Goal: Task Accomplishment & Management: Complete application form

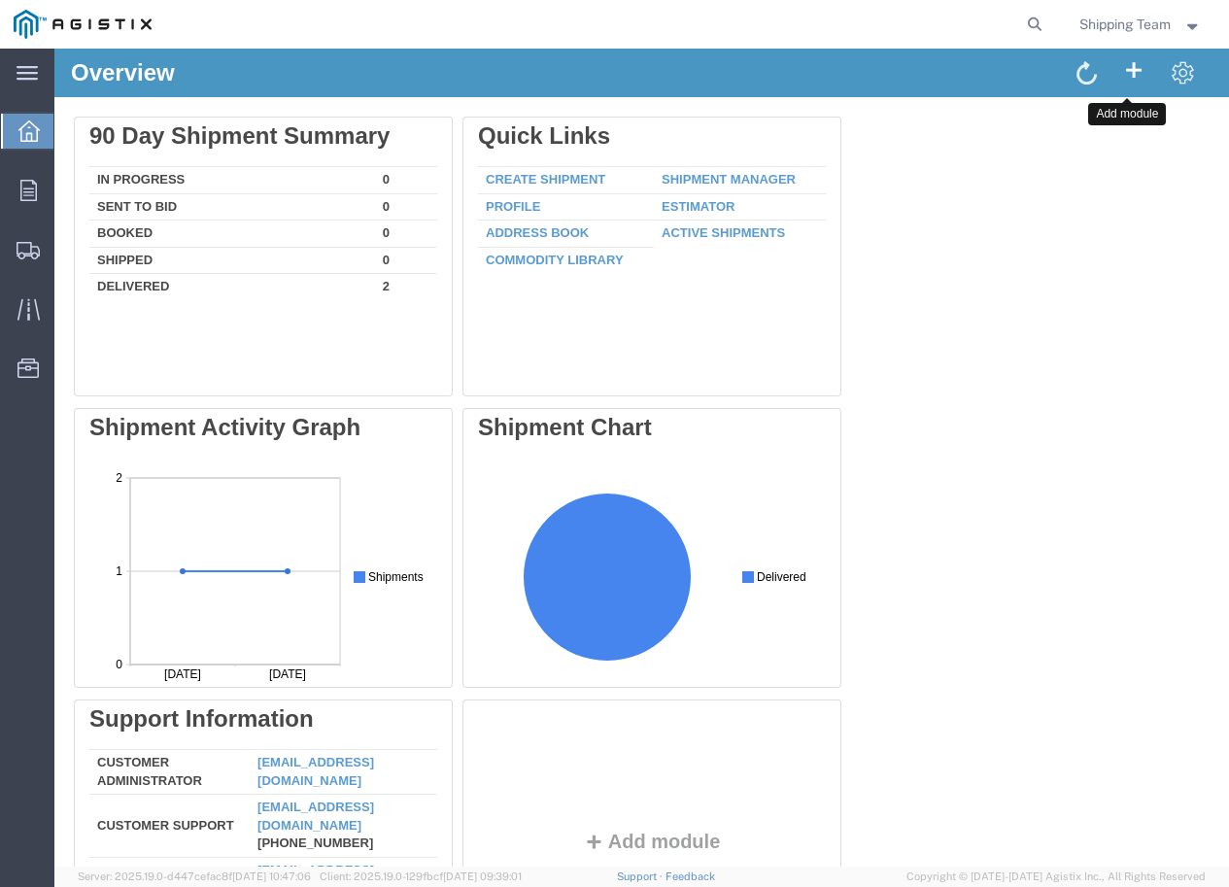
click at [1123, 63] on span at bounding box center [1133, 68] width 23 height 25
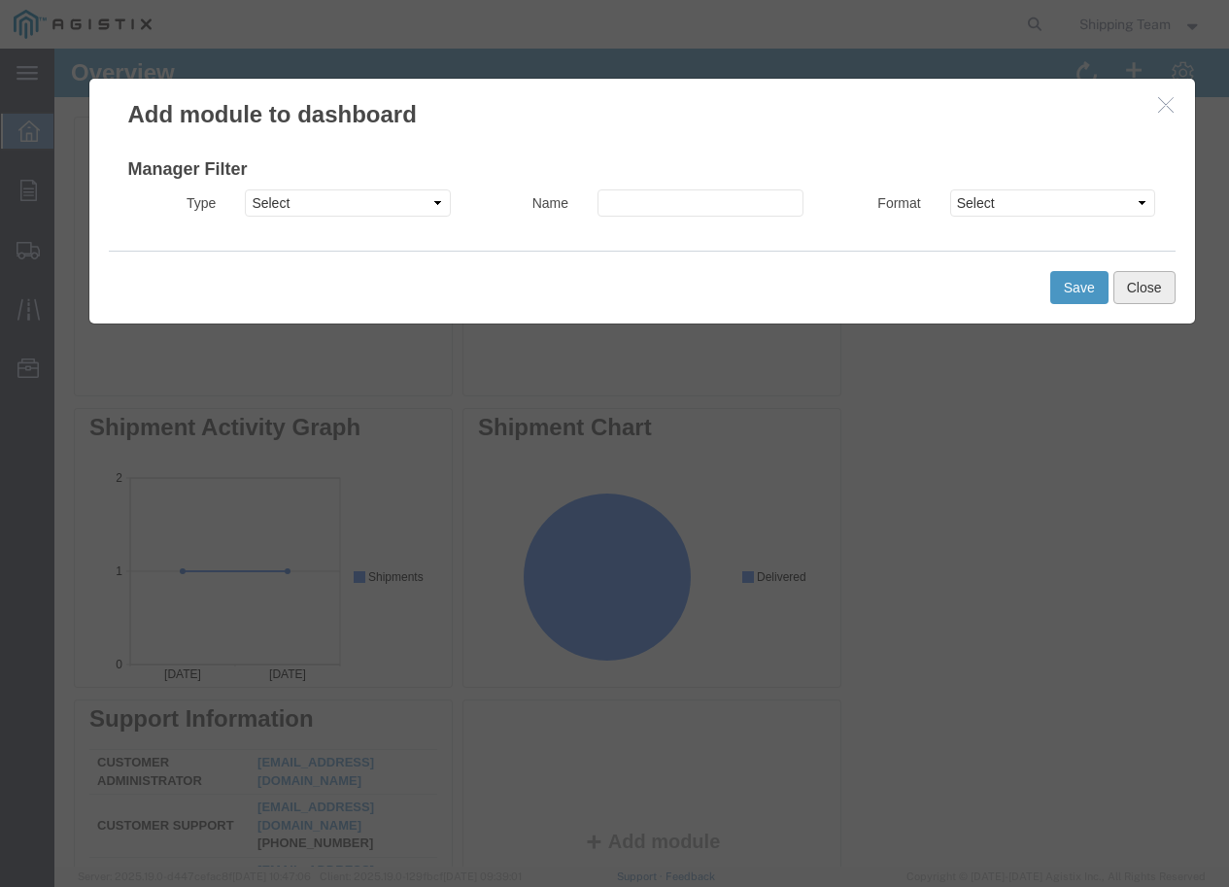
click at [1134, 291] on button "Close" at bounding box center [1144, 287] width 62 height 33
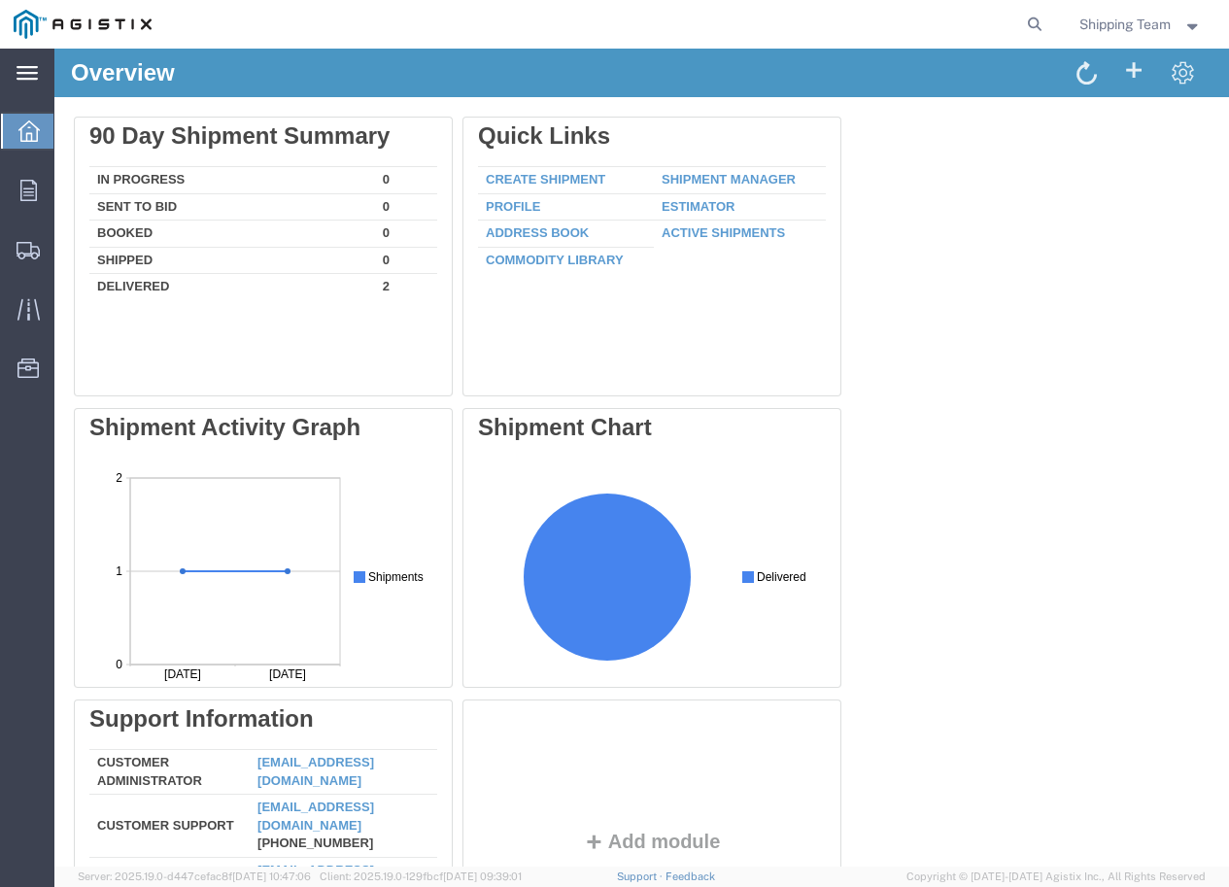
click at [17, 72] on icon at bounding box center [27, 73] width 21 height 15
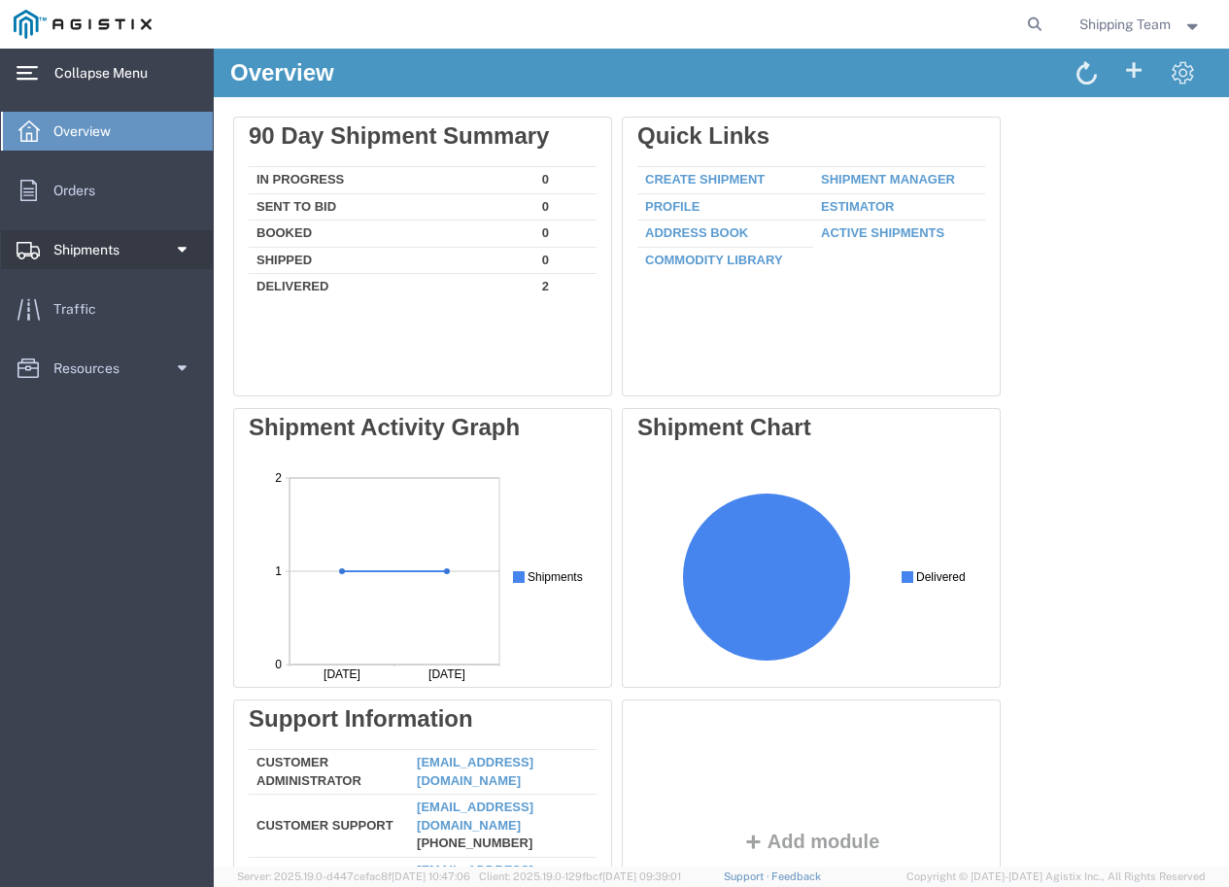
click at [110, 248] on span "Shipments" at bounding box center [93, 249] width 80 height 39
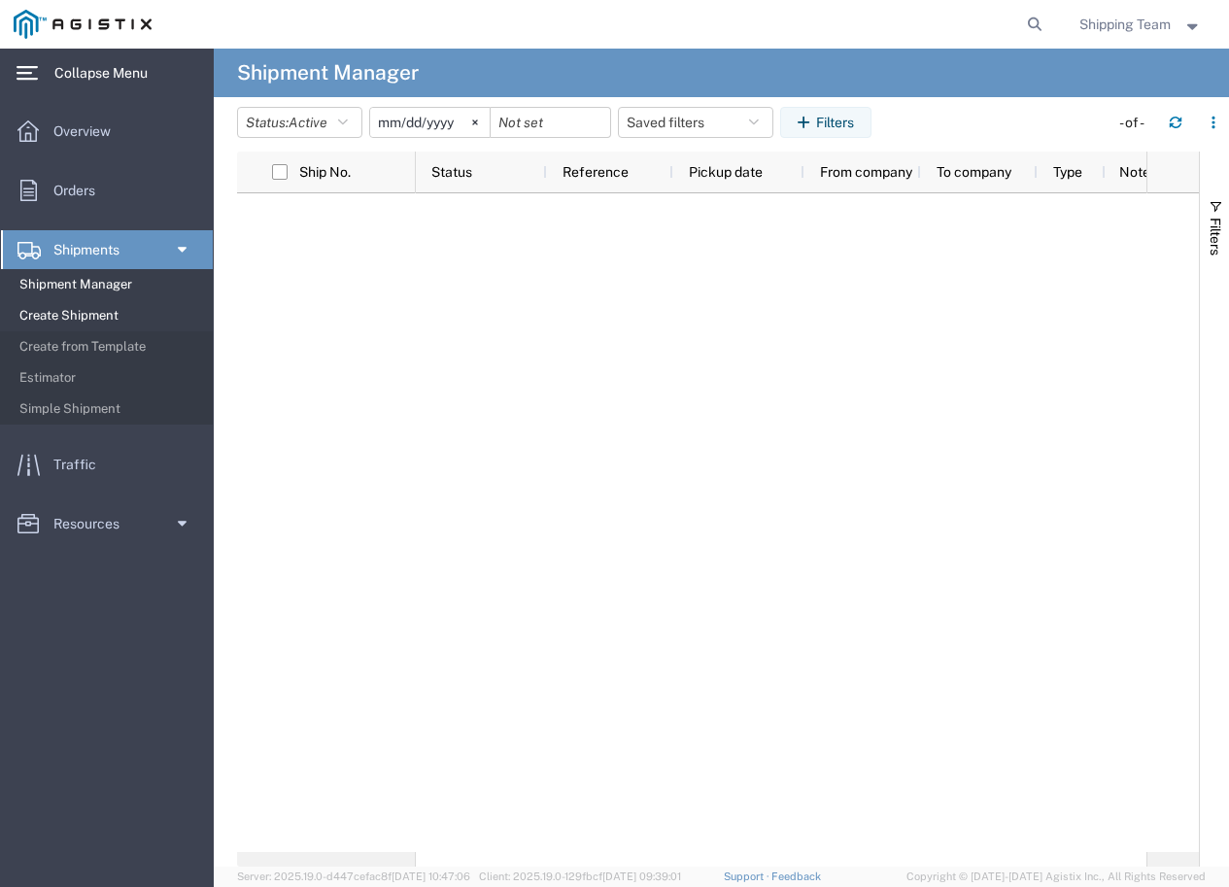
click at [92, 323] on span "Create Shipment" at bounding box center [109, 315] width 180 height 39
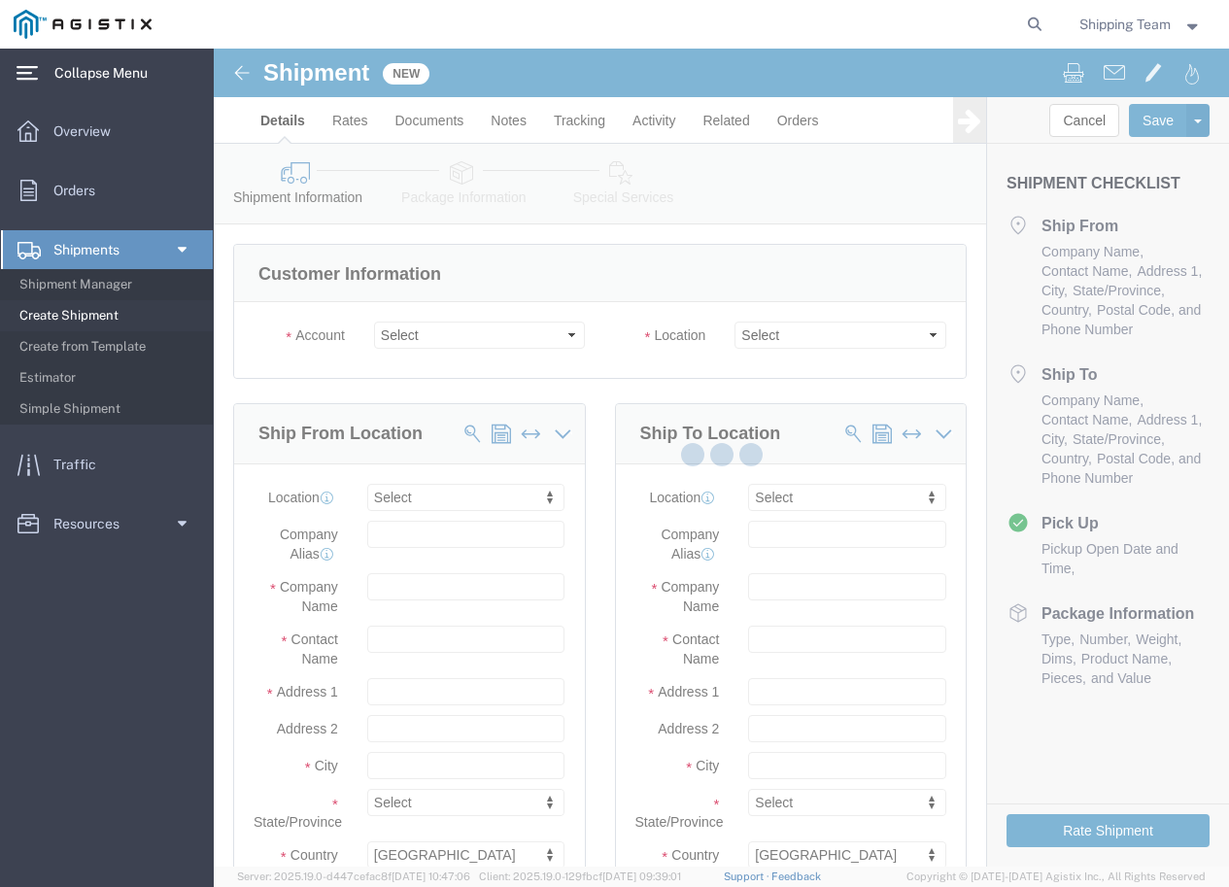
select select
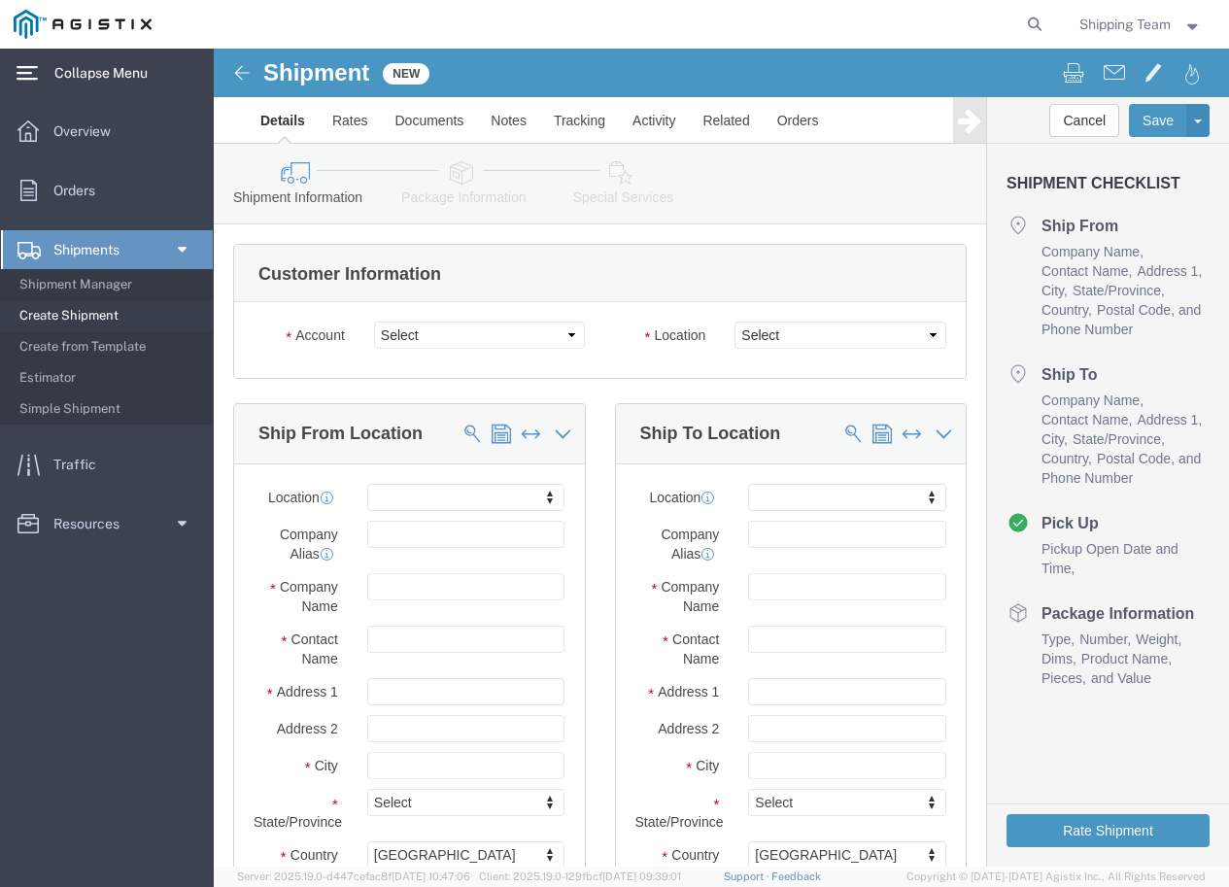
click at [72, 59] on span "Collapse Menu" at bounding box center [107, 72] width 107 height 39
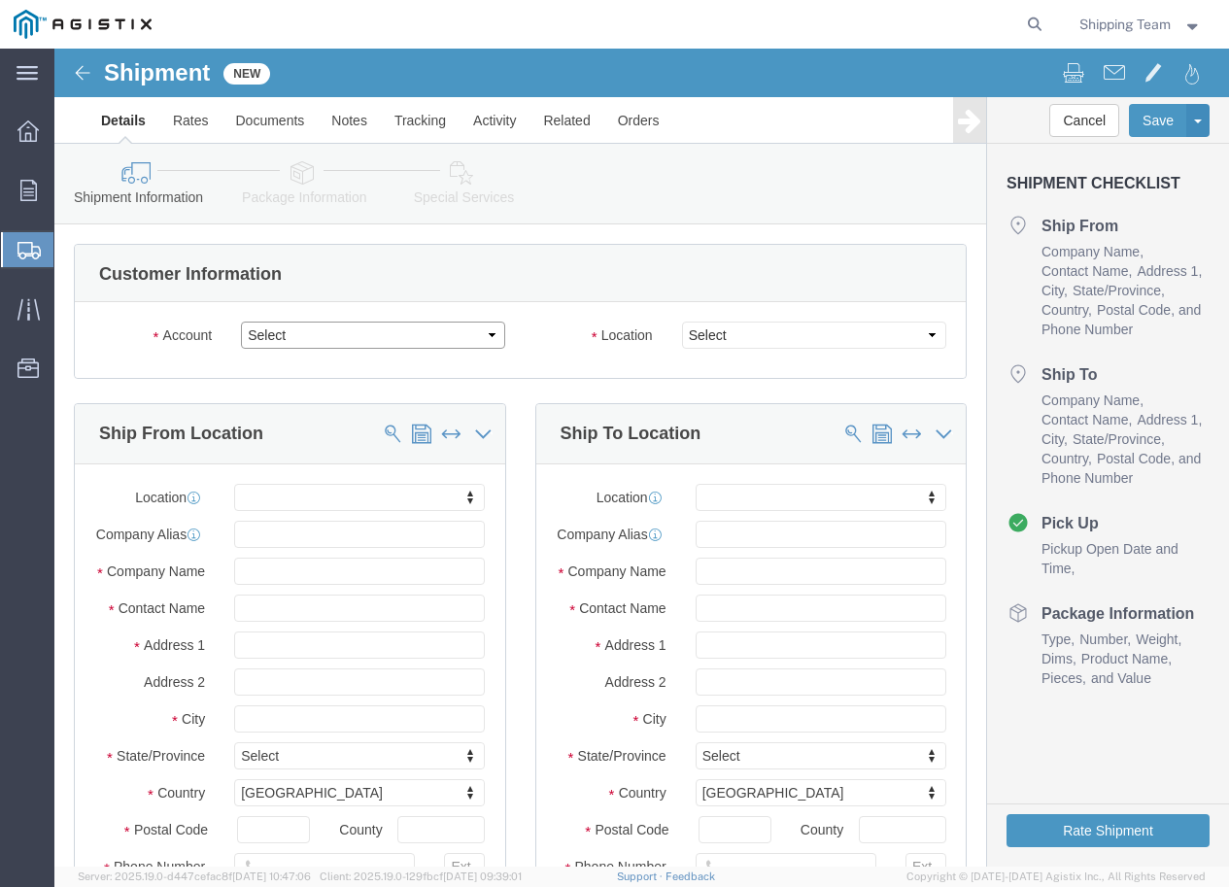
click select "Select PG&E Penetone Corp"
select select "9596"
click select "Select PG&E Penetone Corp"
select select "PURCHORD"
select select
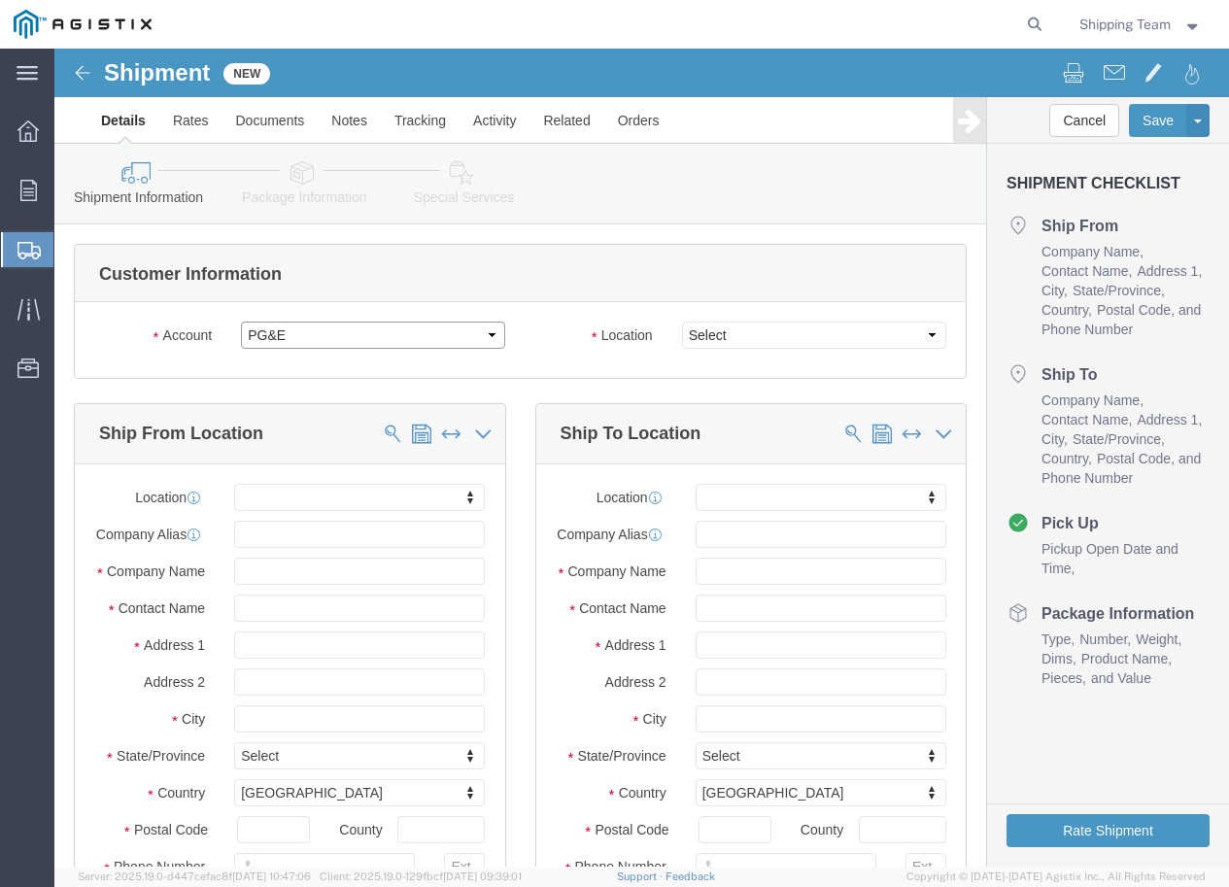
select select
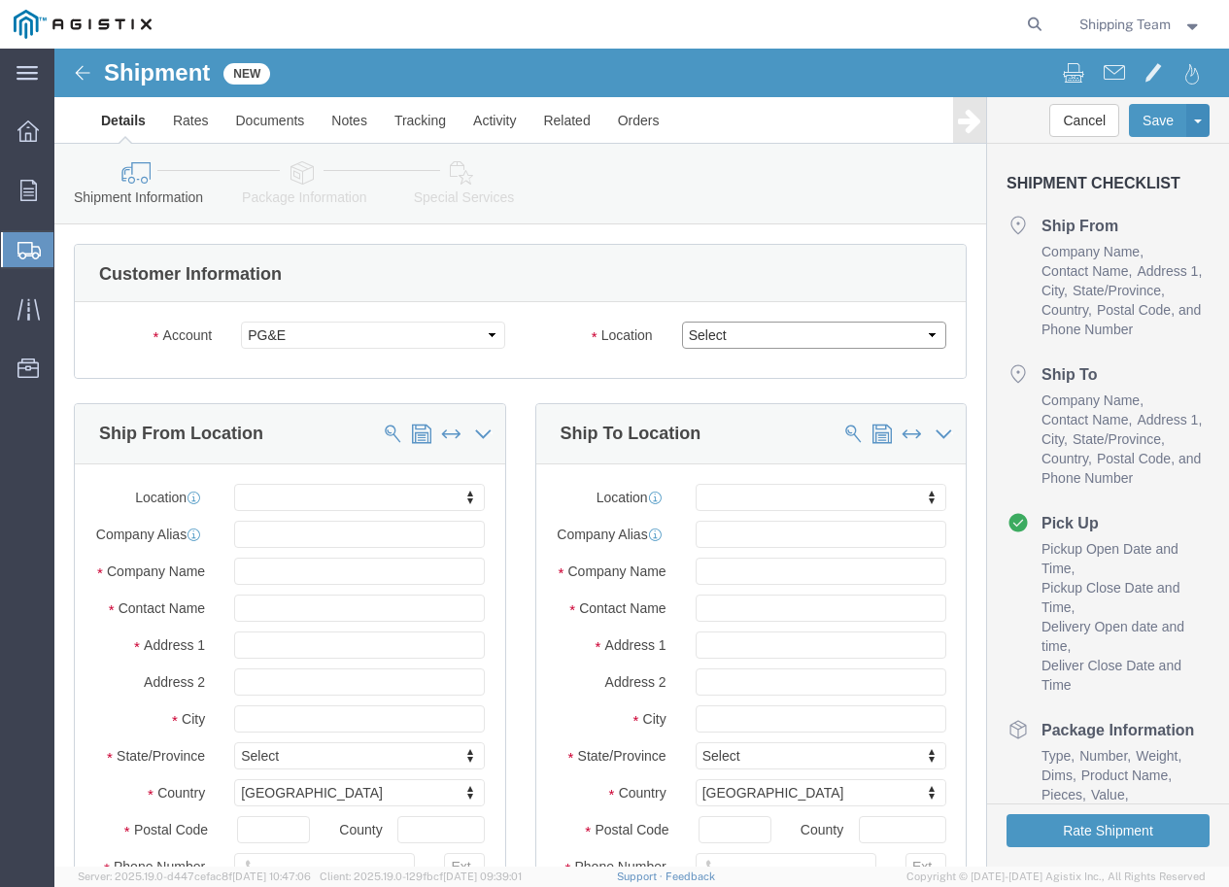
click select "Select All Others Fremont DC Fresno DC Wheatland DC"
select select "19740"
click select "Select All Others Fremont DC Fresno DC Wheatland DC"
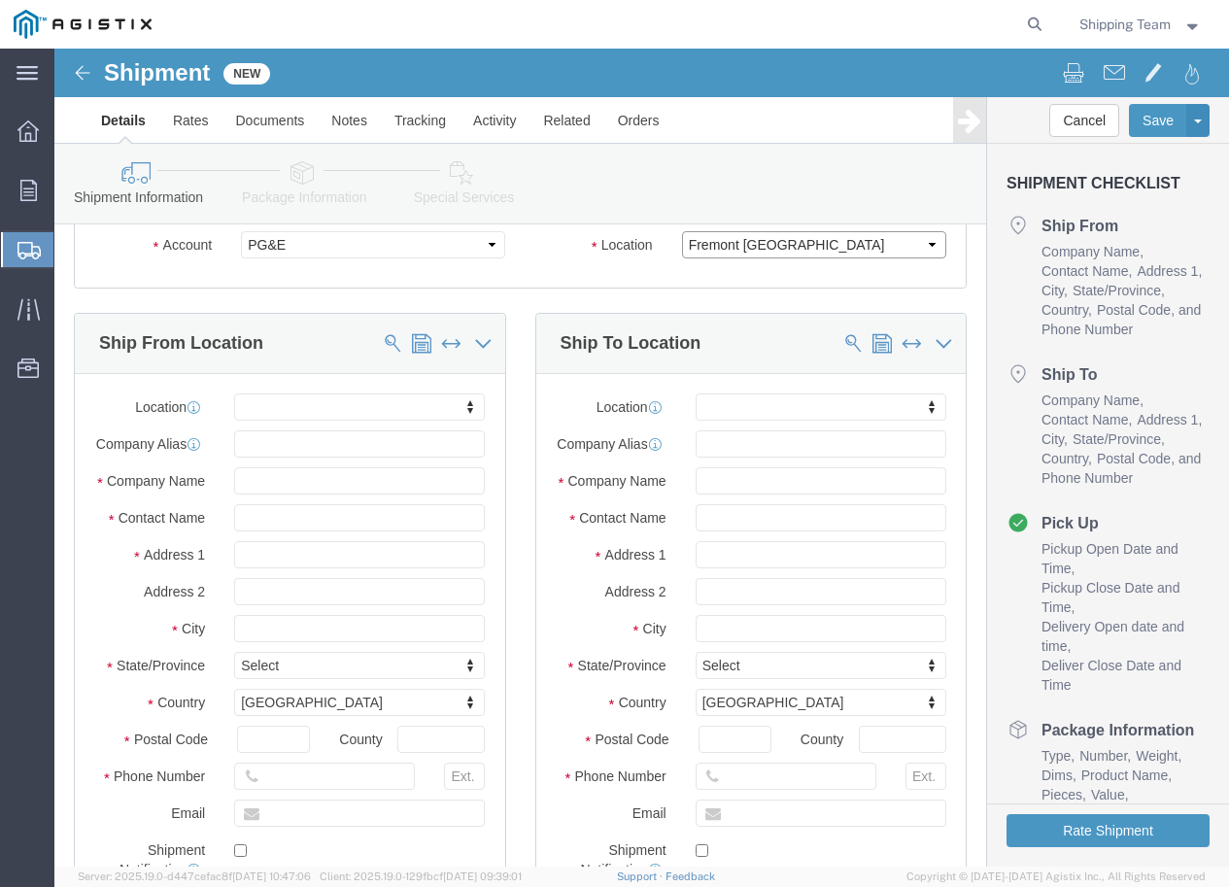
scroll to position [194, 0]
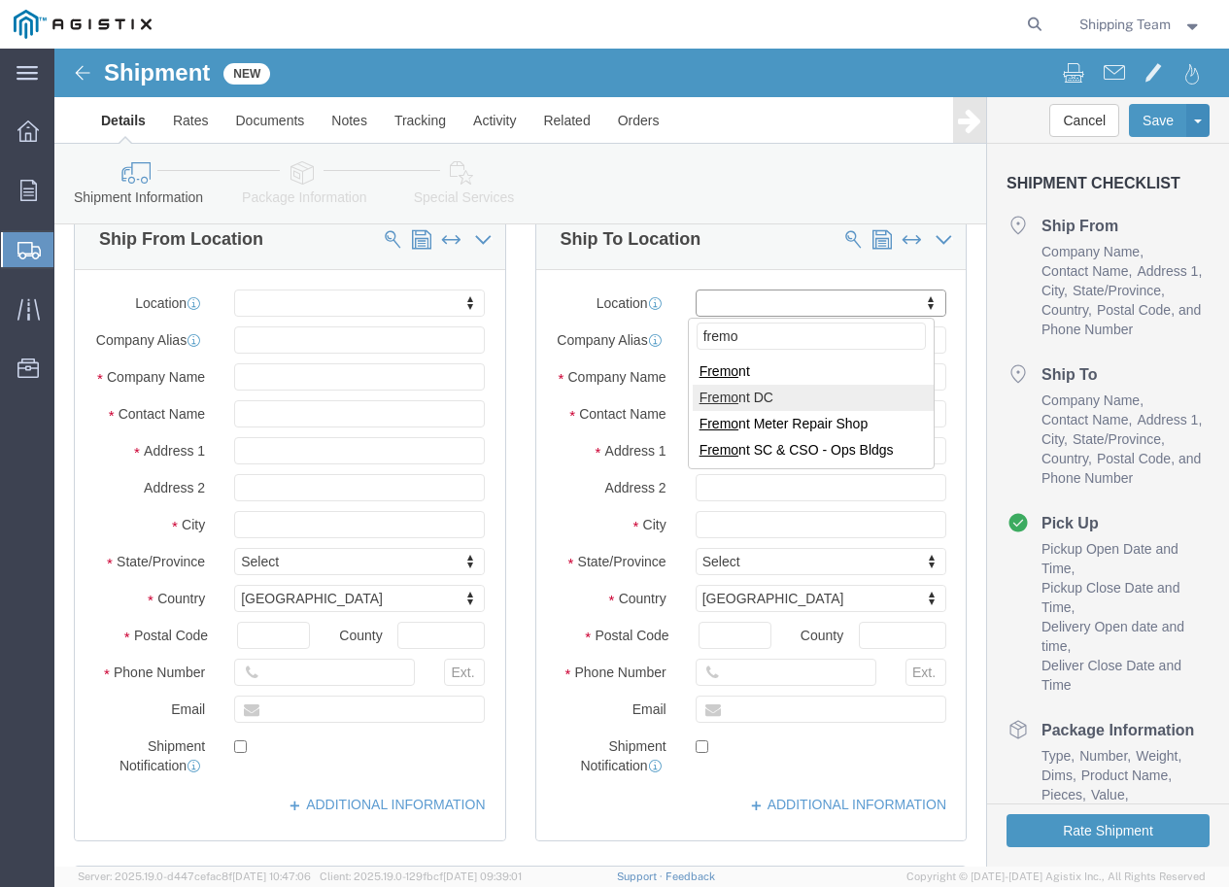
type input "fremo"
select select "19740"
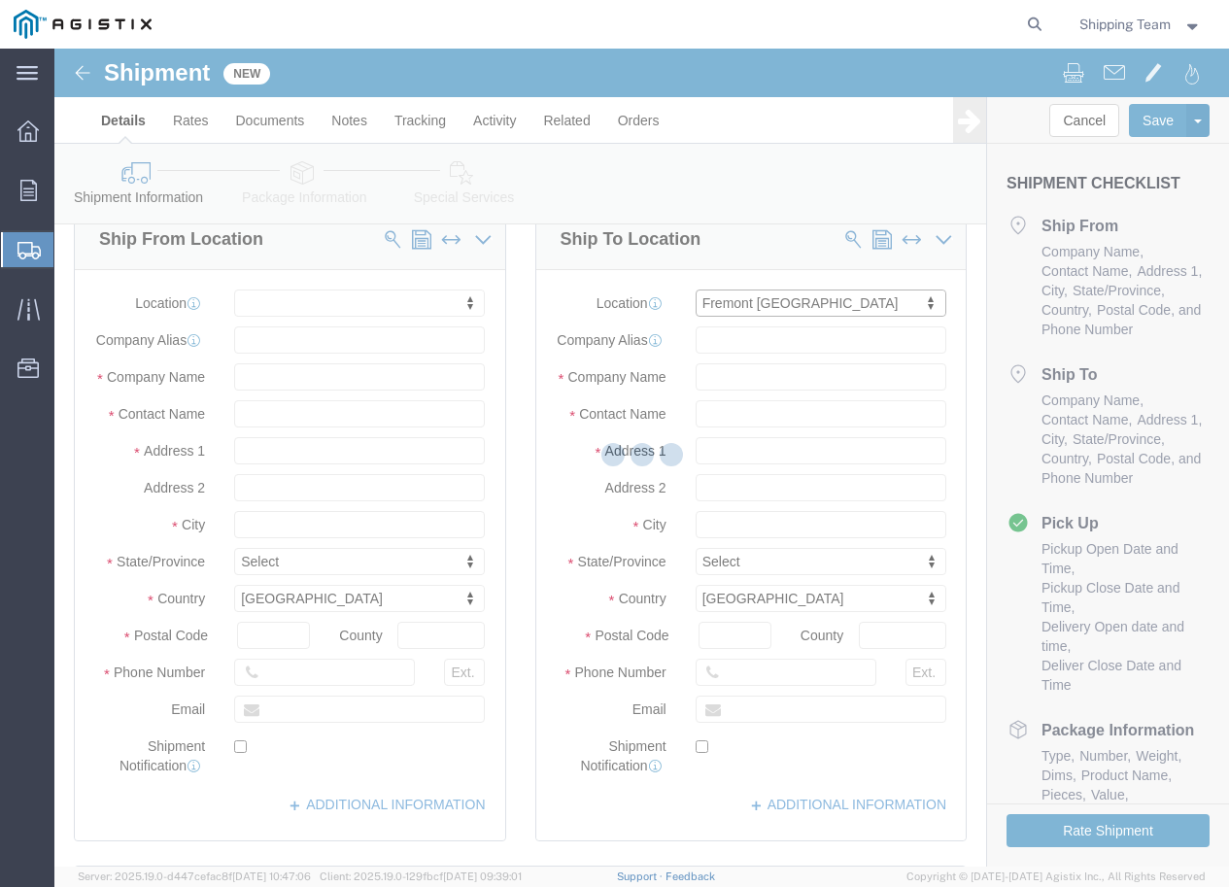
type input "42105 Boyce Rd"
type input "94538"
type input "PG&E"
type input "Fremont"
select select "CA"
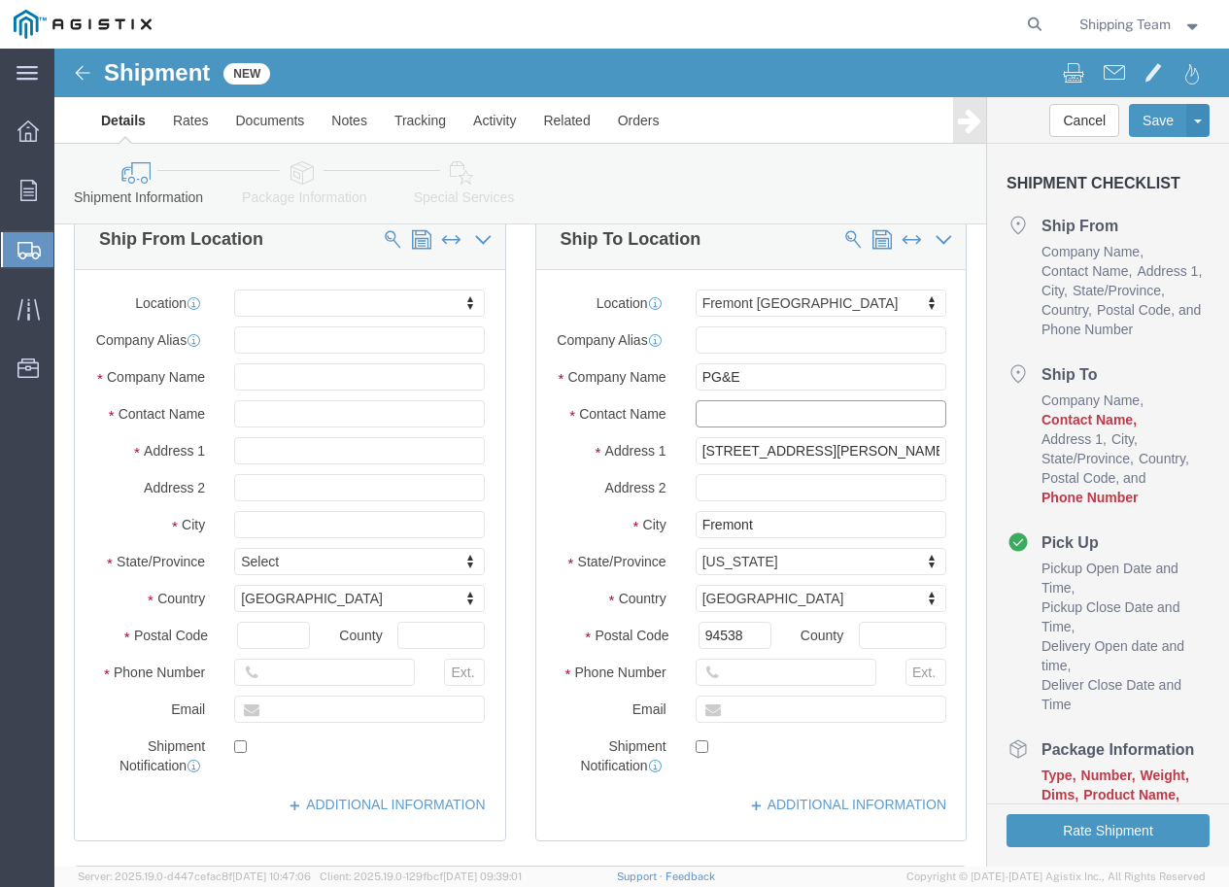
click input "text"
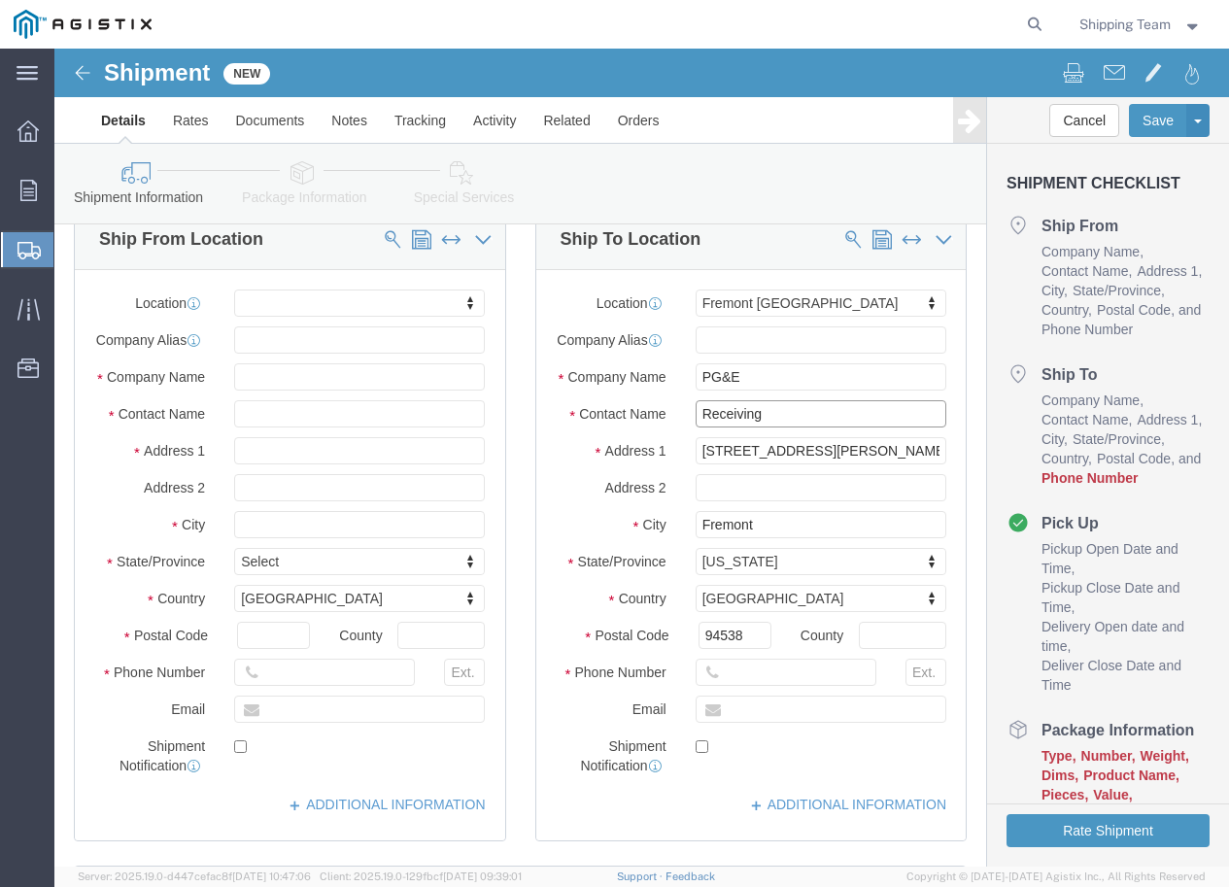
type input "Receiving"
drag, startPoint x: 782, startPoint y: 417, endPoint x: 593, endPoint y: 416, distance: 189.5
click div "Address 1 42105 Boyce Rd"
click input "text"
paste input "(510) 659-2716"
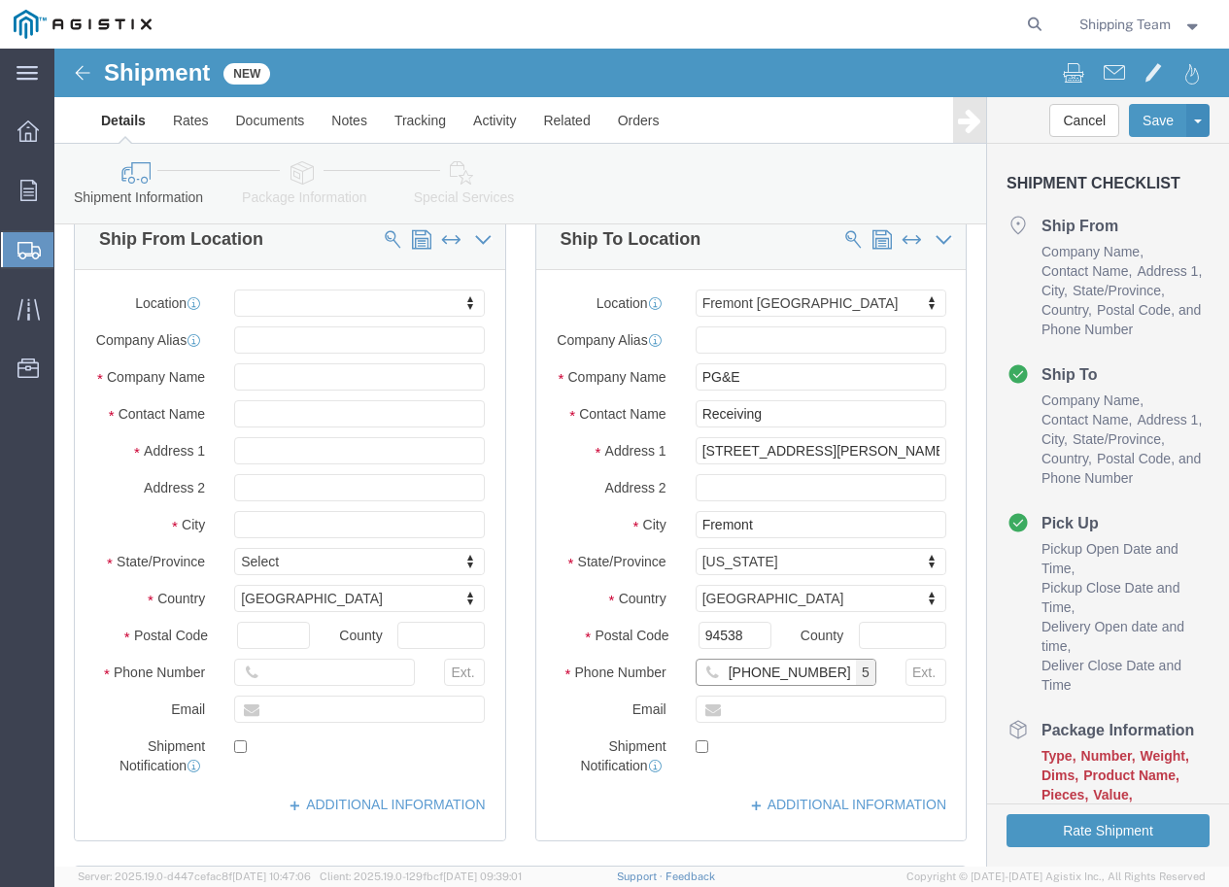
type input "(510) 659-2716"
click input "text"
type input "customerservice@penetone.com"
checkbox input "true"
click div "Shipment Notification"
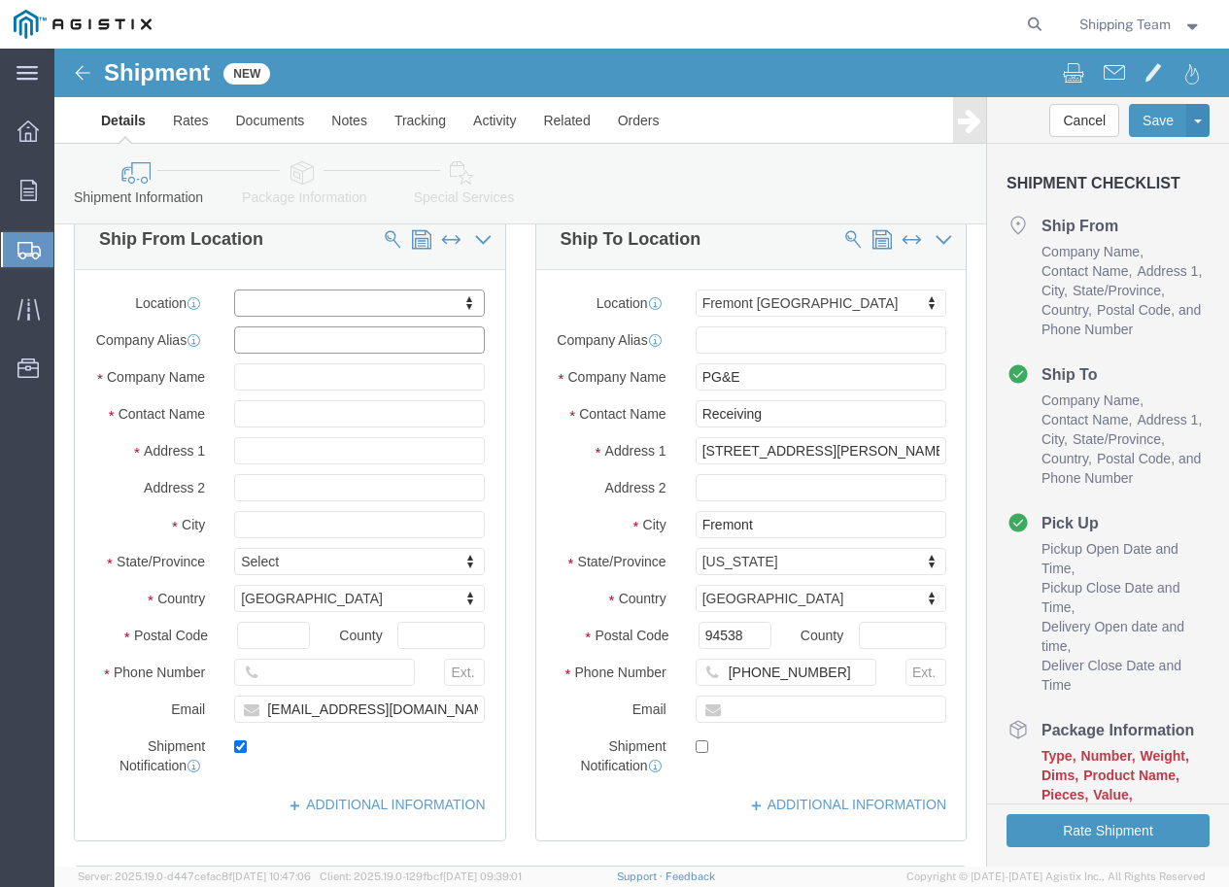
click input "text"
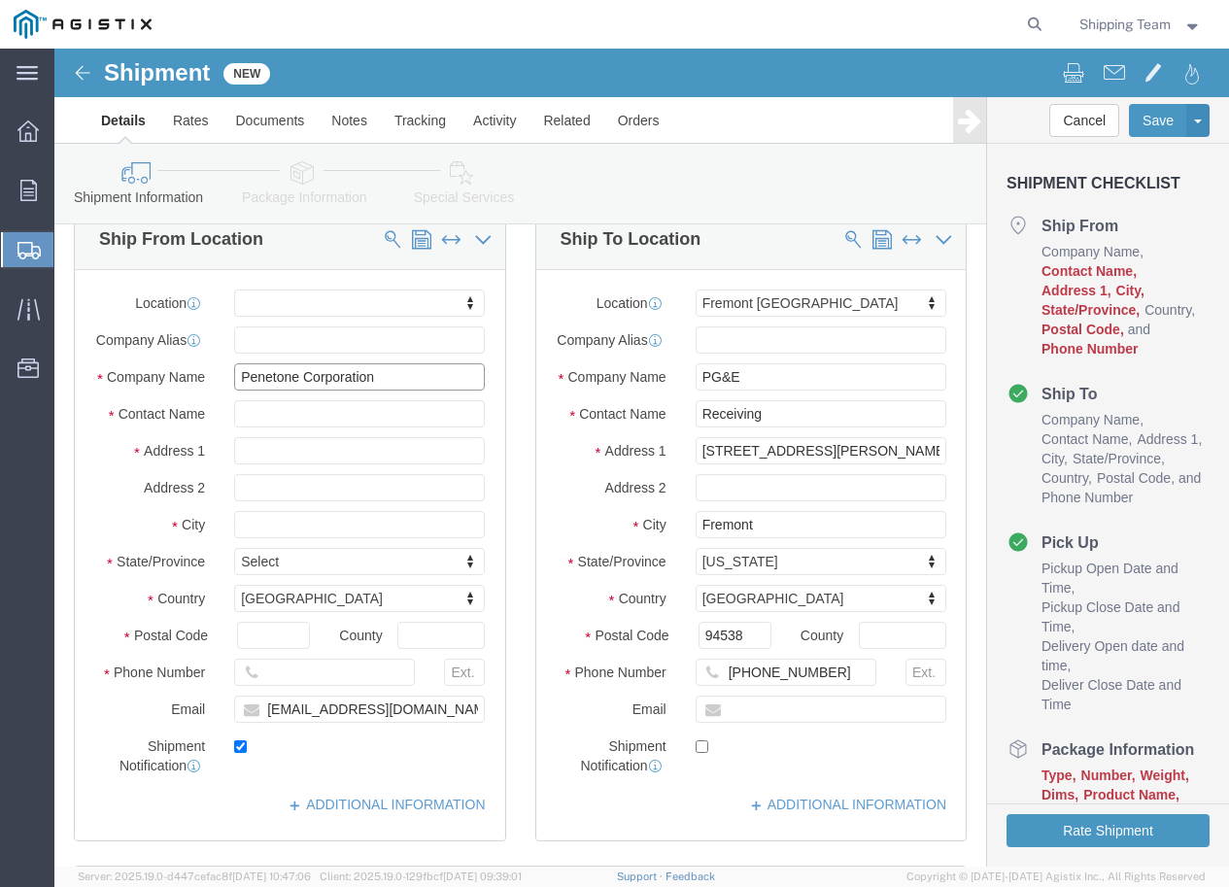
type input "Penetone Corporation"
type input "Shipping"
click input "text"
click div "Shipment Information Package Information Special Services"
click input "text"
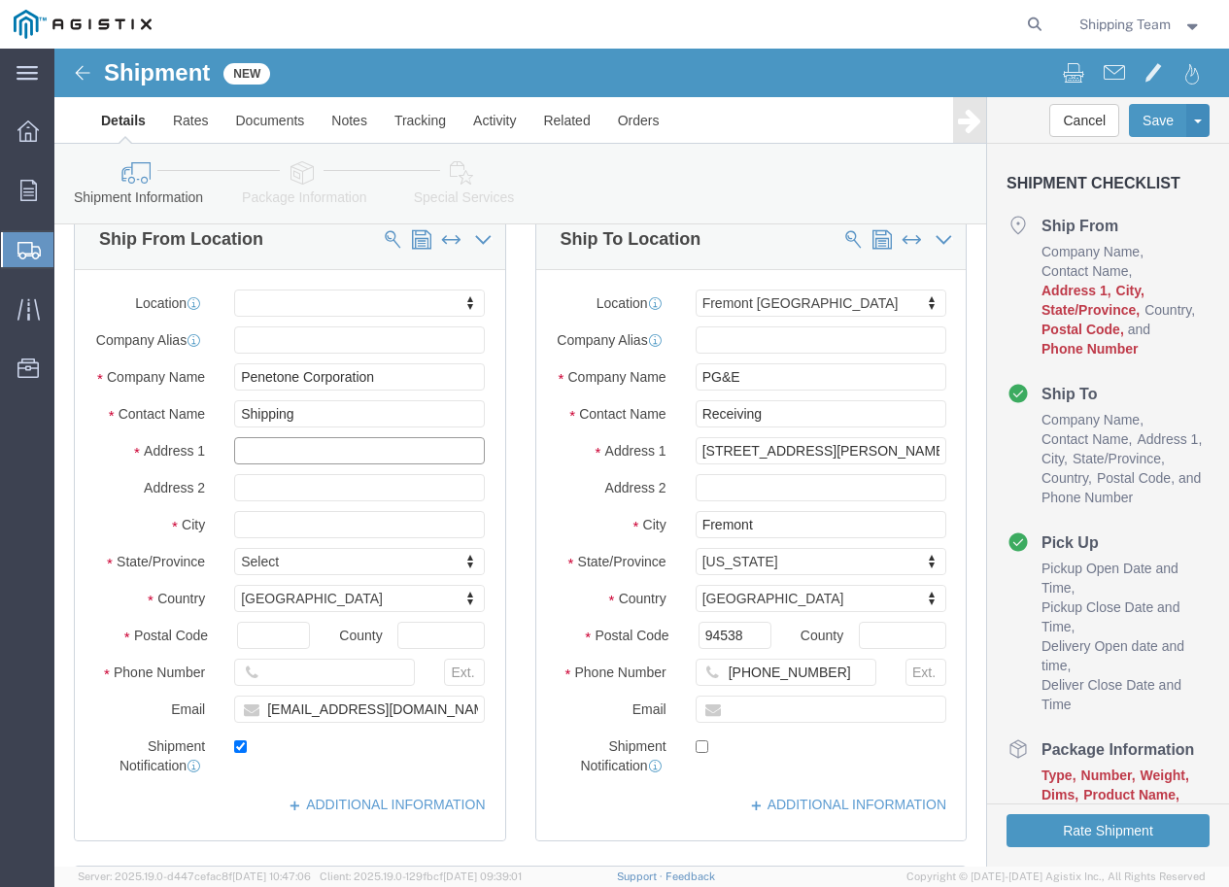
paste input "13103 BAYPARK RD"
type input "13103 BAYPARK RD"
select select
click input "text"
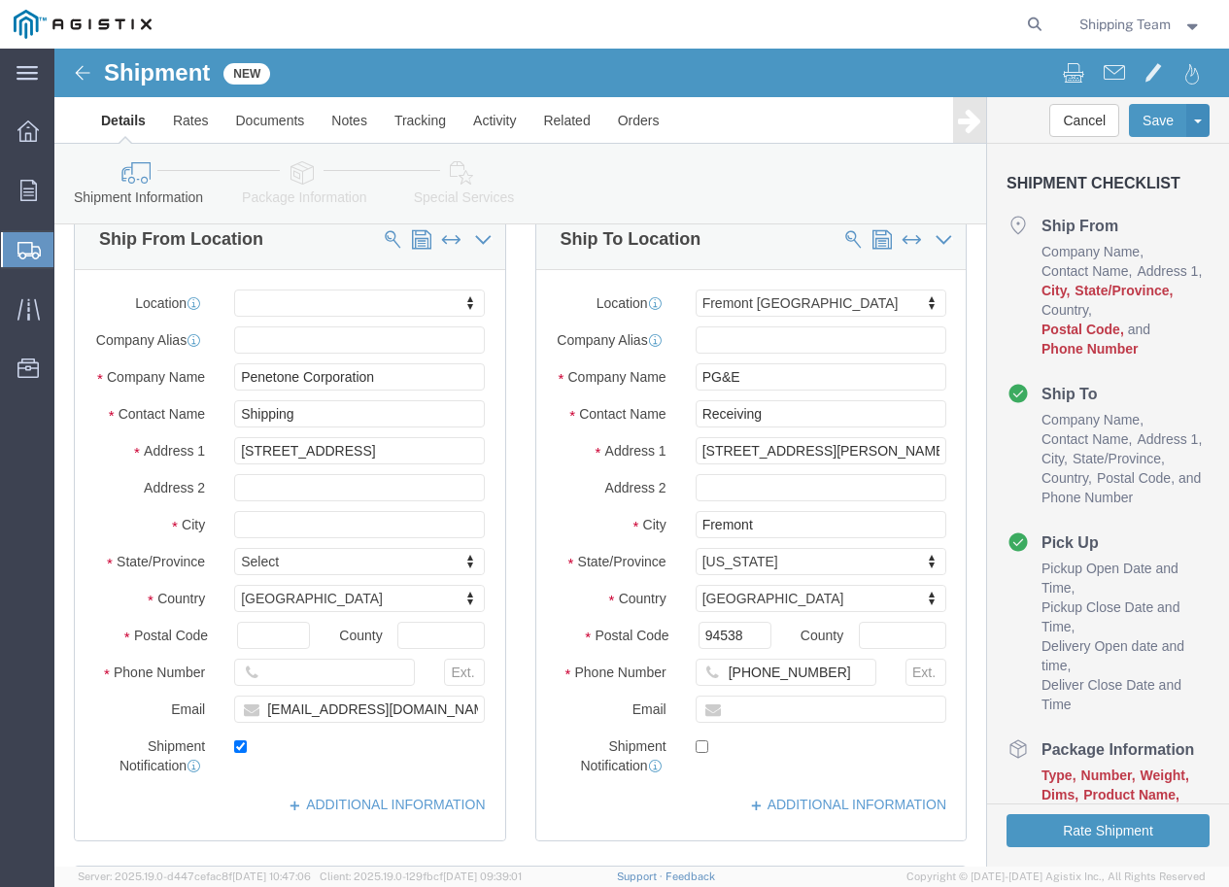
click div "Shipment Information Package Information Special Services"
click input "text"
paste input "PASADENA,"
type input "PASADENA,"
select select
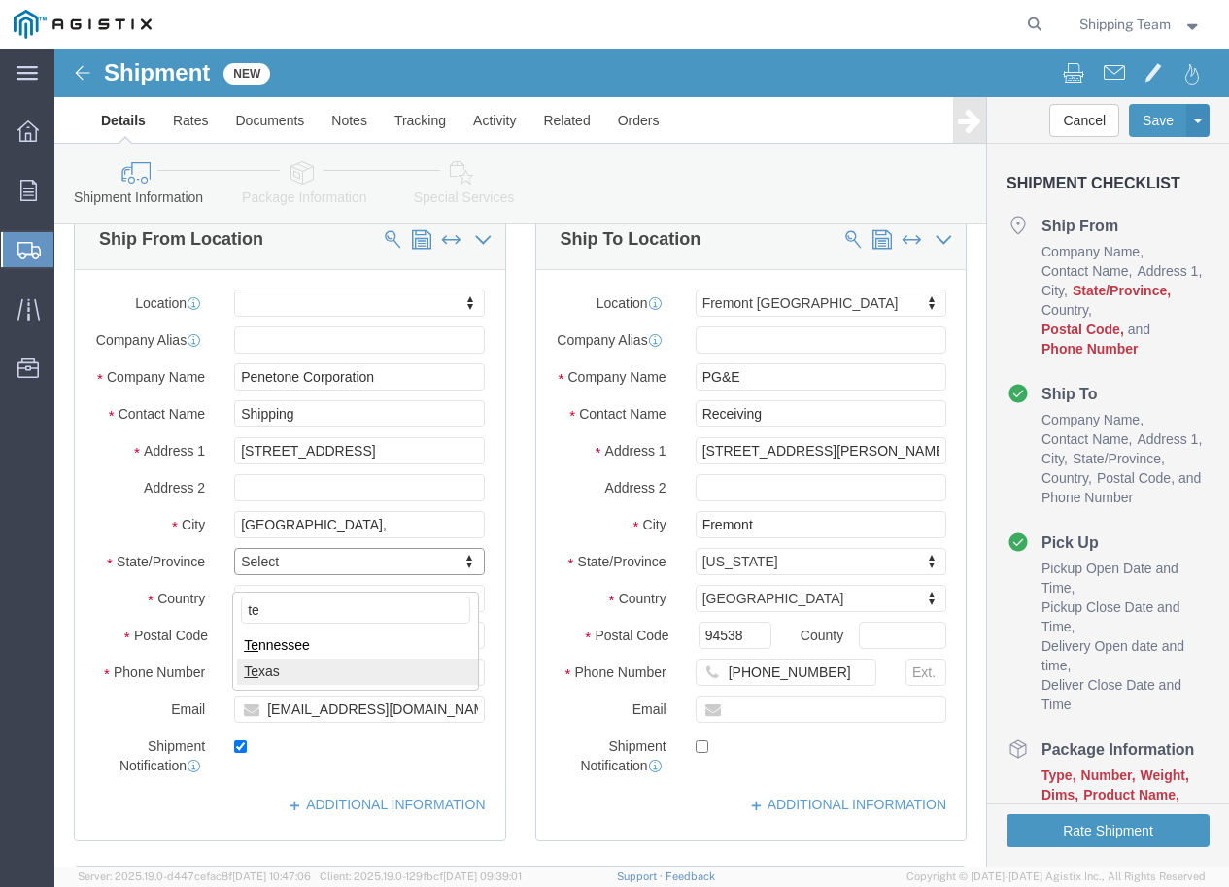
type input "te"
select select
select select "TX"
click input "text"
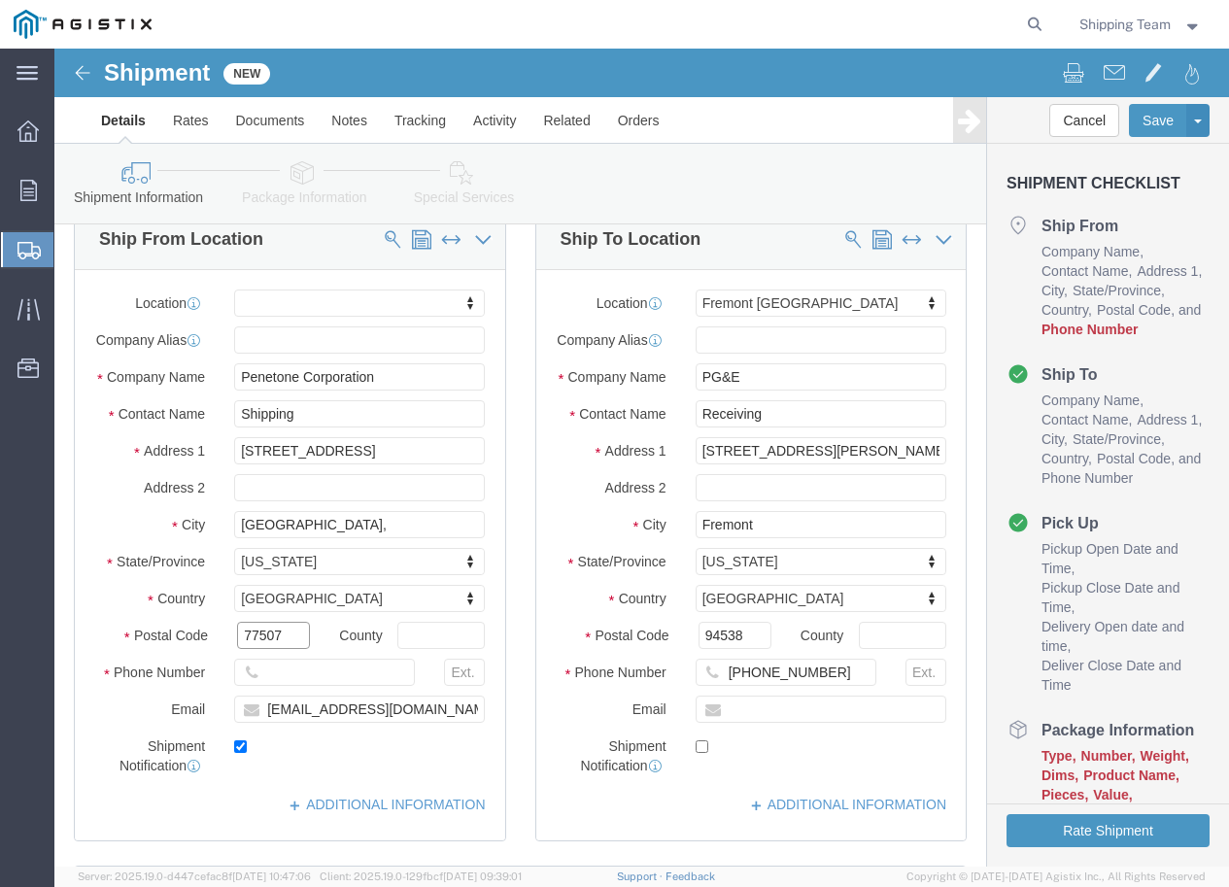
type input "77507"
select select
click input "text"
type input "2812919494"
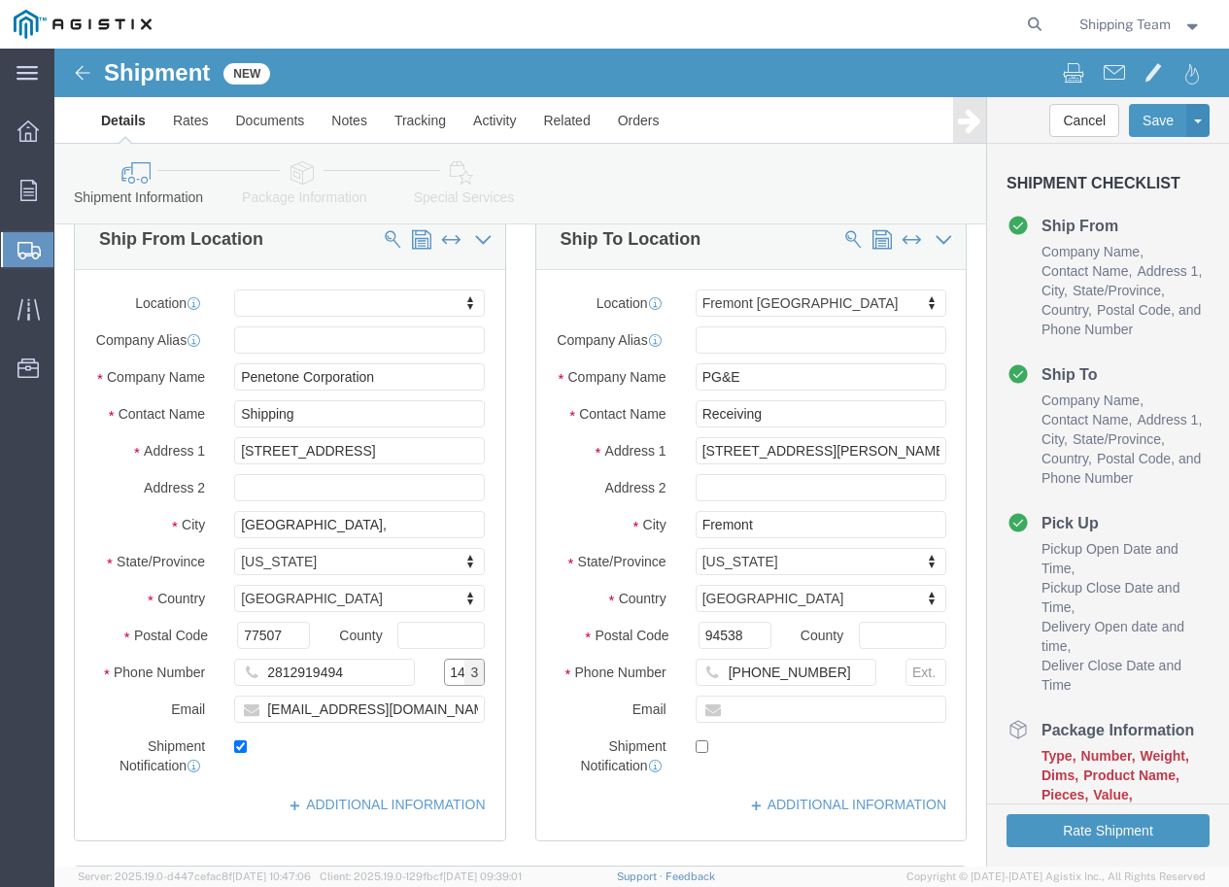
type input "114"
click input "2812919494"
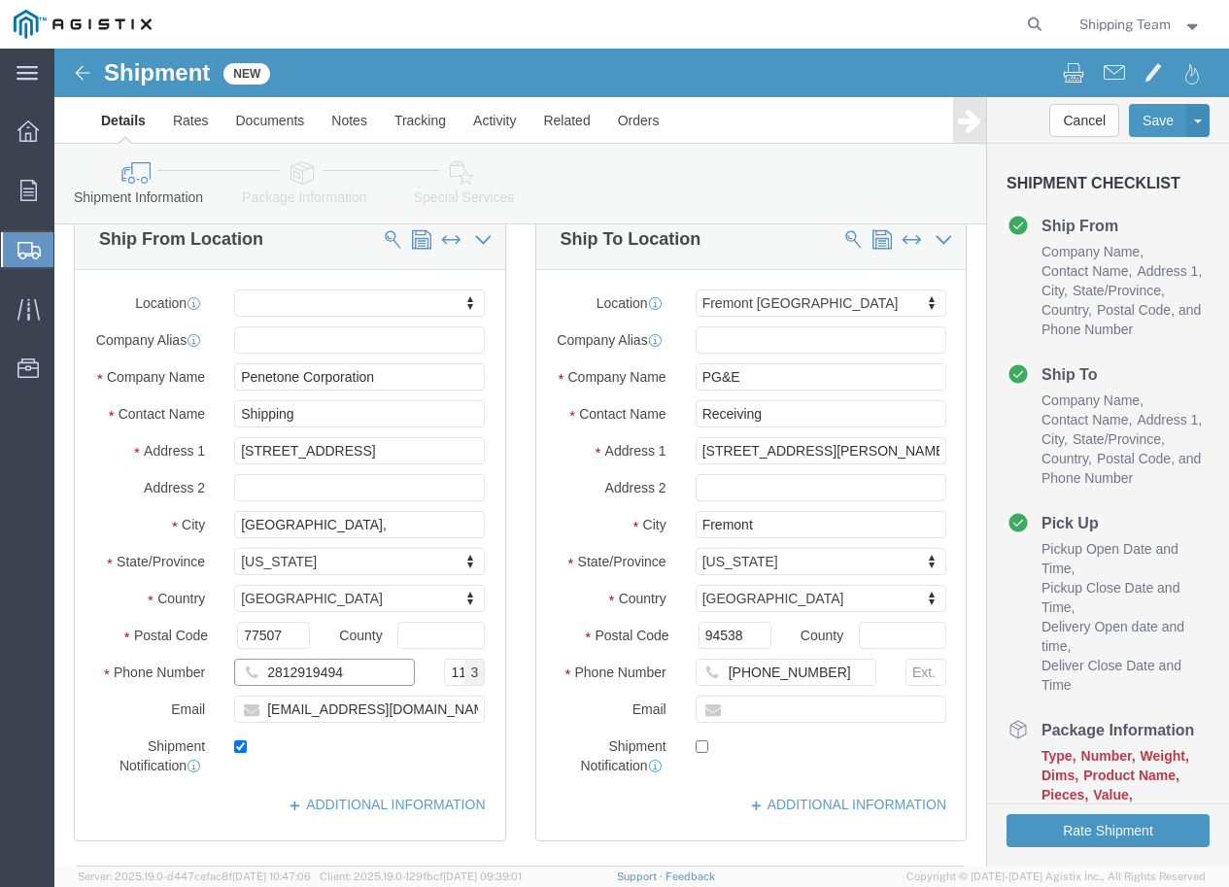
click input "2812919494"
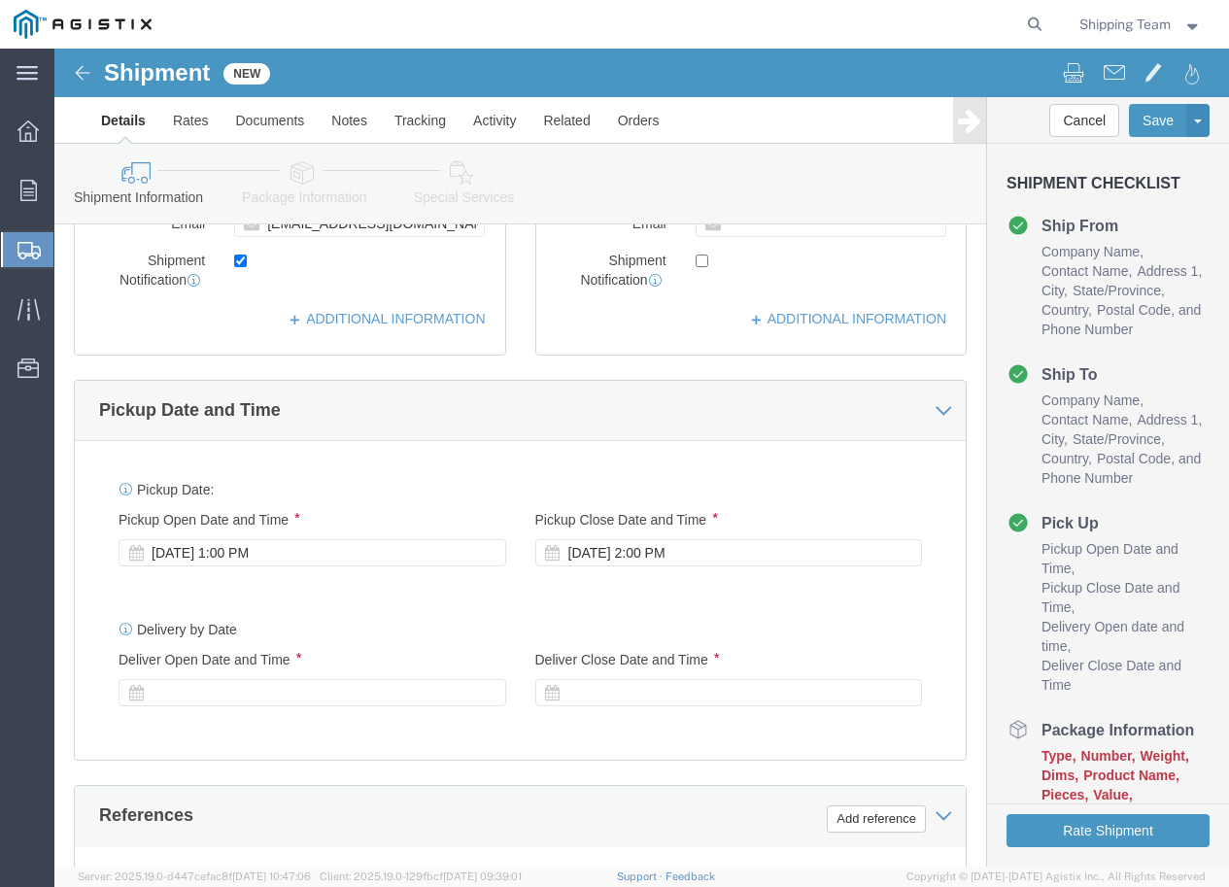
scroll to position [777, 0]
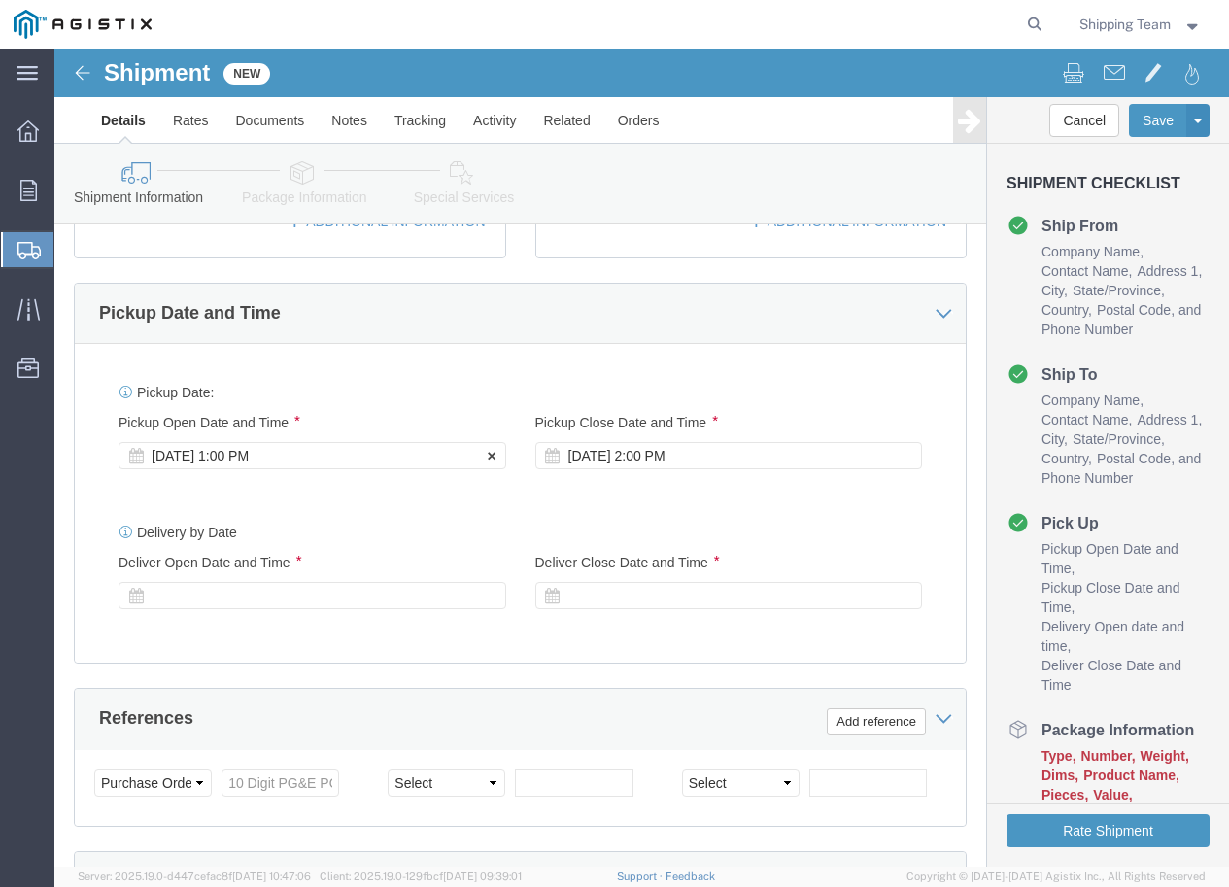
click div "Sep 18 2025 1:00 PM"
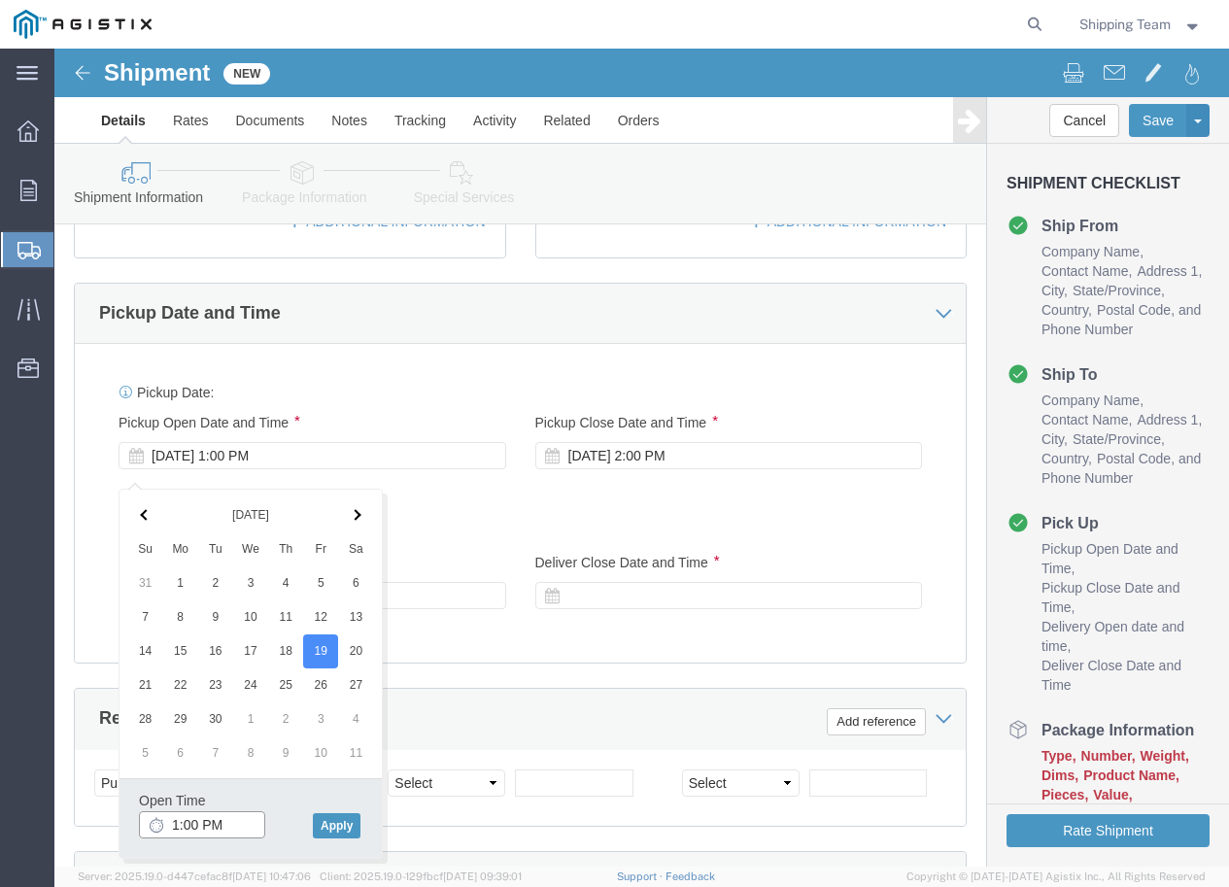
click input "1:00 PM"
type input "2:00 PM"
click button "Apply"
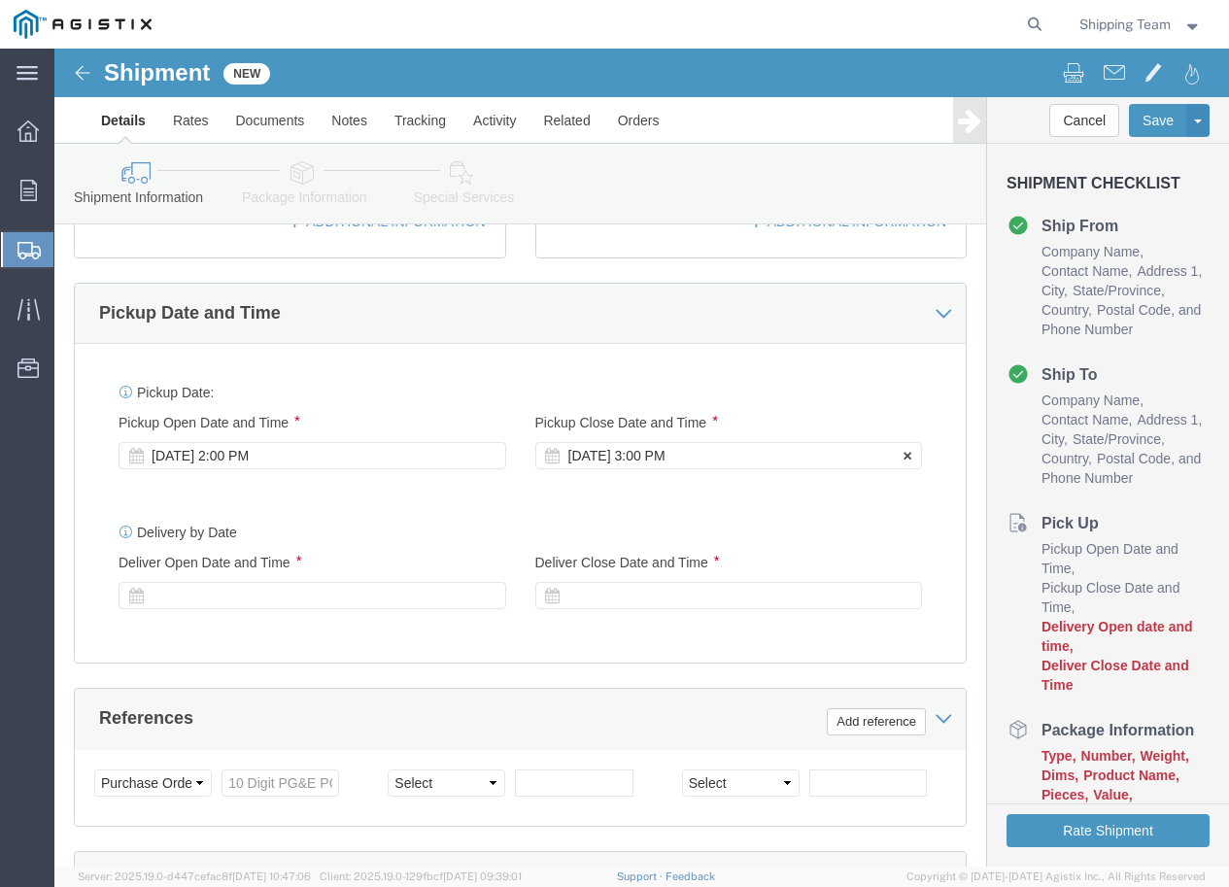
click div "Sep 19 2025 3:00 PM"
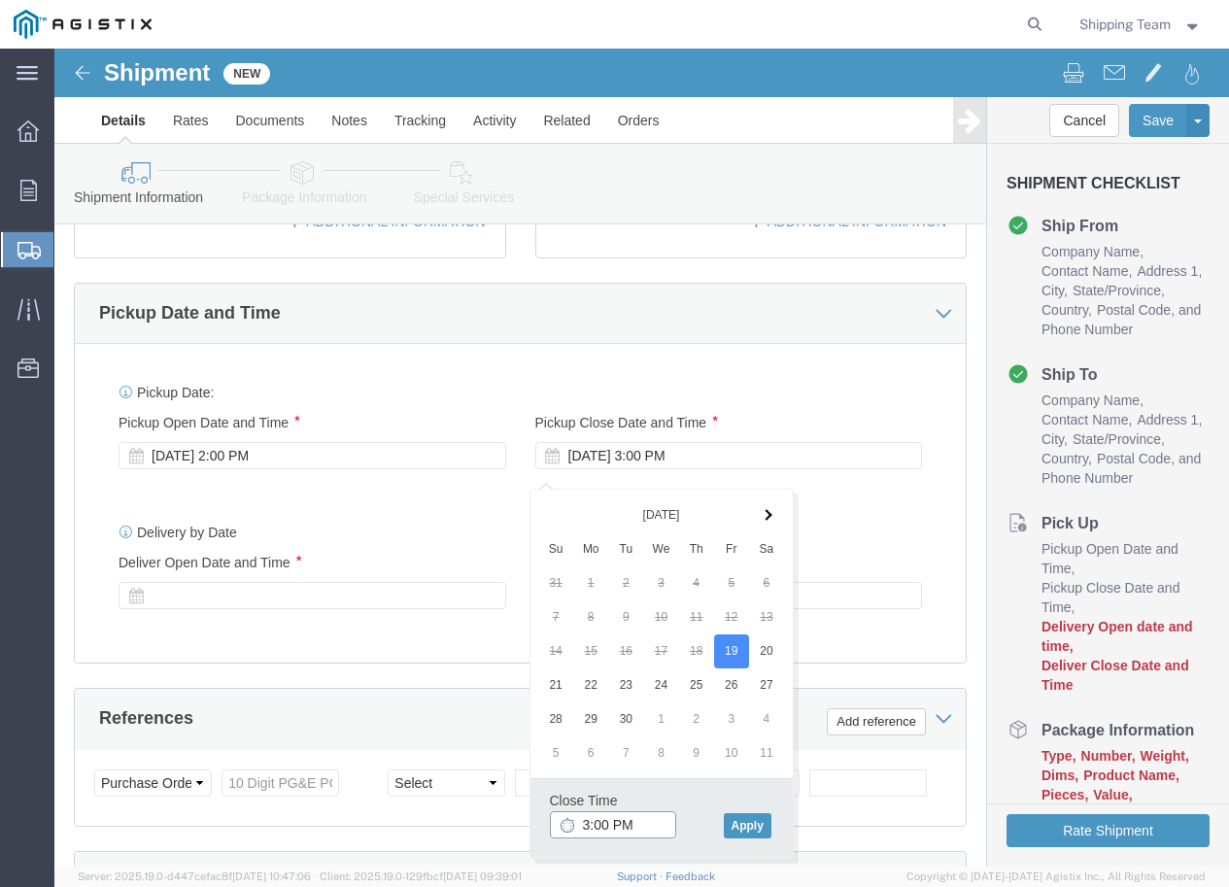
click input "3:00 PM"
type input "4:00 PM"
click button "Apply"
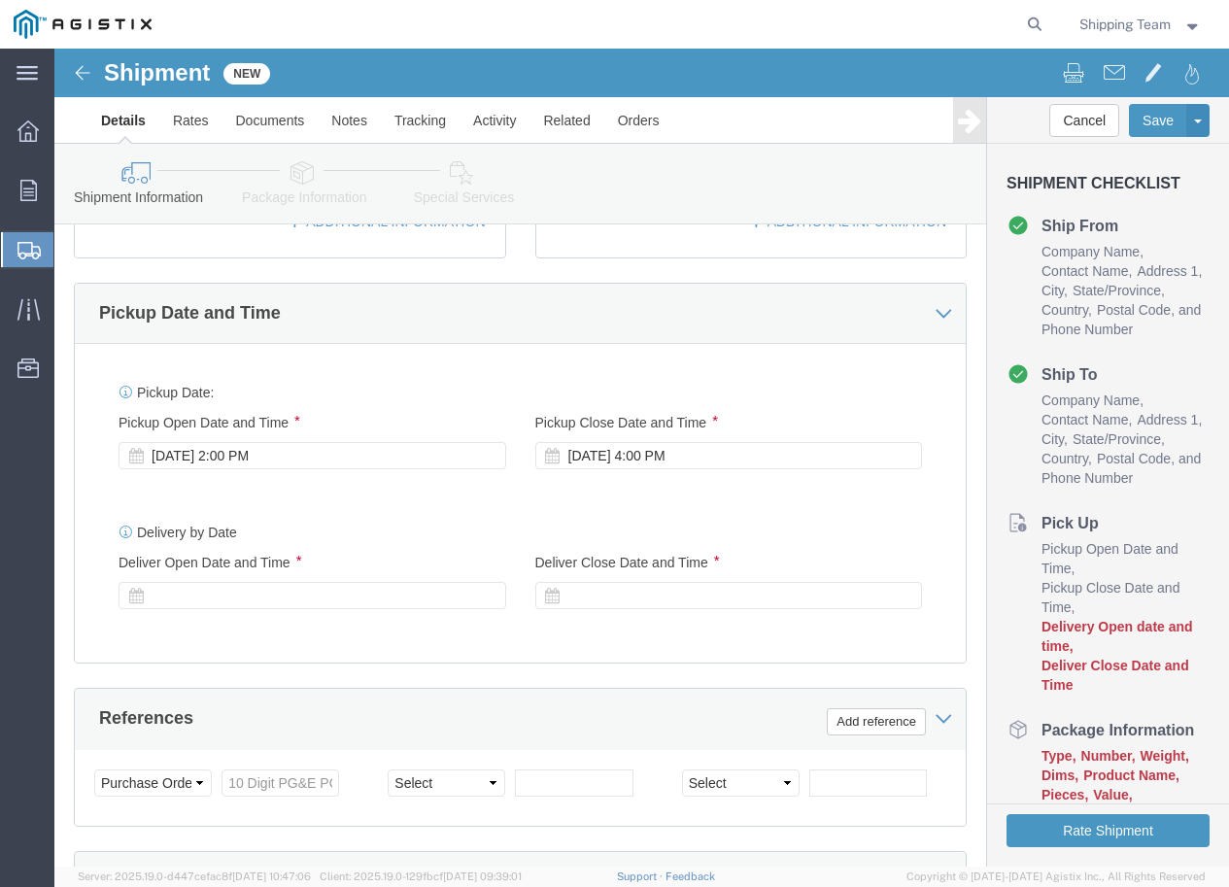
click div
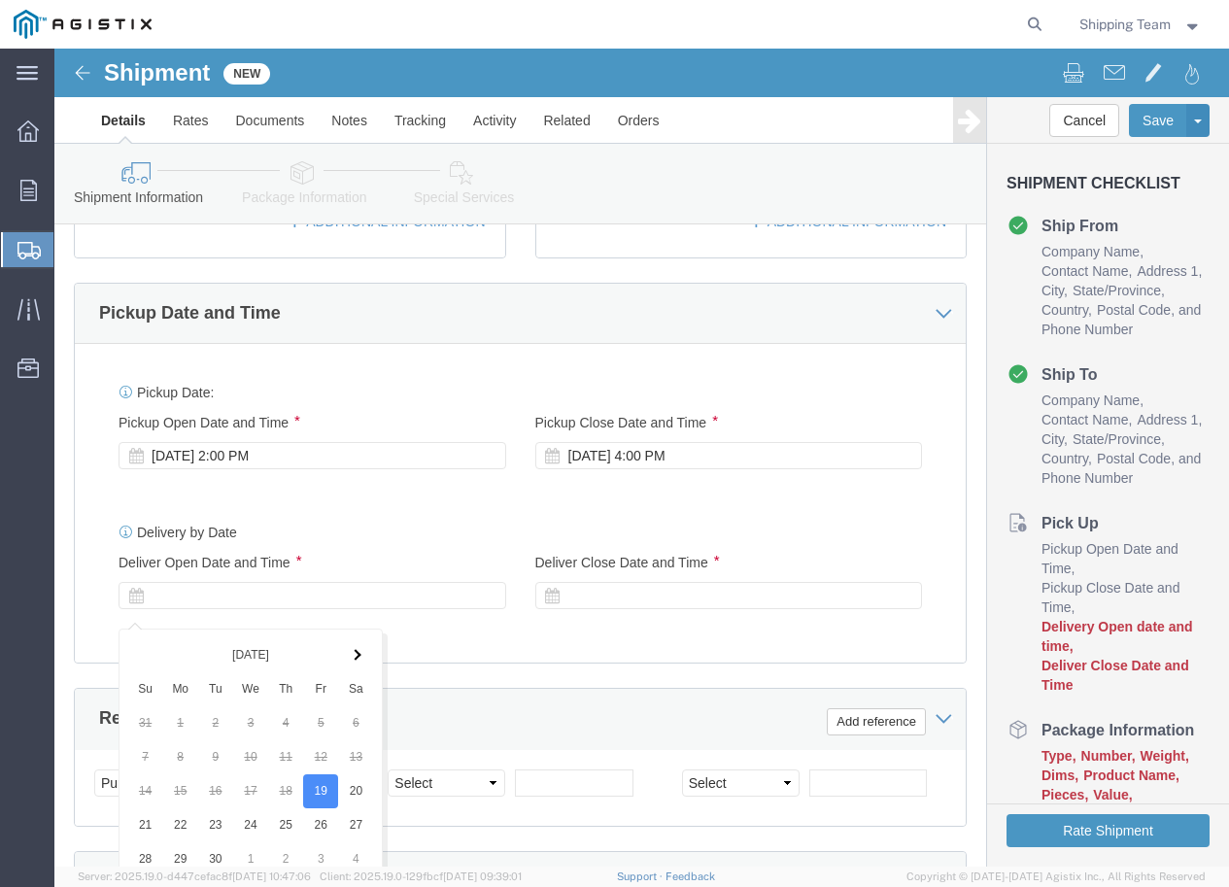
scroll to position [1182, 0]
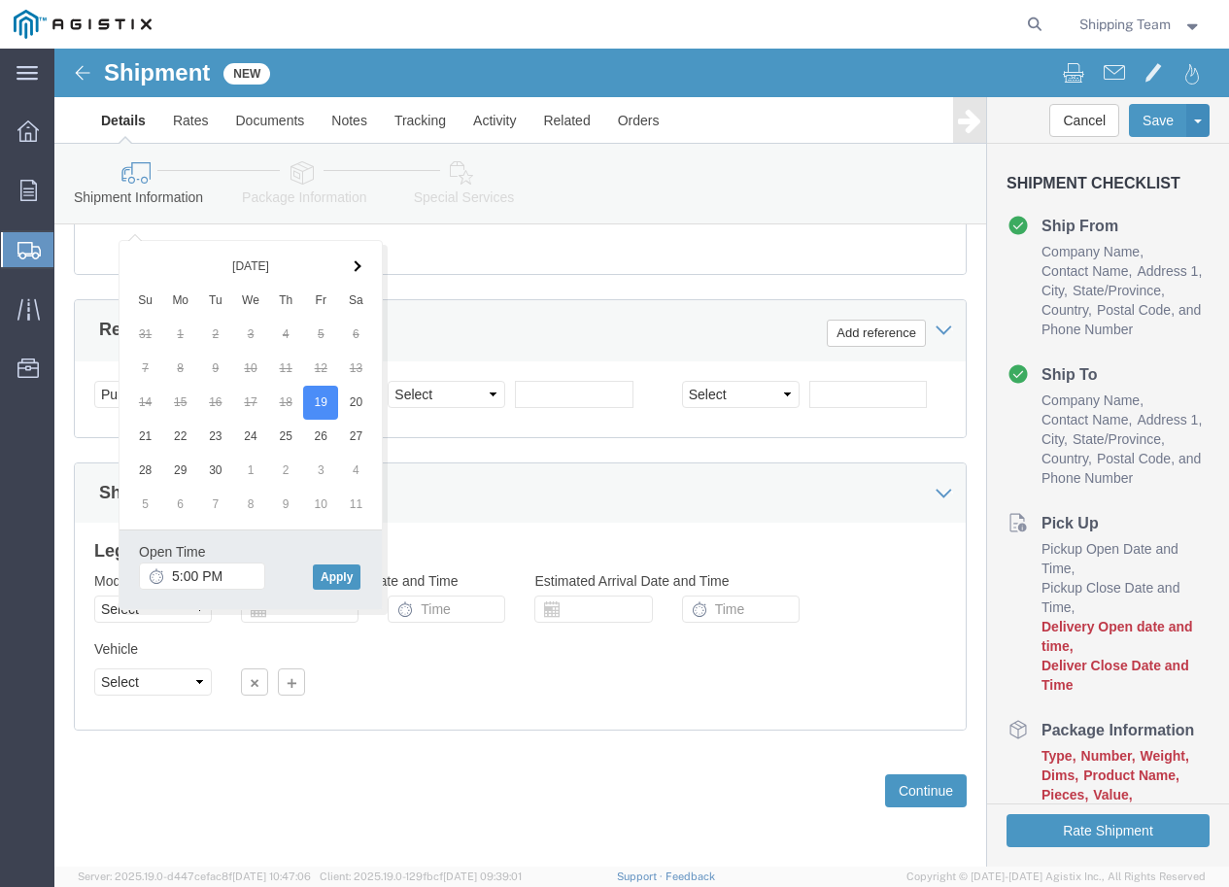
click span
click input "5:00 PM"
click input "09:00 PM"
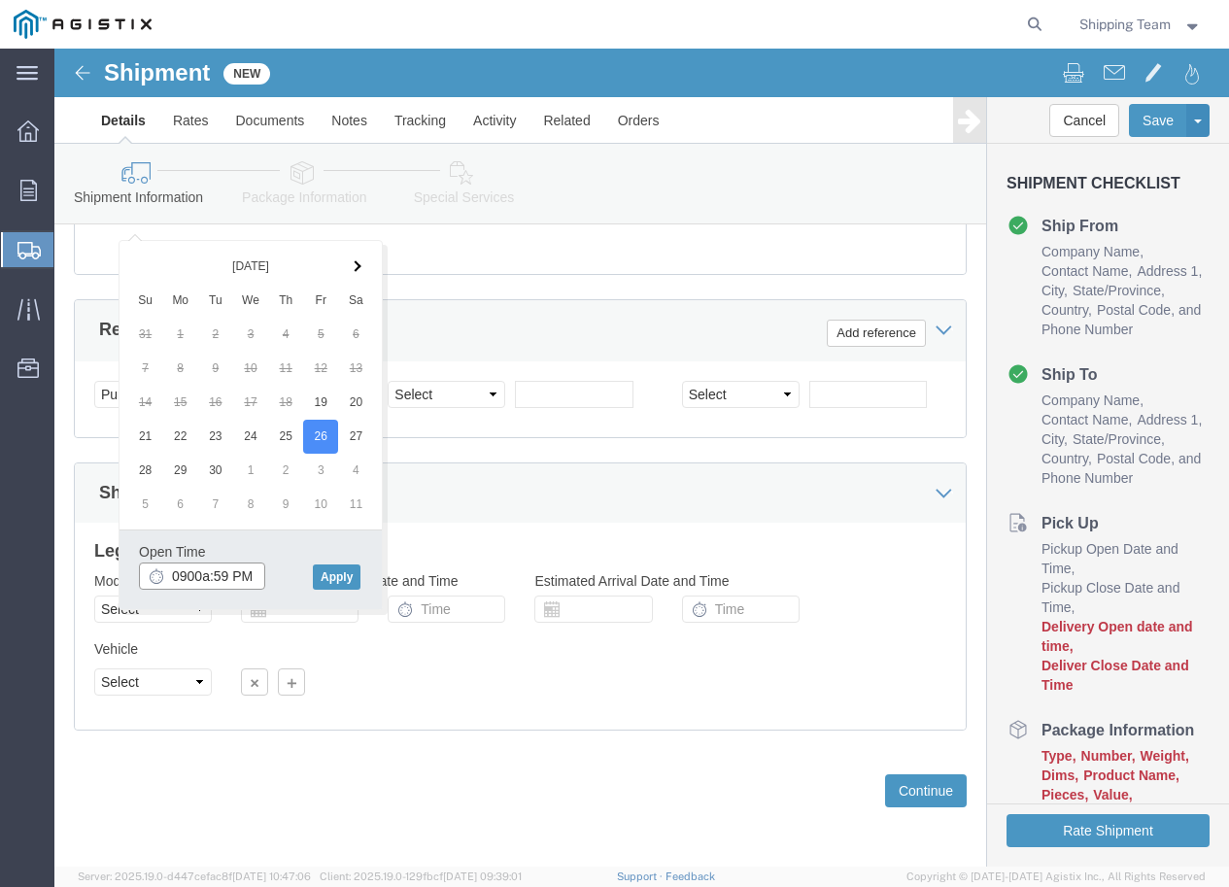
type input "0900am:59 PM"
type input "9:00 AM"
click div "Open Time 9:00 AM Sep 26 2025 5:00 PM - Sep 26 2025 5:00 PM Cancel Apply"
click button "Apply"
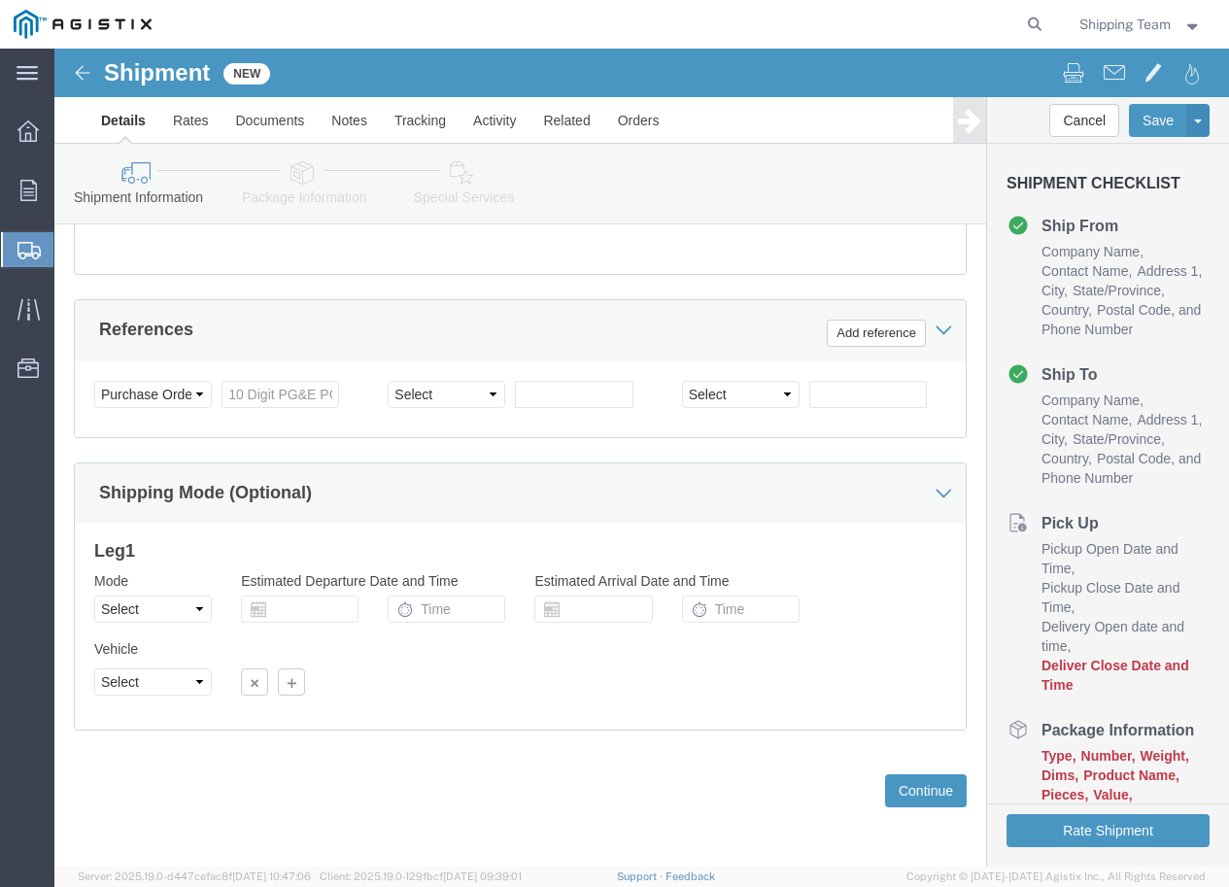
scroll to position [890, 0]
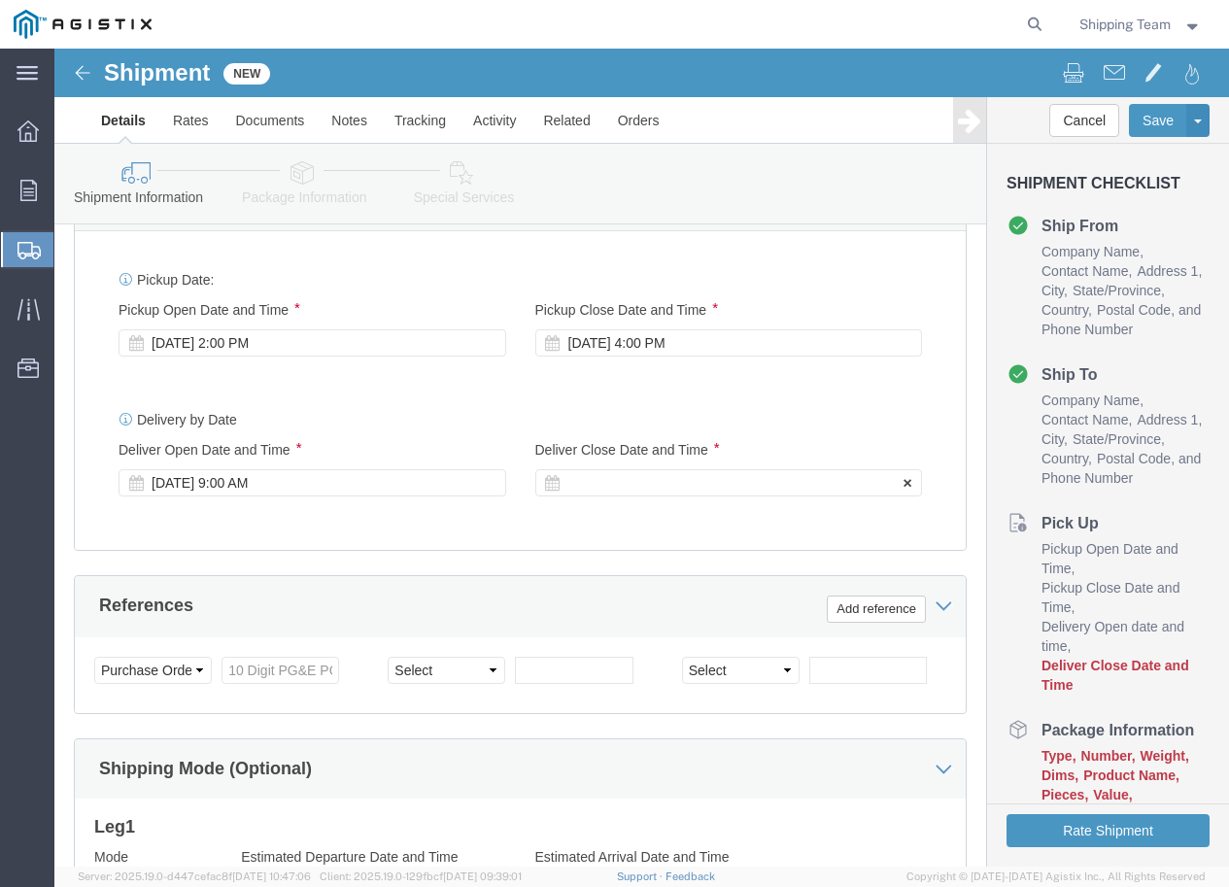
click div
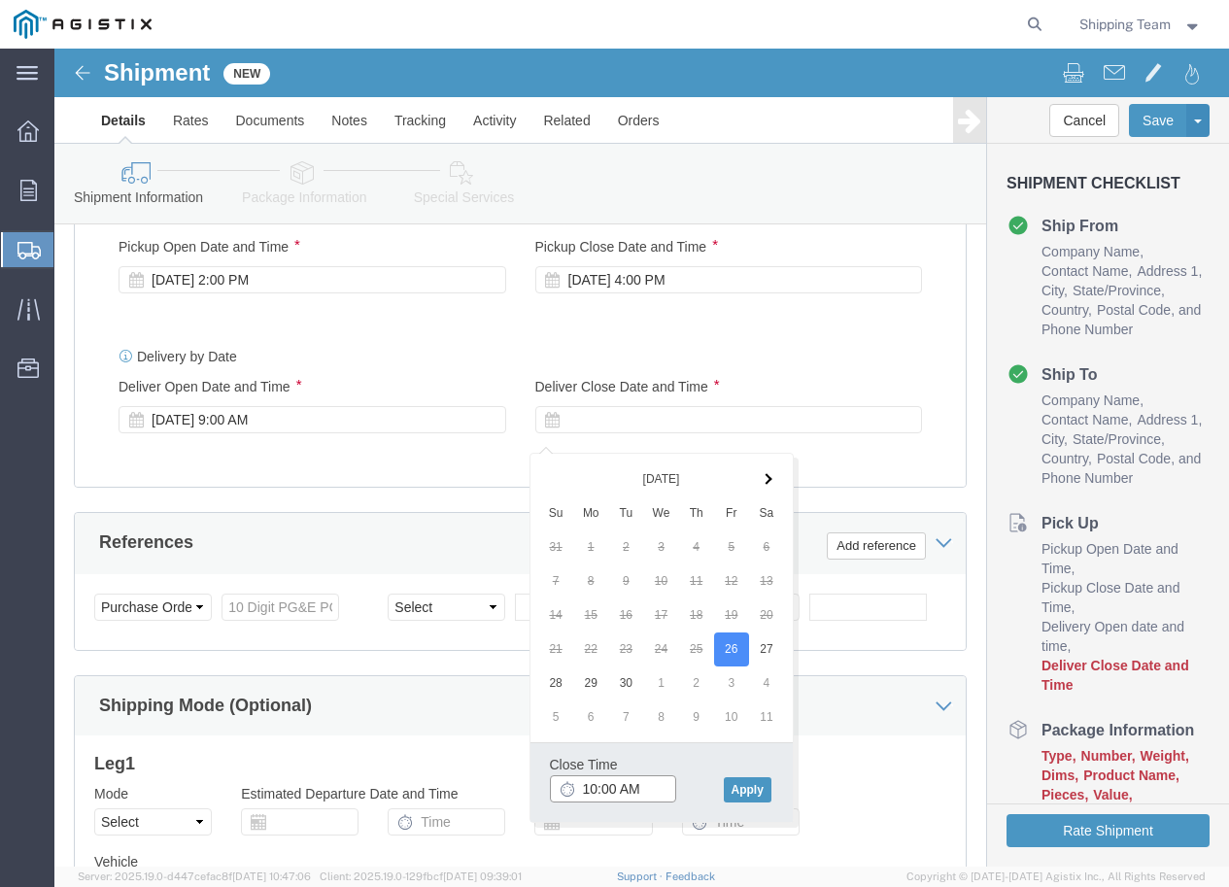
scroll to position [987, 0]
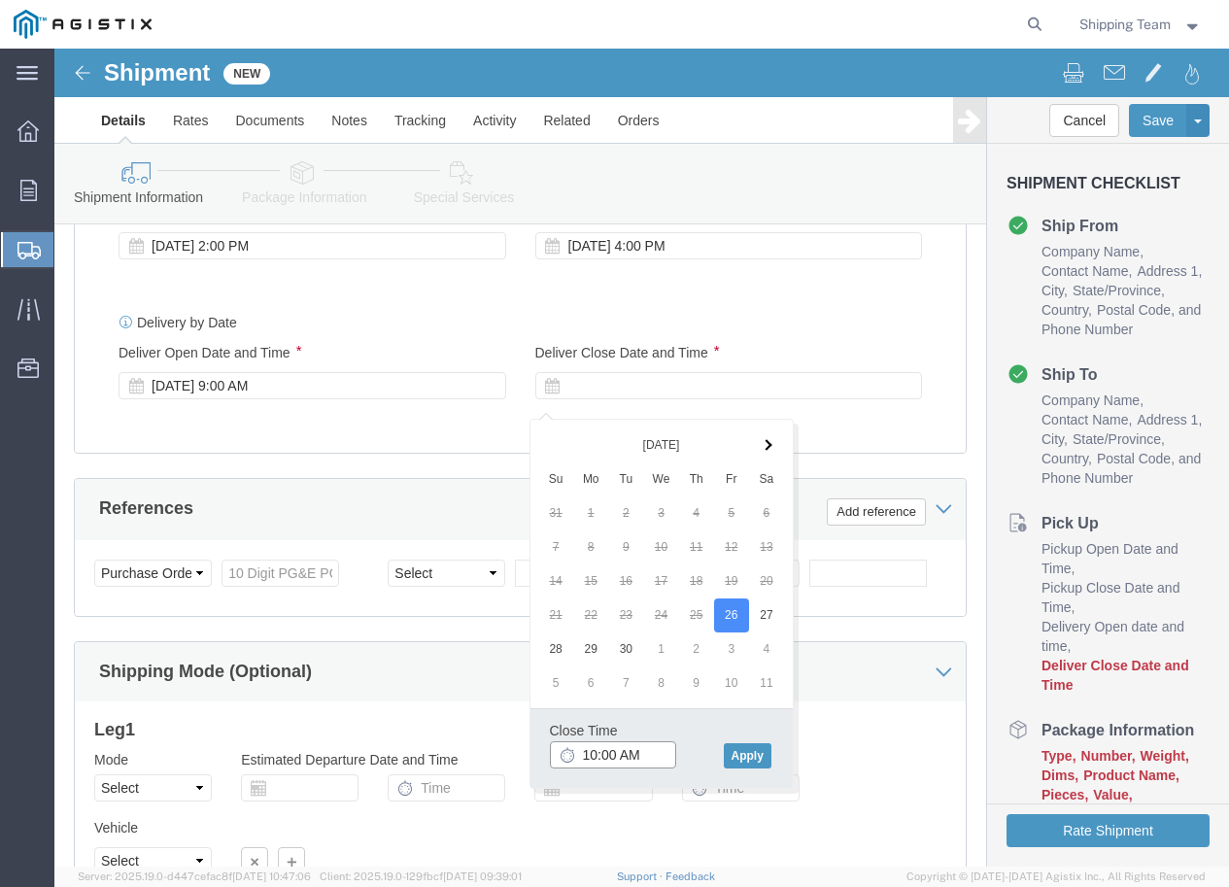
drag, startPoint x: 547, startPoint y: 705, endPoint x: 508, endPoint y: 705, distance: 38.9
click div "10:00 AM"
type input "3:00 PM"
click button "Apply"
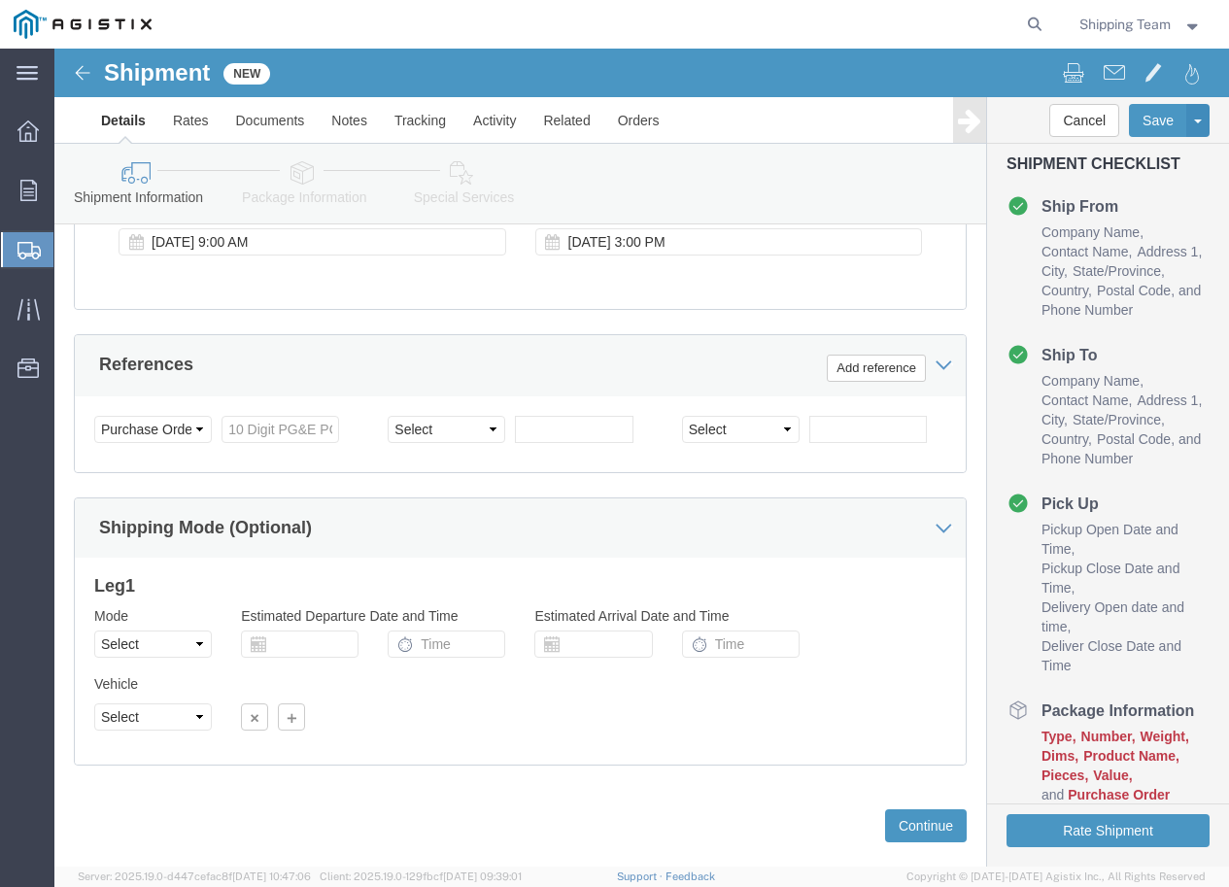
scroll to position [1166, 0]
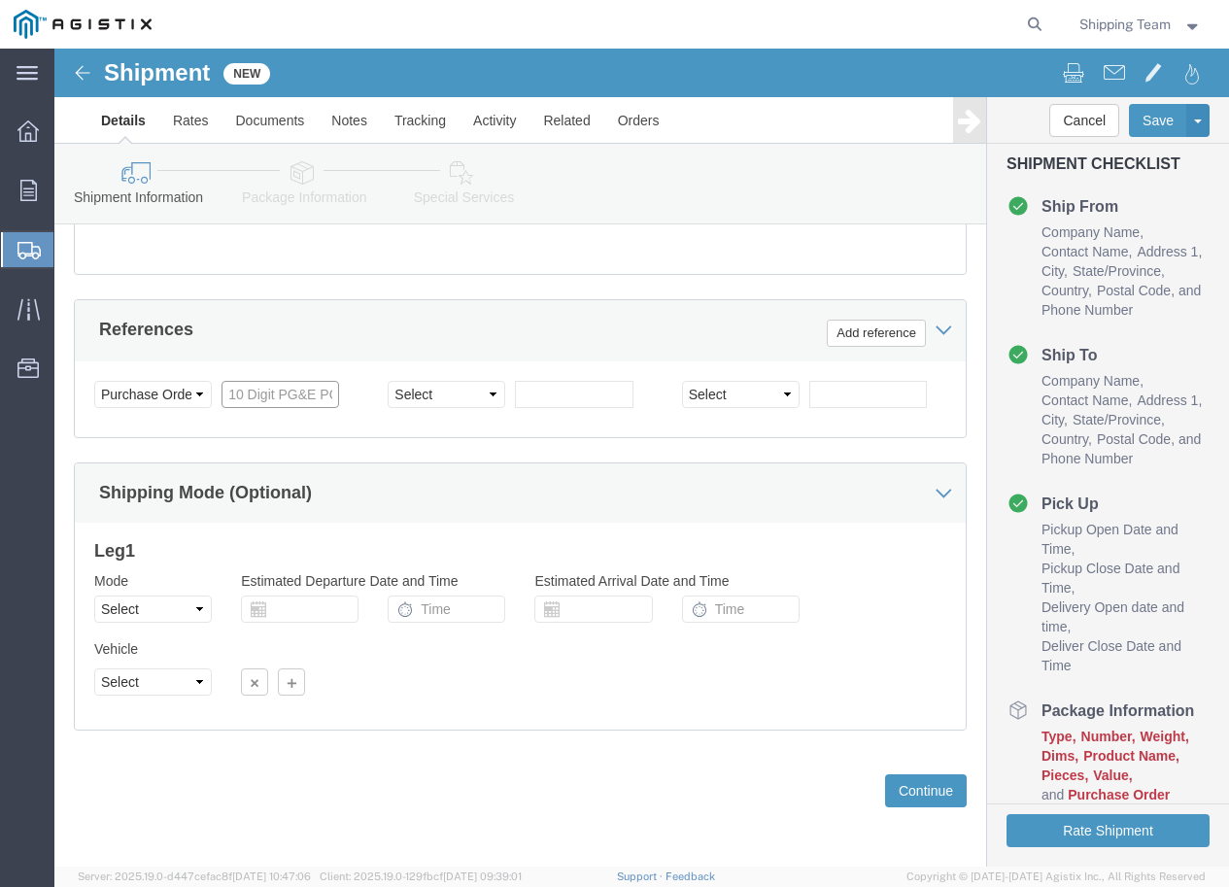
click input "text"
type input "3501420232"
click select "Select Account Type Activity ID Airline Appointment Number ASN Batch Request # …"
select select "RELNUM"
click select "Select Account Type Activity ID Airline Appointment Number ASN Batch Request # …"
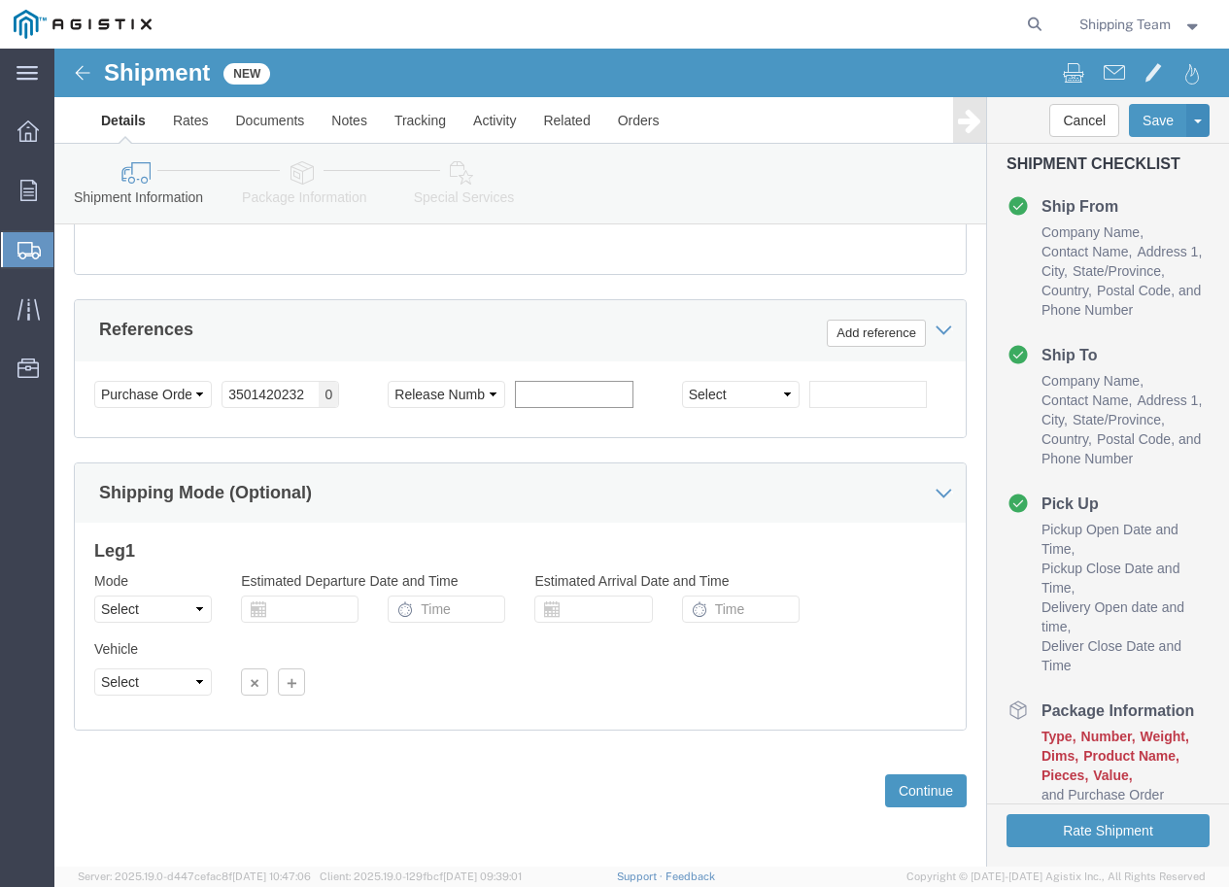
click input "text"
type input "A"
type input "S5524326"
click select "Select Account Type Activity ID Airline Appointment Number ASN Batch Request # …"
select select "ORDERNUM"
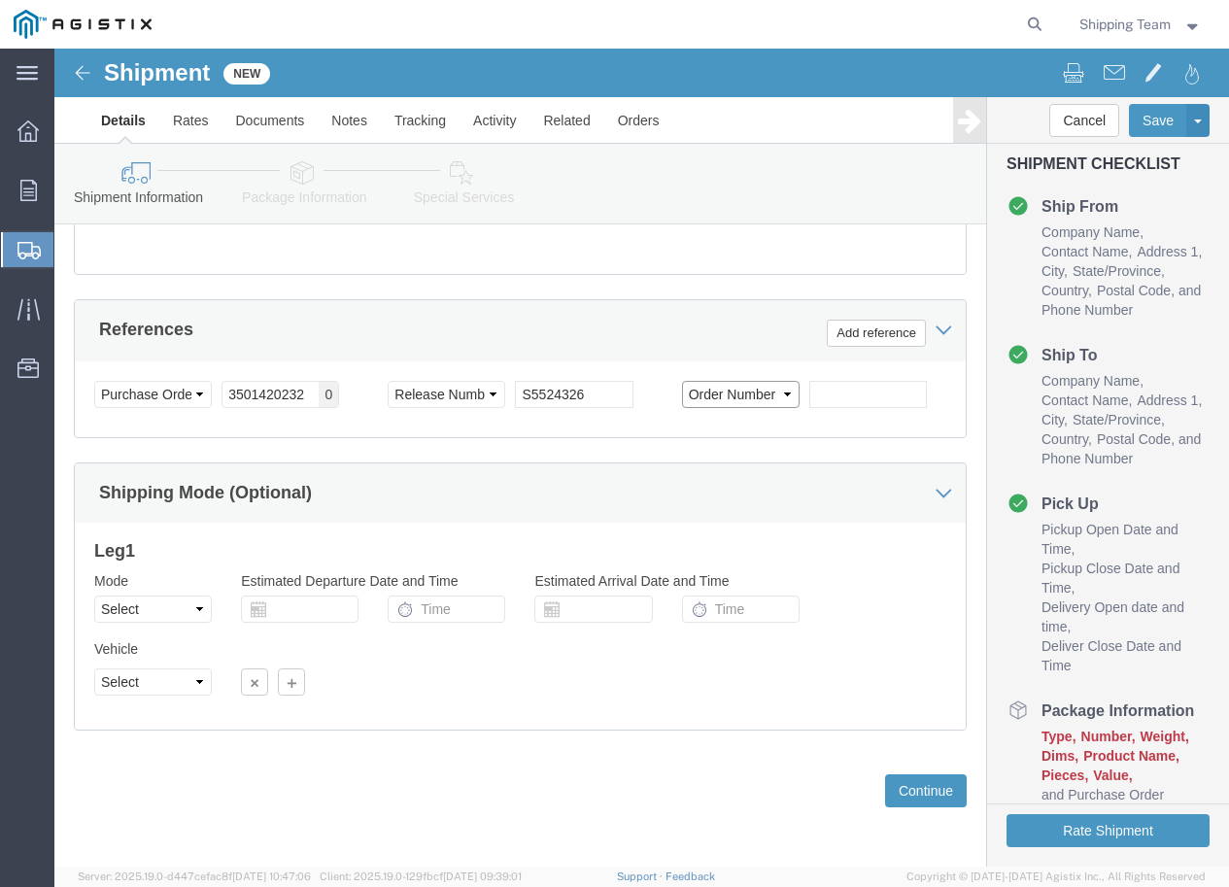
click select "Select Account Type Activity ID Airline Appointment Number ASN Batch Request # …"
click input "text"
type input "045511"
click select "Select Air Less than Truckload Multi-Leg Ocean Freight Rail Small Parcel Truckl…"
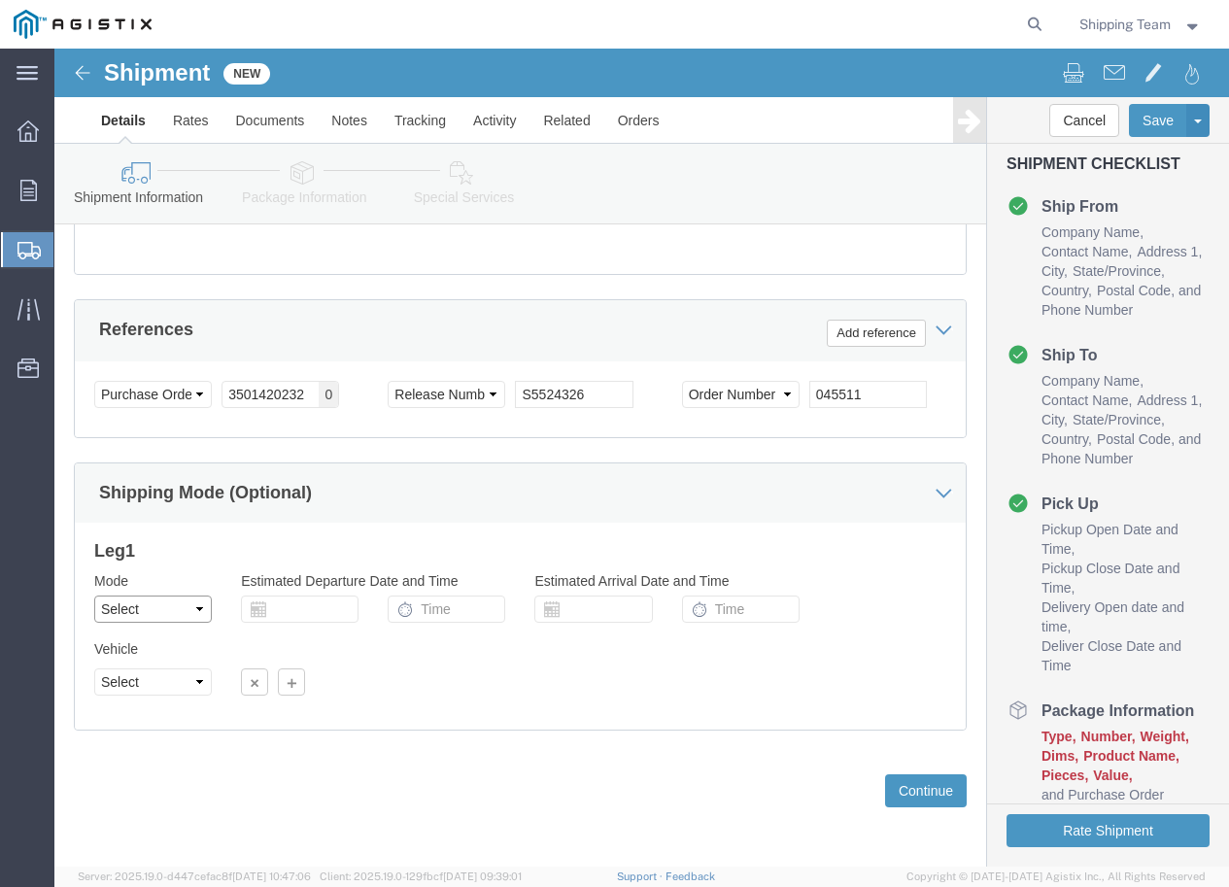
select select "LTL"
click select "Select Air Less than Truckload Multi-Leg Ocean Freight Rail Small Parcel Truckl…"
click button "Continue"
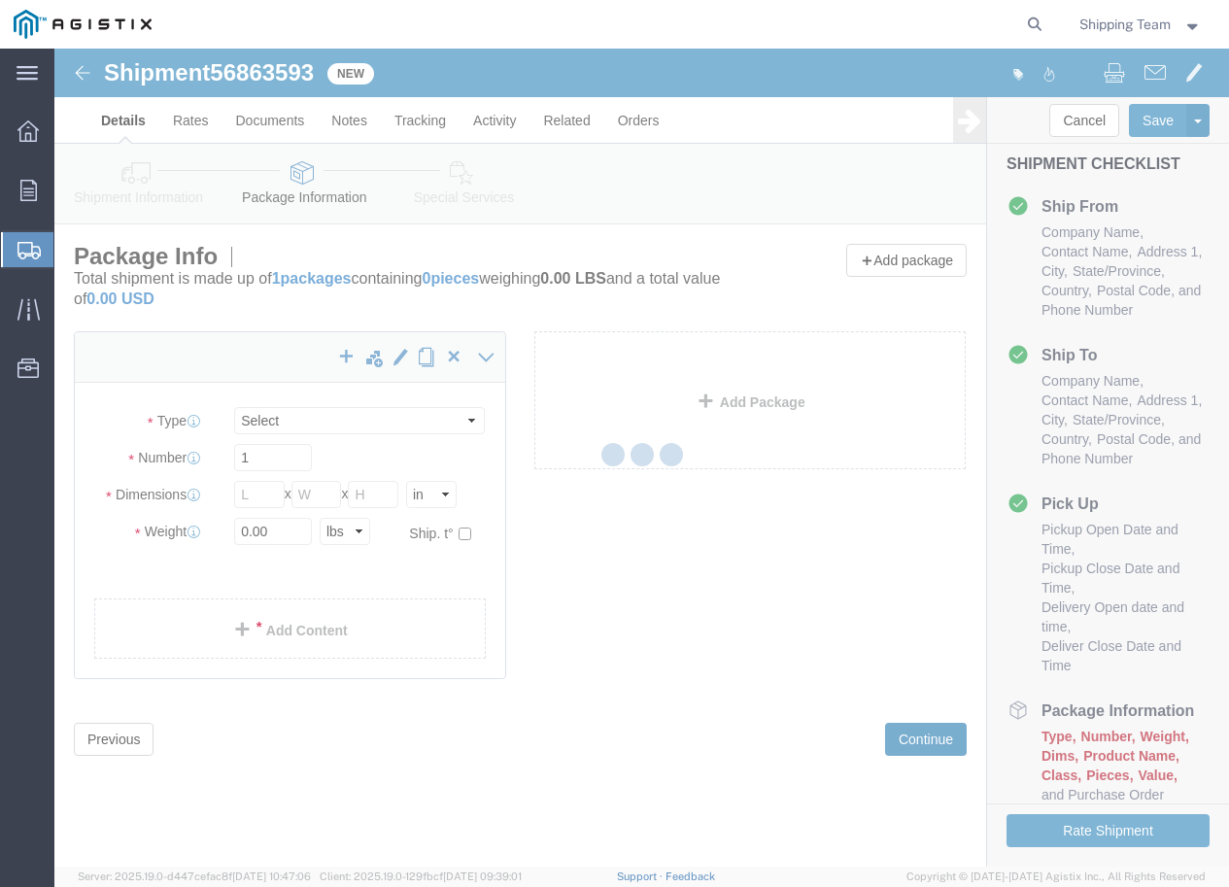
select select "CBOX"
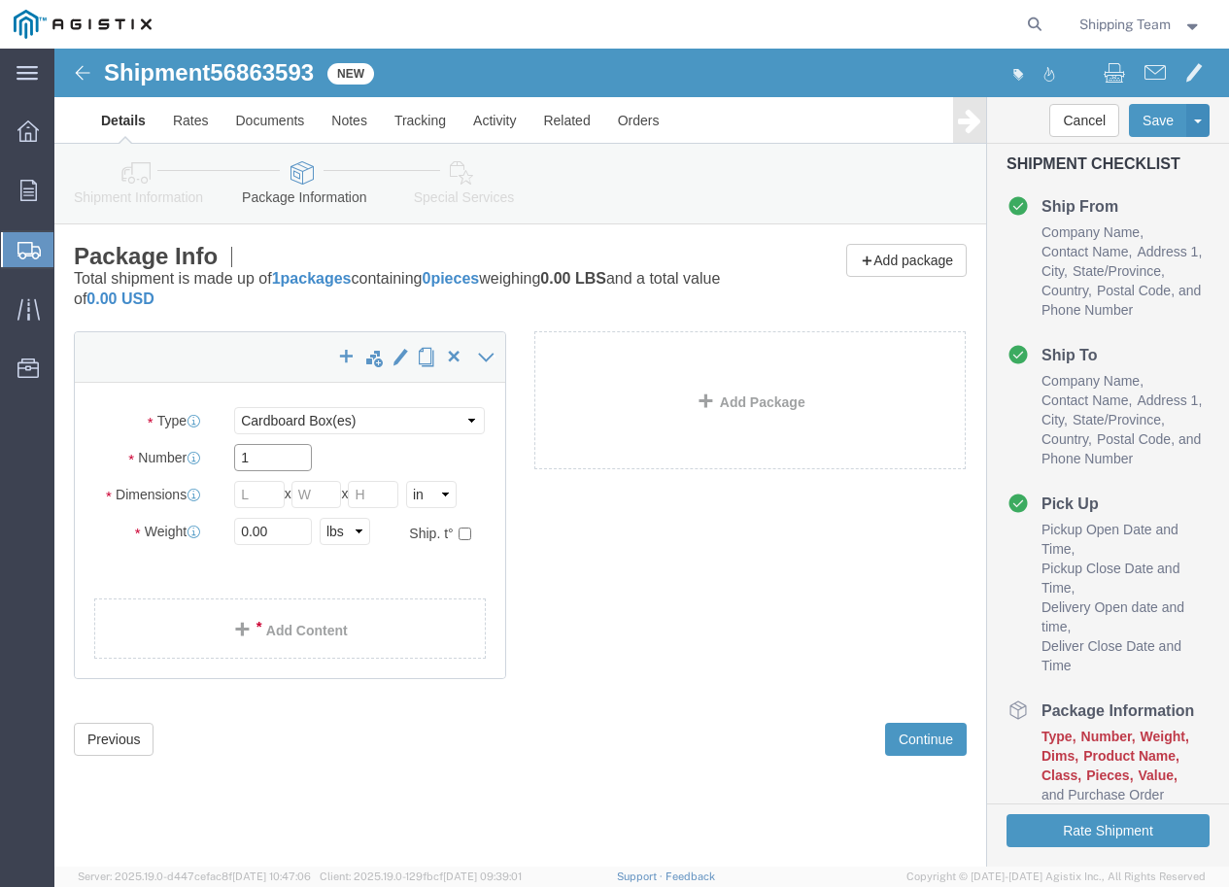
click input "1"
type input "3"
type input "48"
type input "40"
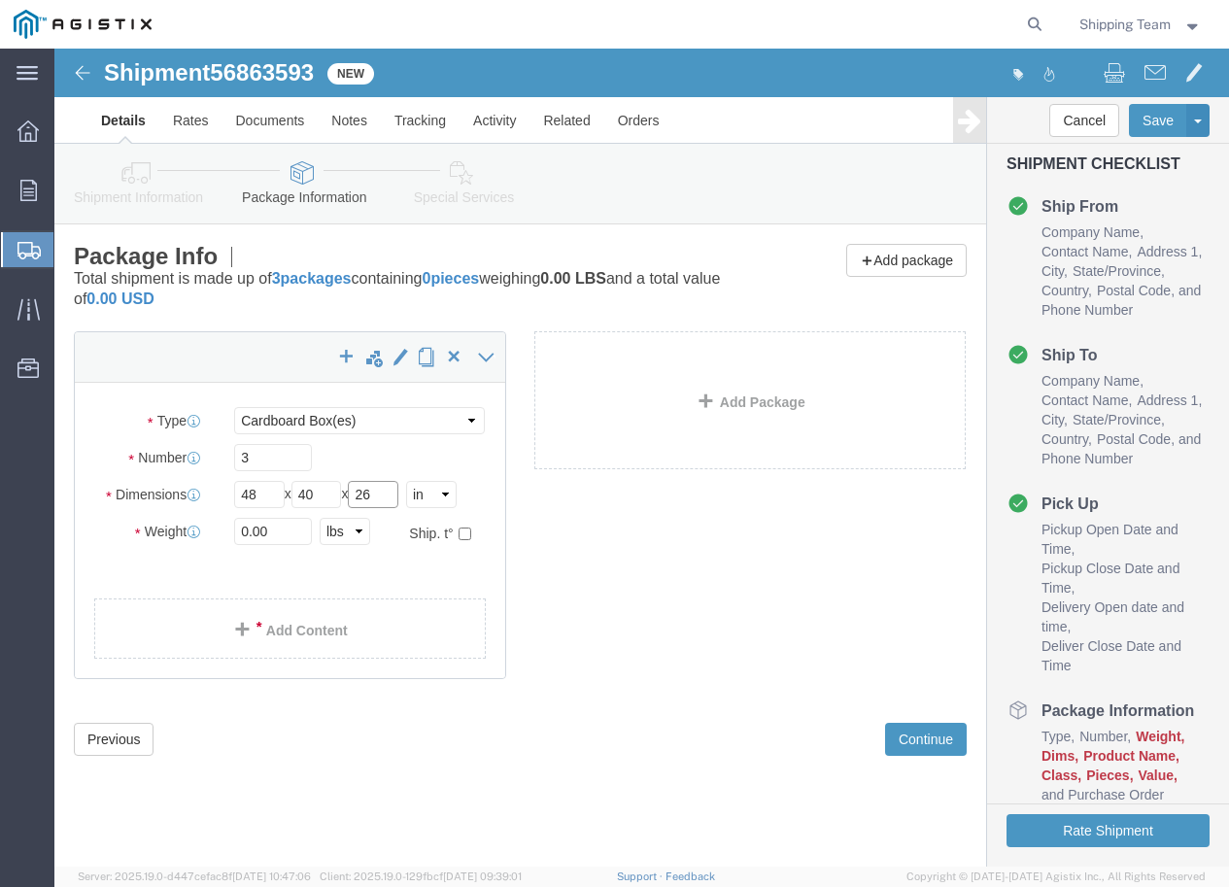
type input "26"
click div "Shipment Information Package Information Special Services"
drag, startPoint x: 216, startPoint y: 479, endPoint x: 167, endPoint y: 479, distance: 48.6
click div "0.00 Select kgs lbs"
type input "160"
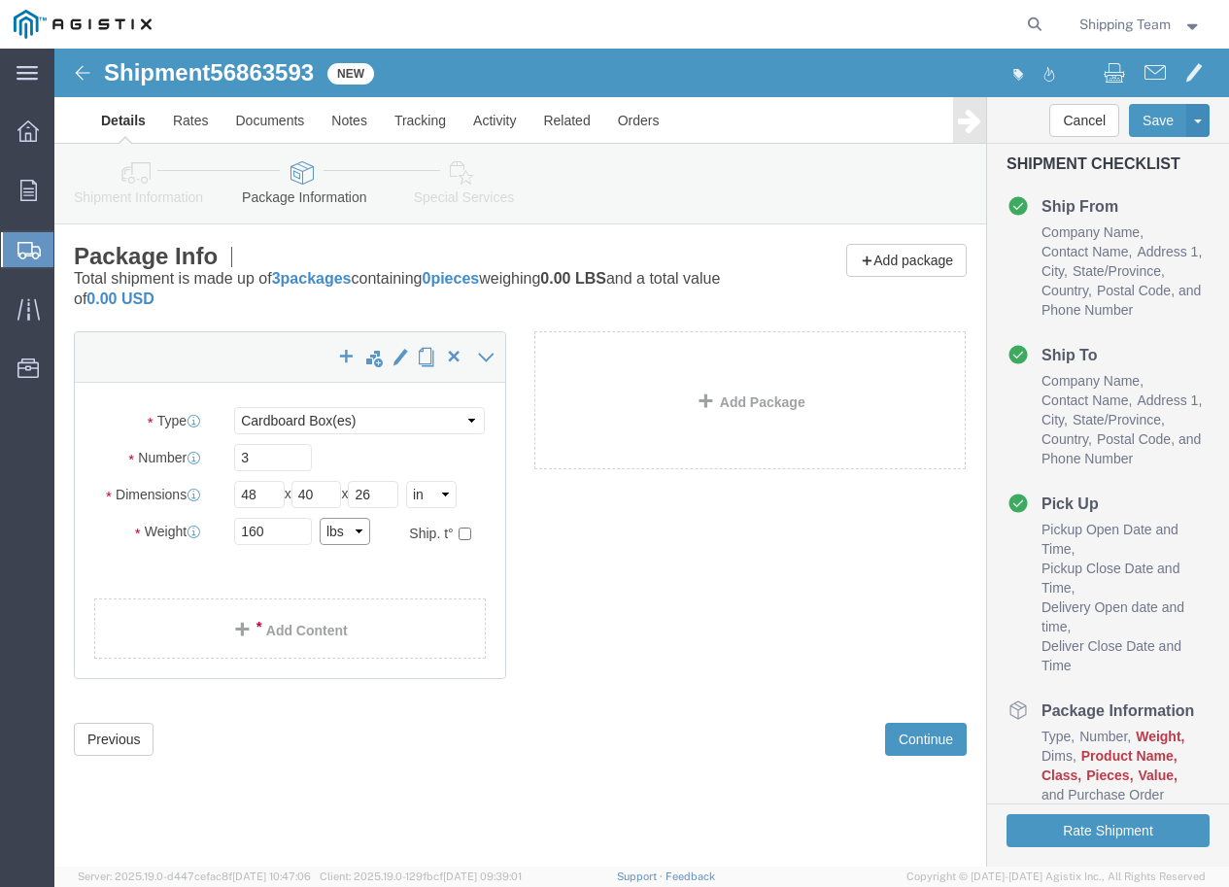
scroll to position [97, 0]
click link "Add Content"
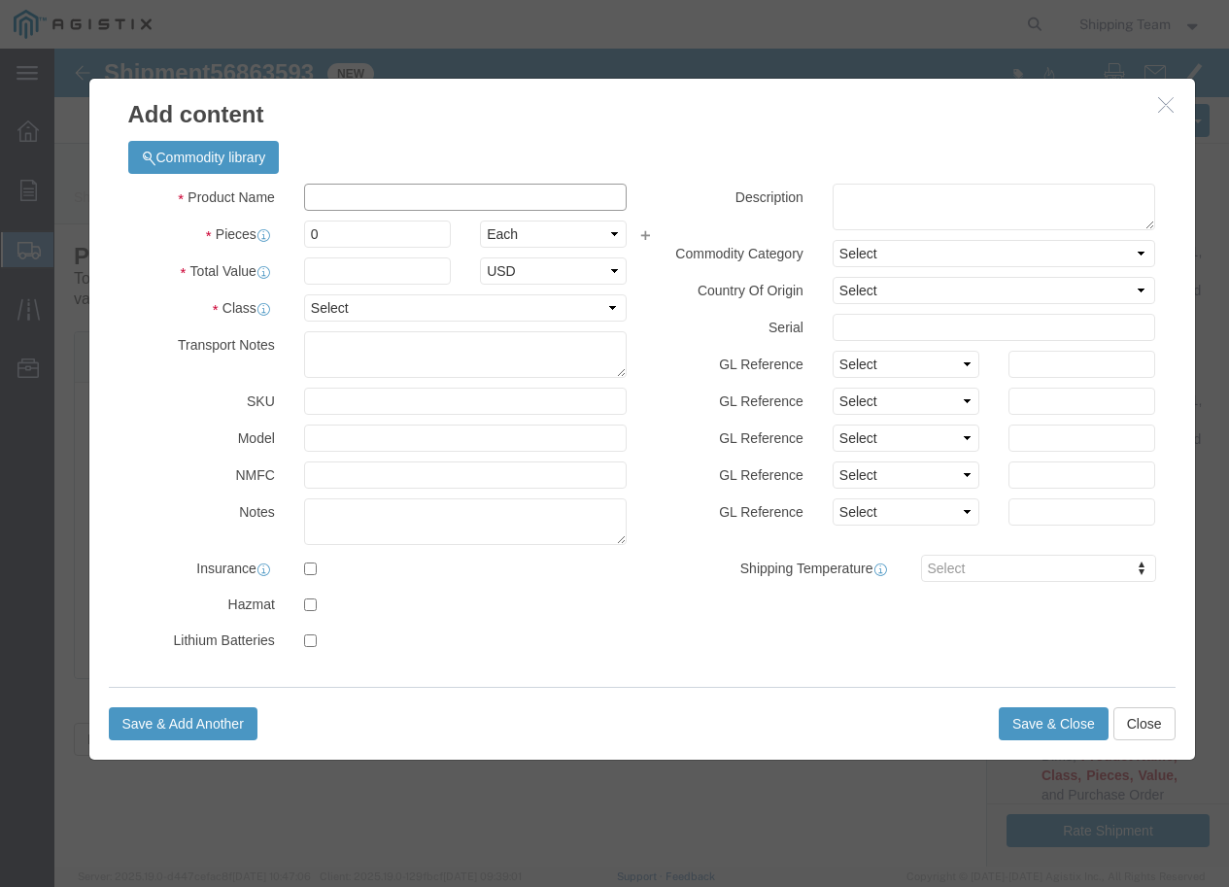
click input "text"
drag, startPoint x: 730, startPoint y: 93, endPoint x: 471, endPoint y: 160, distance: 267.0
click div "Commodity library"
click input "text"
paste input "POWER CLEANER 155"
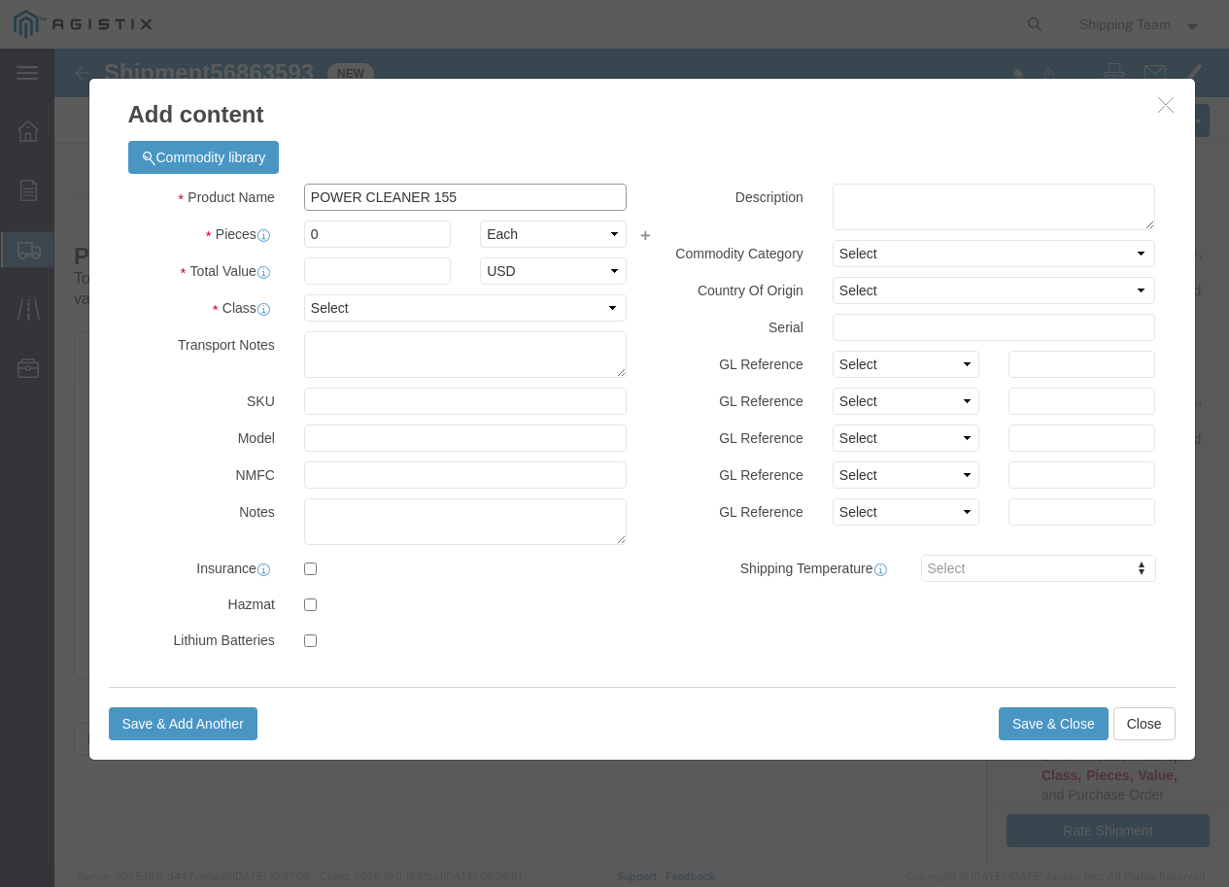
type input "POWER CLEANER 155"
click input "0"
drag, startPoint x: 260, startPoint y: 188, endPoint x: 217, endPoint y: 183, distance: 44.0
click div "Pieces 0 Select Bag Barrels 100Board Feet Bottle Box Blister Pack Carats Can Ca…"
type input "4"
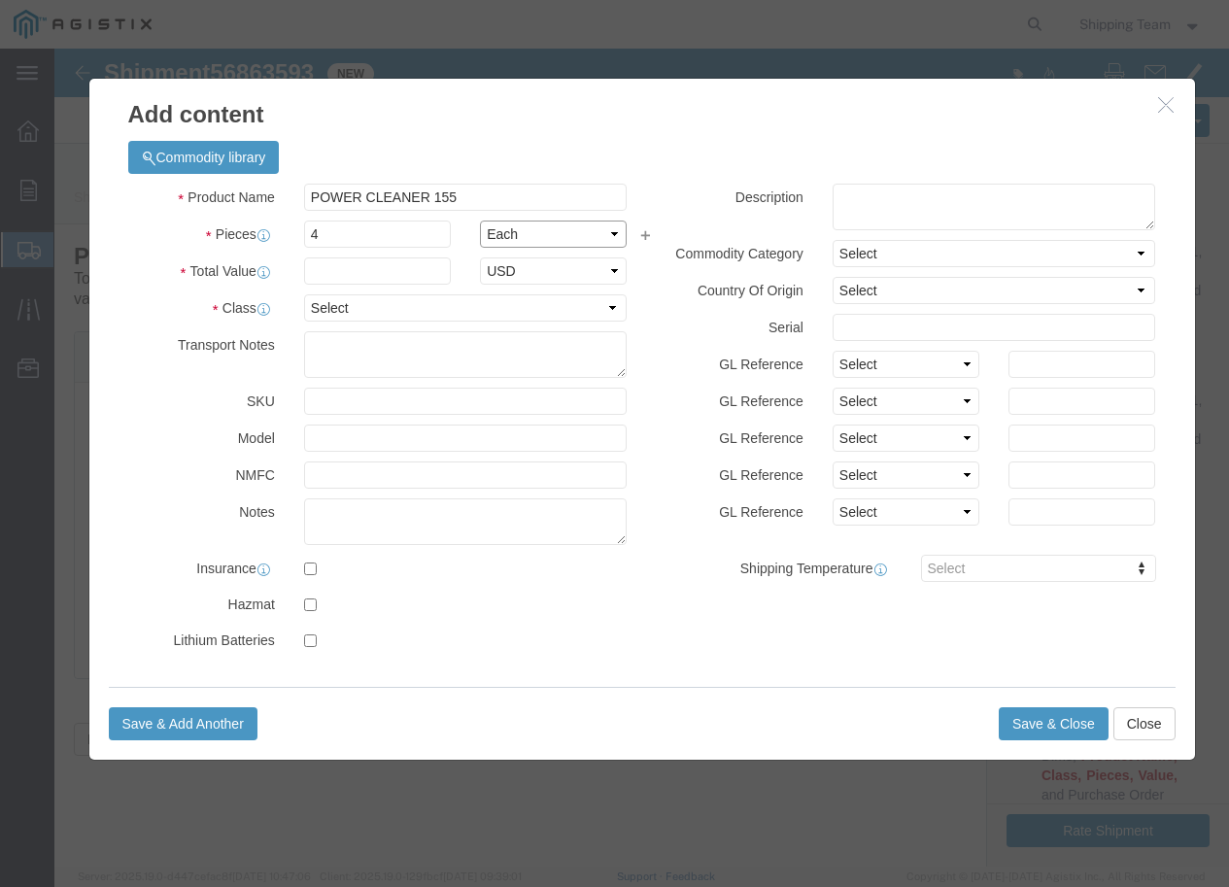
click select "Select Bag Barrels 100Board Feet Bottle Box Blister Pack Carats Can Capsule Car…"
select select "GAL"
click select "Select Bag Barrels 100Board Feet Bottle Box Blister Pack Carats Can Capsule Car…"
click input "text"
type input "555.00"
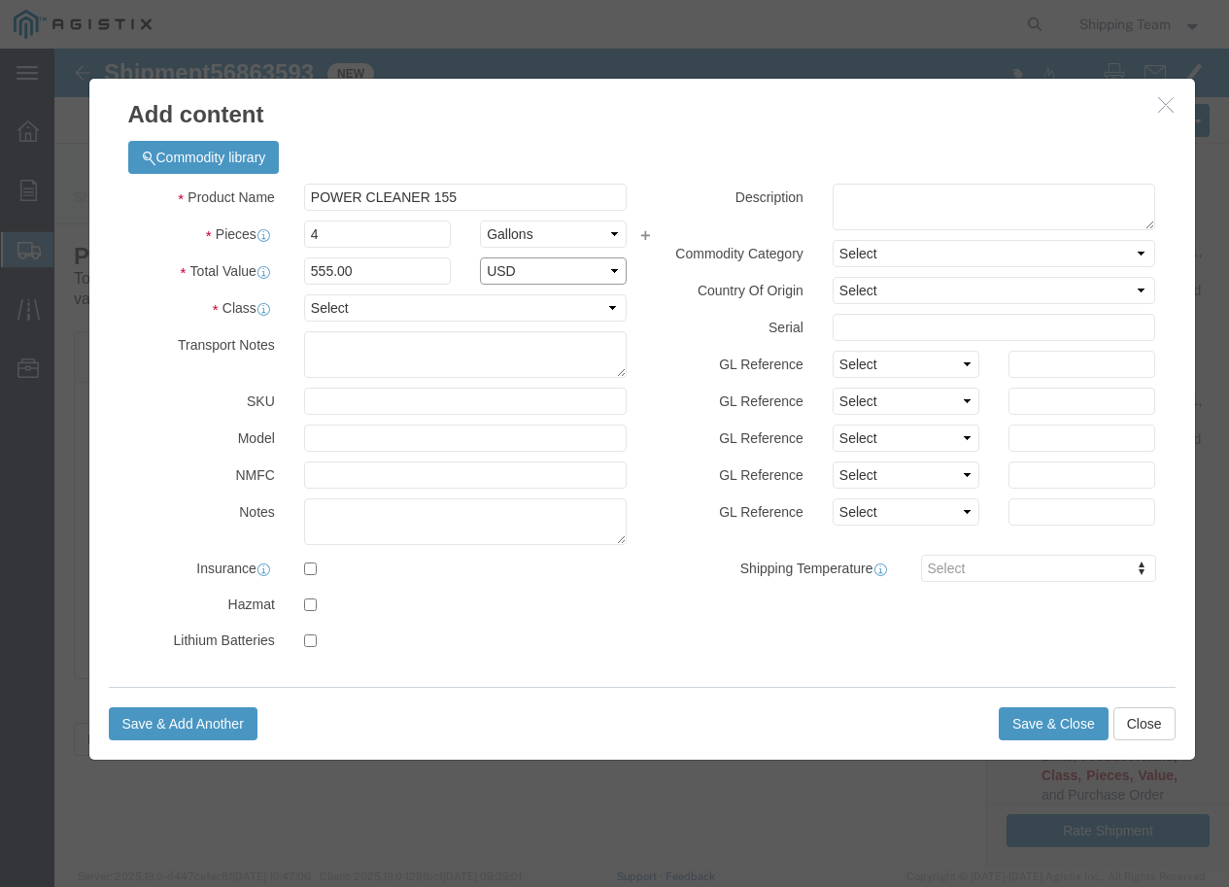
select select "USD"
click select "Select 50 55 60 65 70 85 92.5 100 125 175 250 300 400"
select select "70"
click select "Select 50 55 60 65 70 85 92.5 100 125 175 250 300 400"
click div "Product Name POWER CLEANER 155 Pieces 4 Select Bag Barrels 100Board Feet Bottle…"
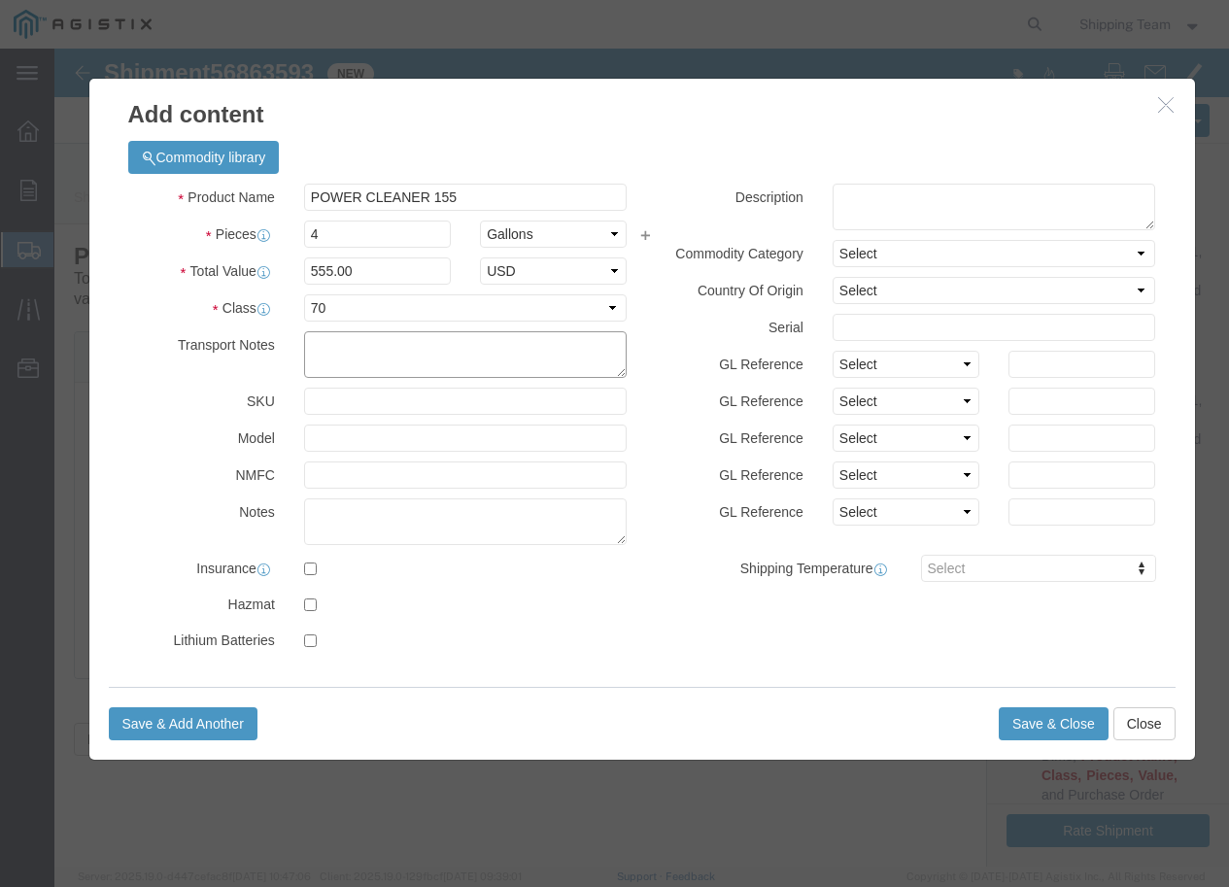
click textarea
click input "text"
type input "187031"
type input "048580"
click select "Select"
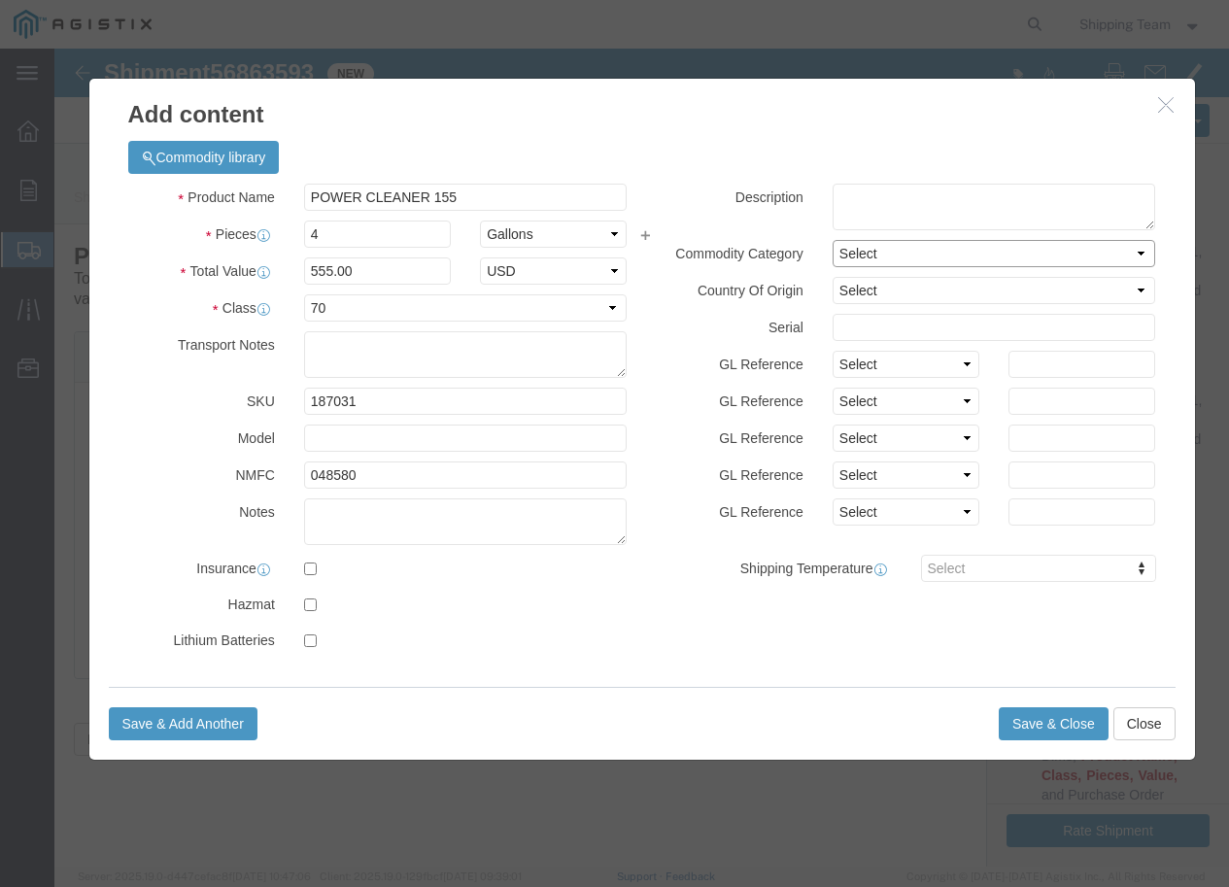
click select "Select"
click select "Select Afghanistan Åland Islands Albania Algeria American Samoa Andorra Angola …"
select select "US"
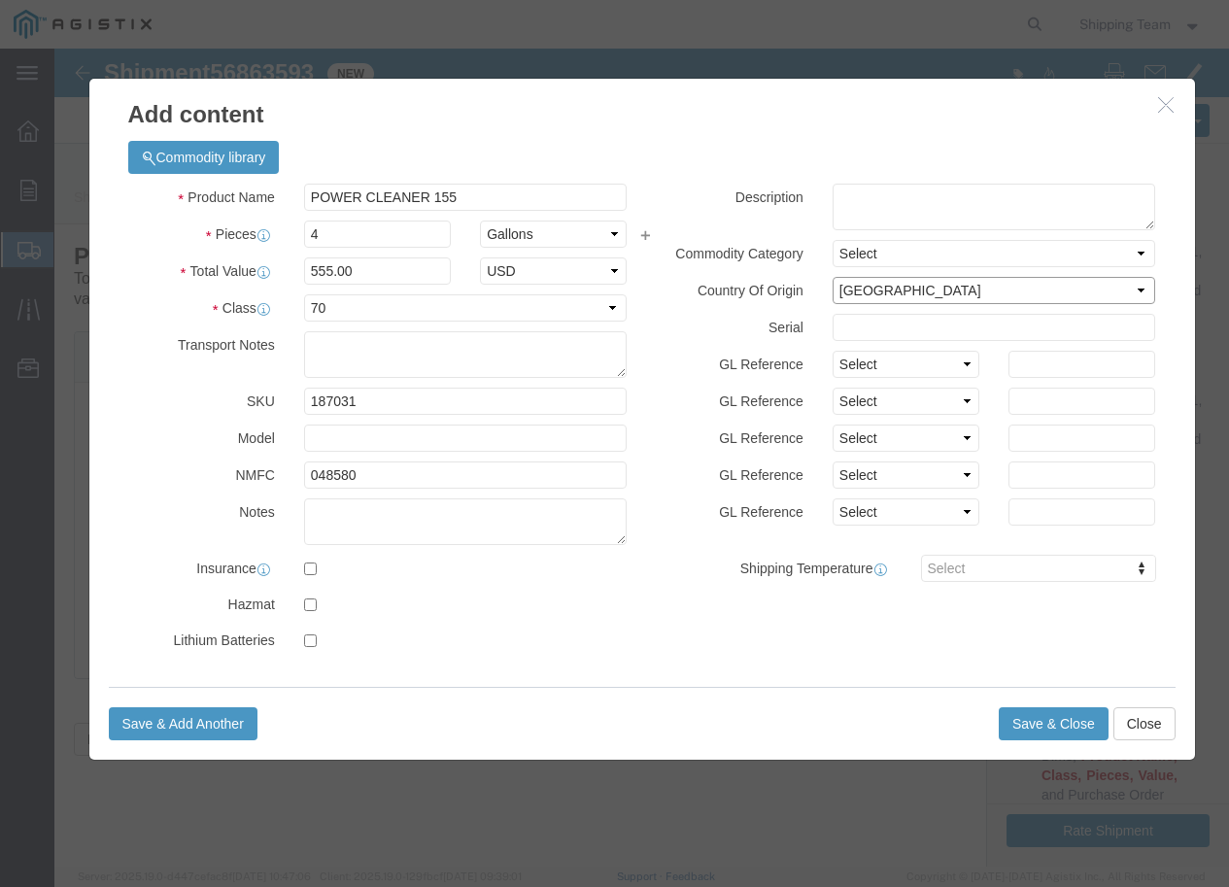
click select "Select Afghanistan Åland Islands Albania Algeria American Samoa Andorra Angola …"
click button "Save & Close"
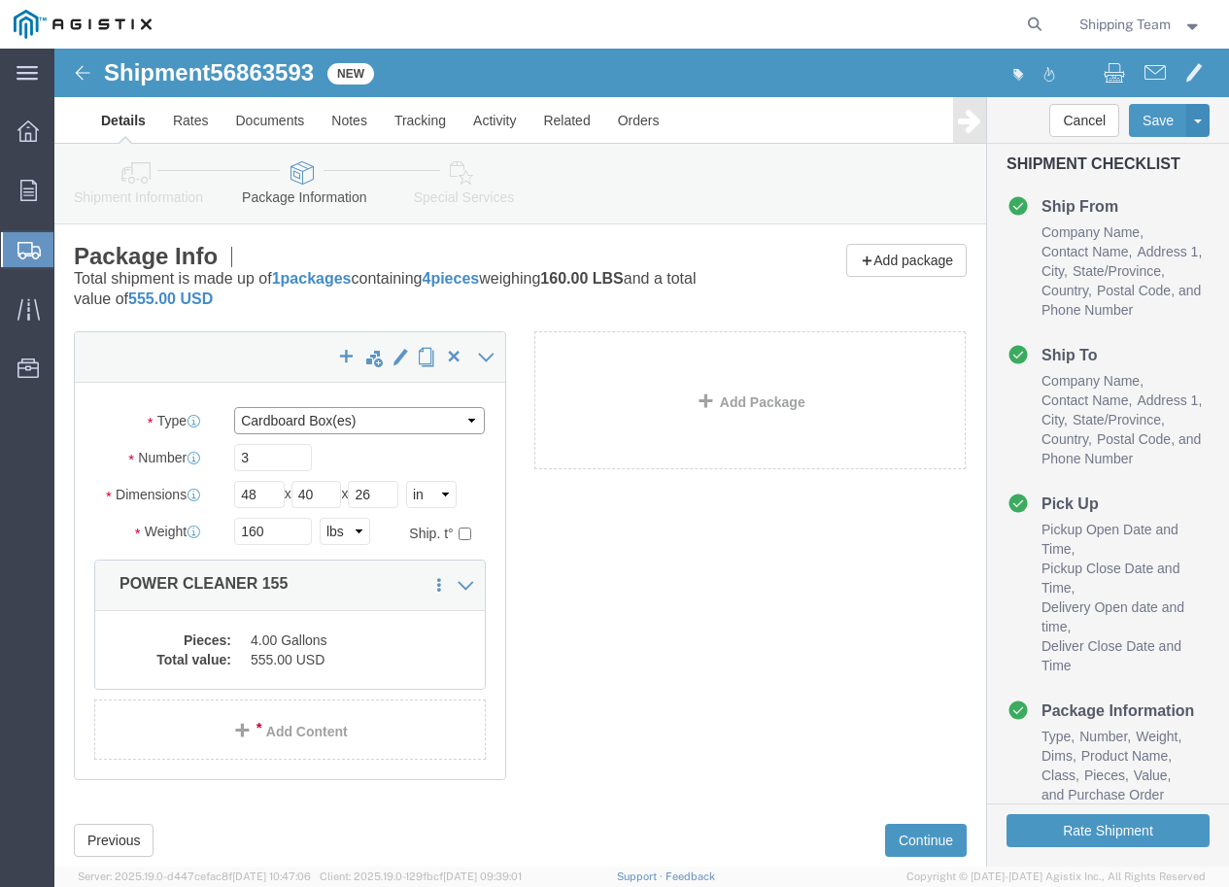
click select "Select Bulk Bundle(s) Cardboard Box(es) Carton(s) Crate(s) Drum(s) (Fiberboard)…"
select select "PSNS"
click select "Select Bulk Bundle(s) Cardboard Box(es) Carton(s) Crate(s) Drum(s) (Fiberboard)…"
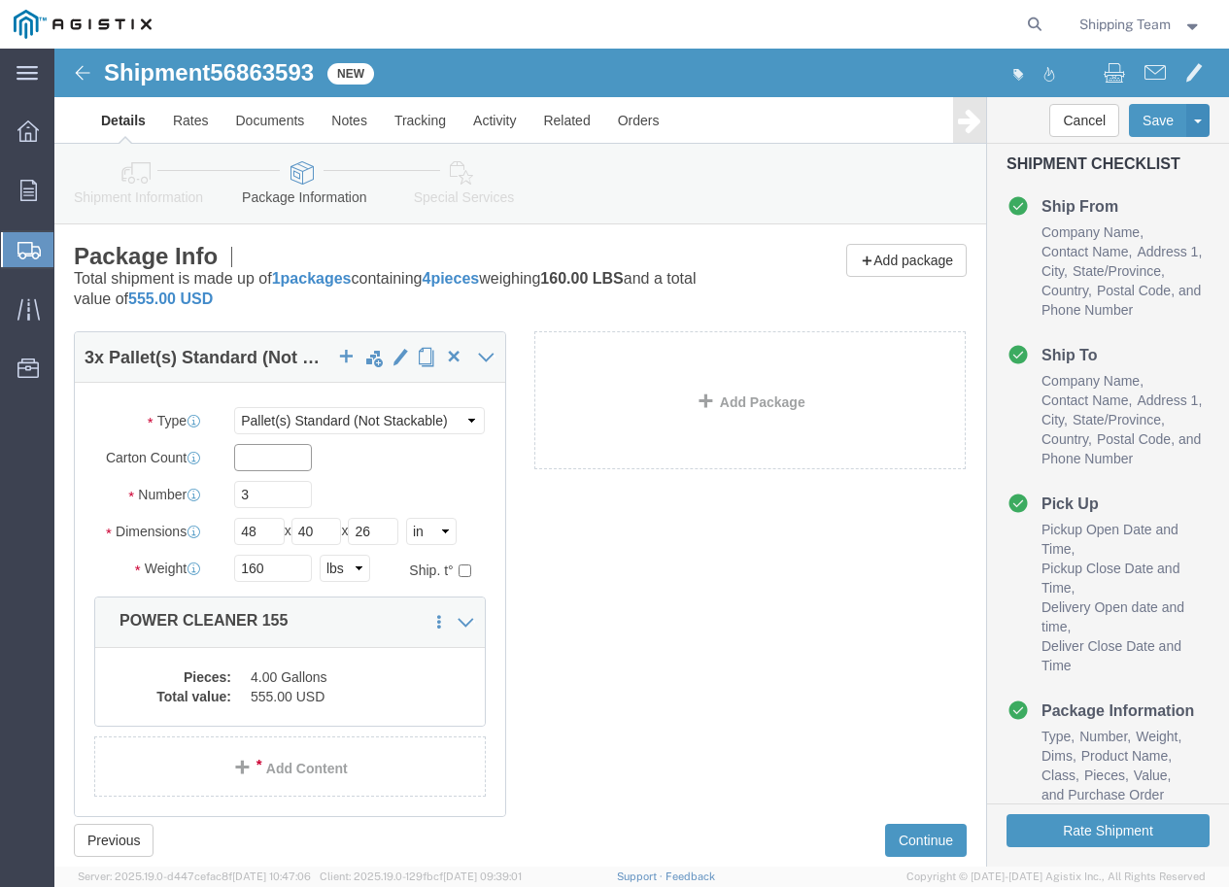
click input "text"
type input "3"
click input "3"
type input "1"
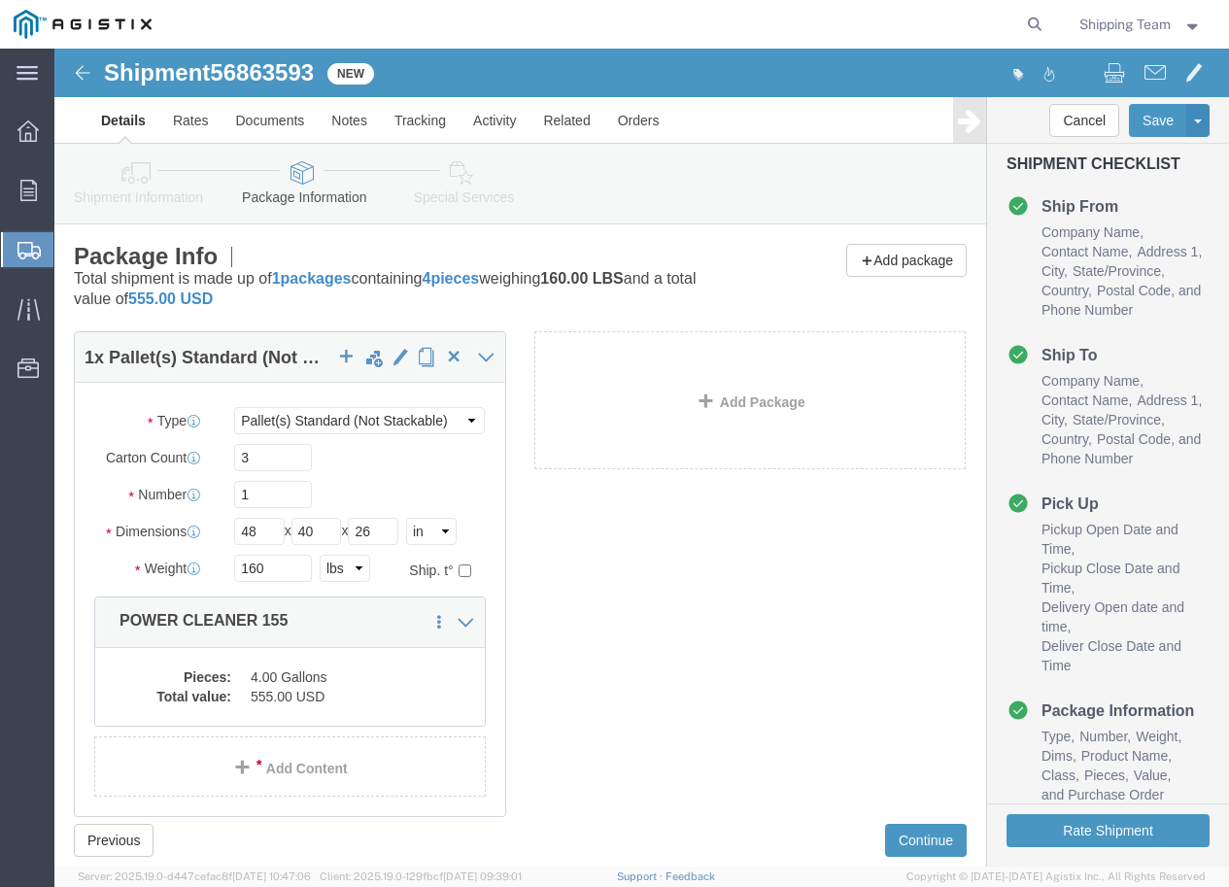
click div "1 x Pallet(s) Standard (Not Stackable) Package Type Select Bulk Bundle(s) Cardb…"
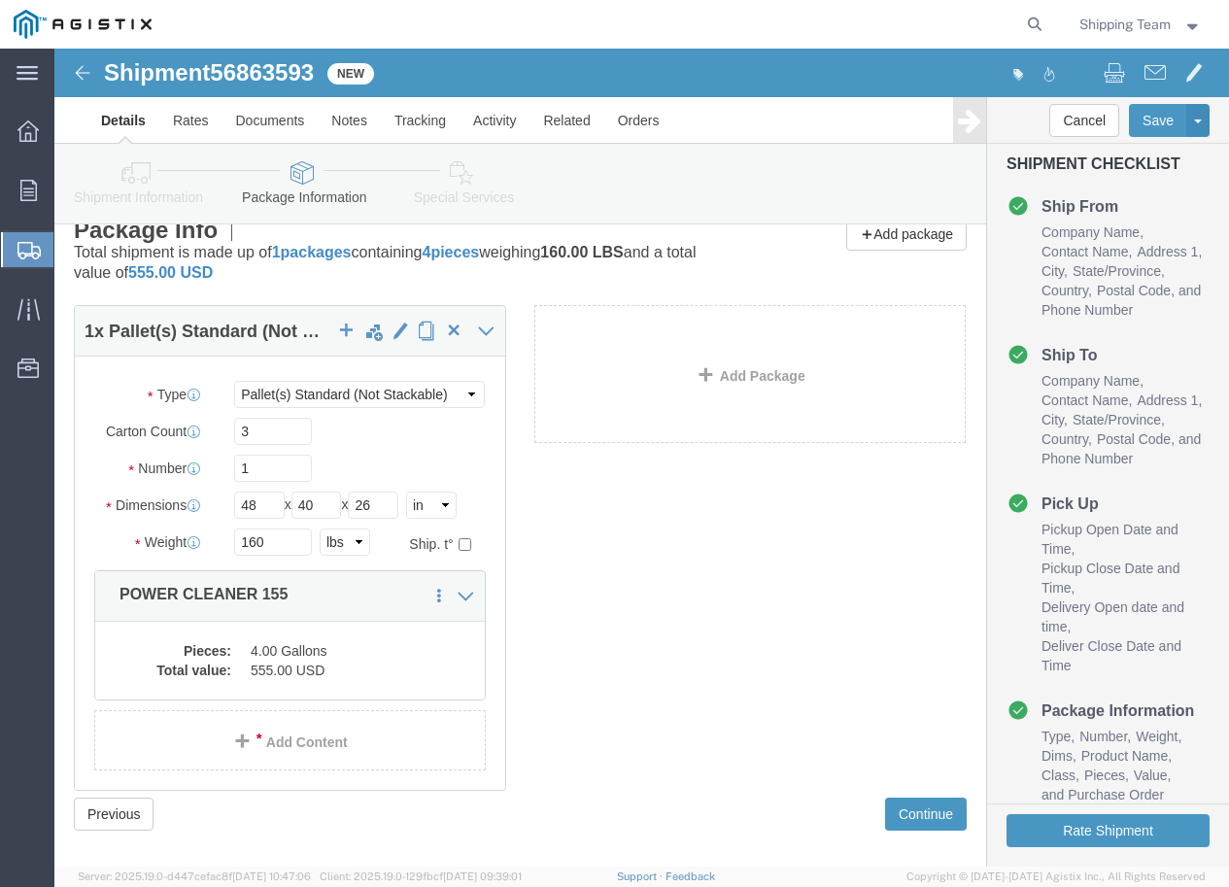
scroll to position [50, 0]
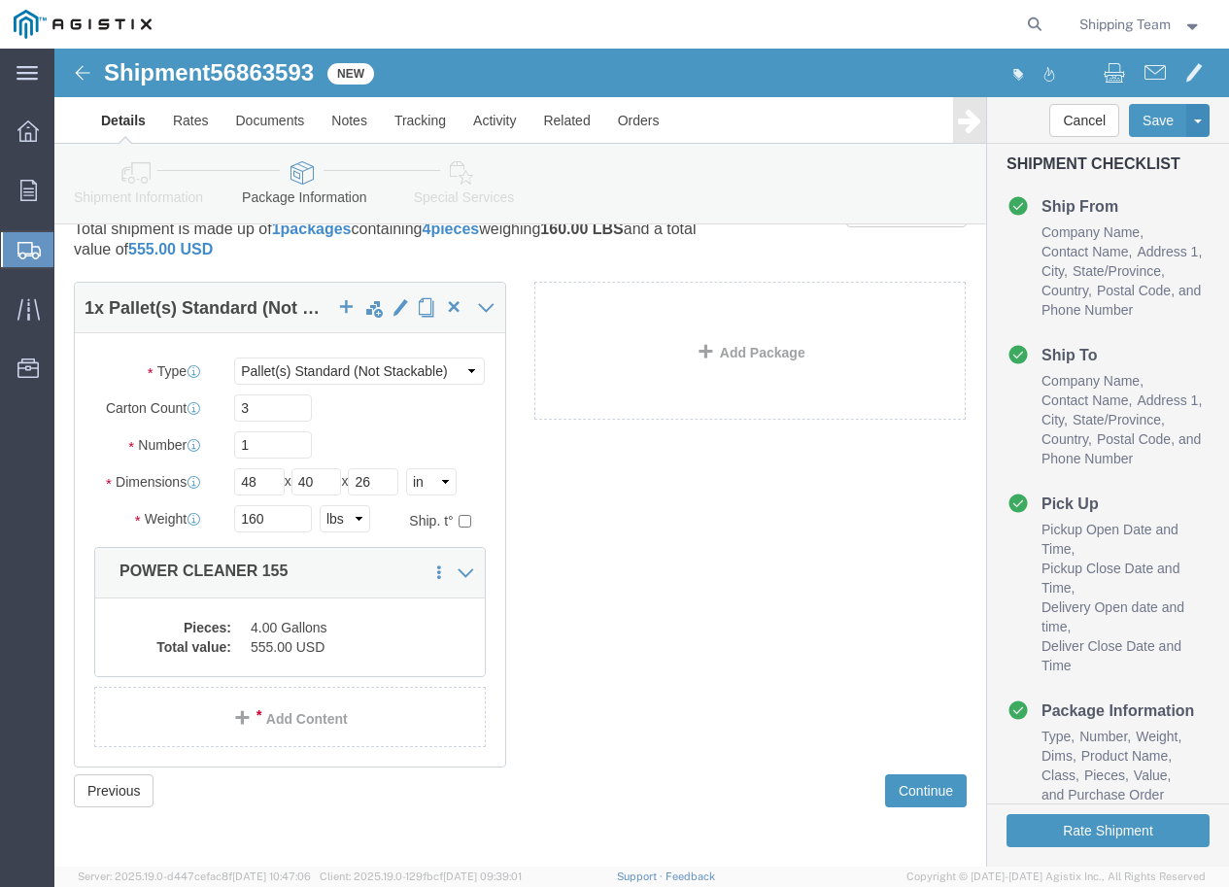
click div "1 x Pallet(s) Standard (Not Stackable) Package Type Select Bulk Bundle(s) Cardb…"
click dd "4.00 Gallons"
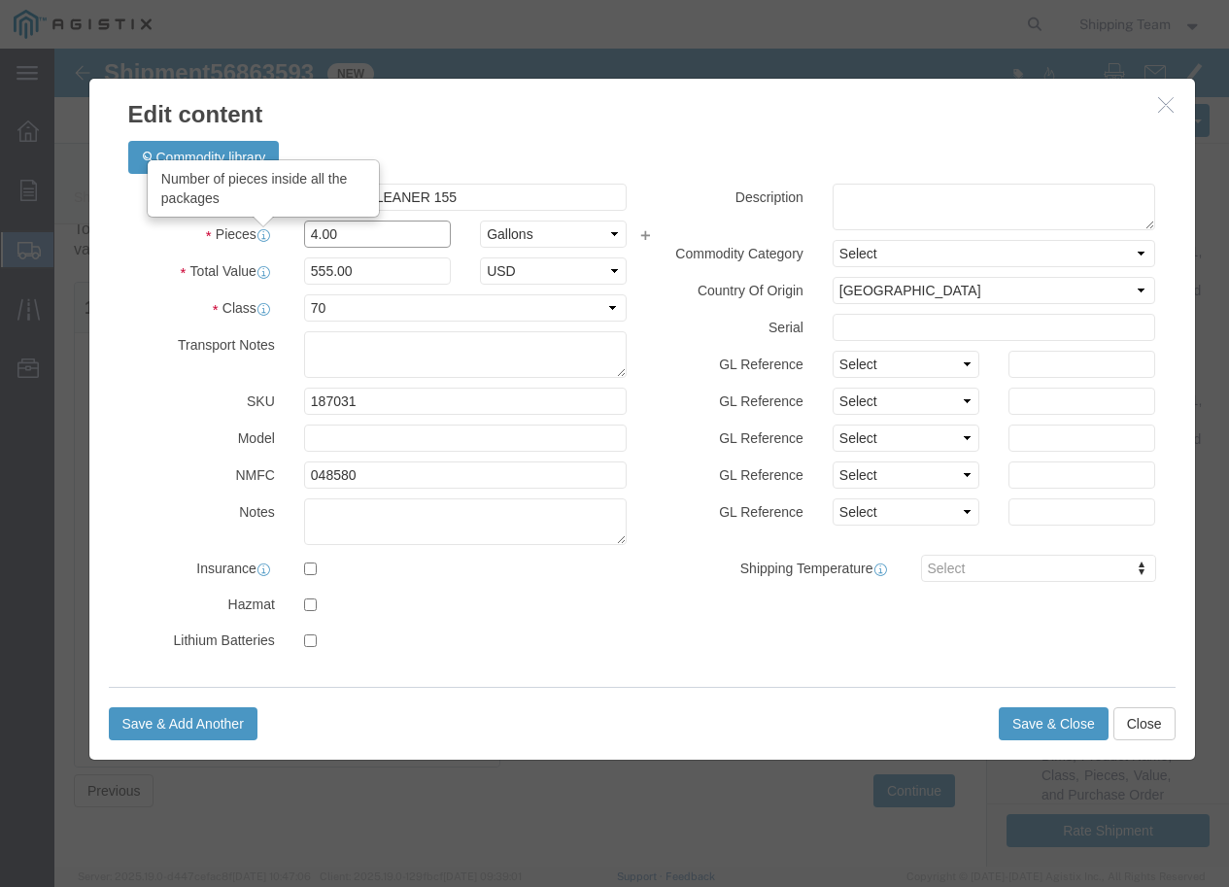
drag, startPoint x: 268, startPoint y: 188, endPoint x: 194, endPoint y: 188, distance: 73.8
click div "Pieces Number of pieces inside all the packages 4.00 Select Bag Barrels 100Boar…"
type input "12.00"
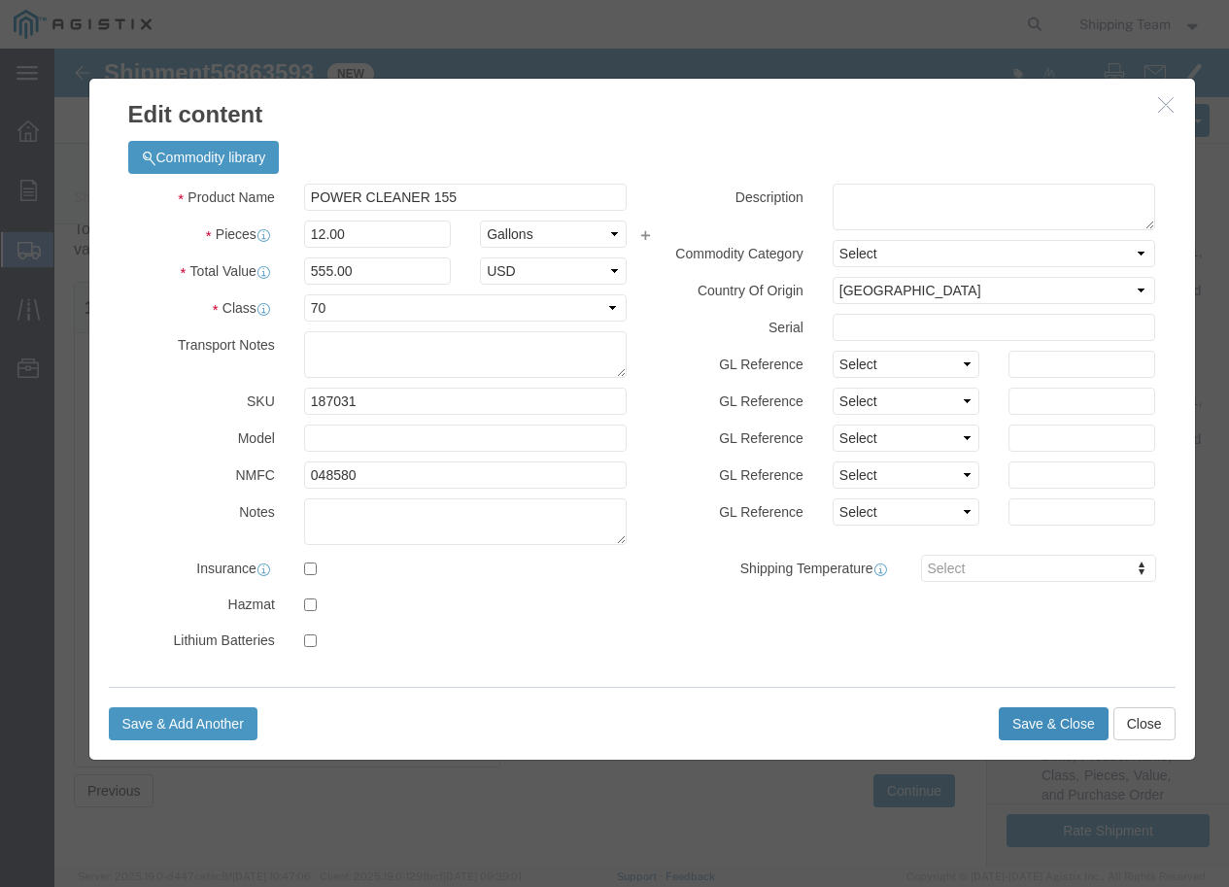
type input "1665"
click button "Save & Close"
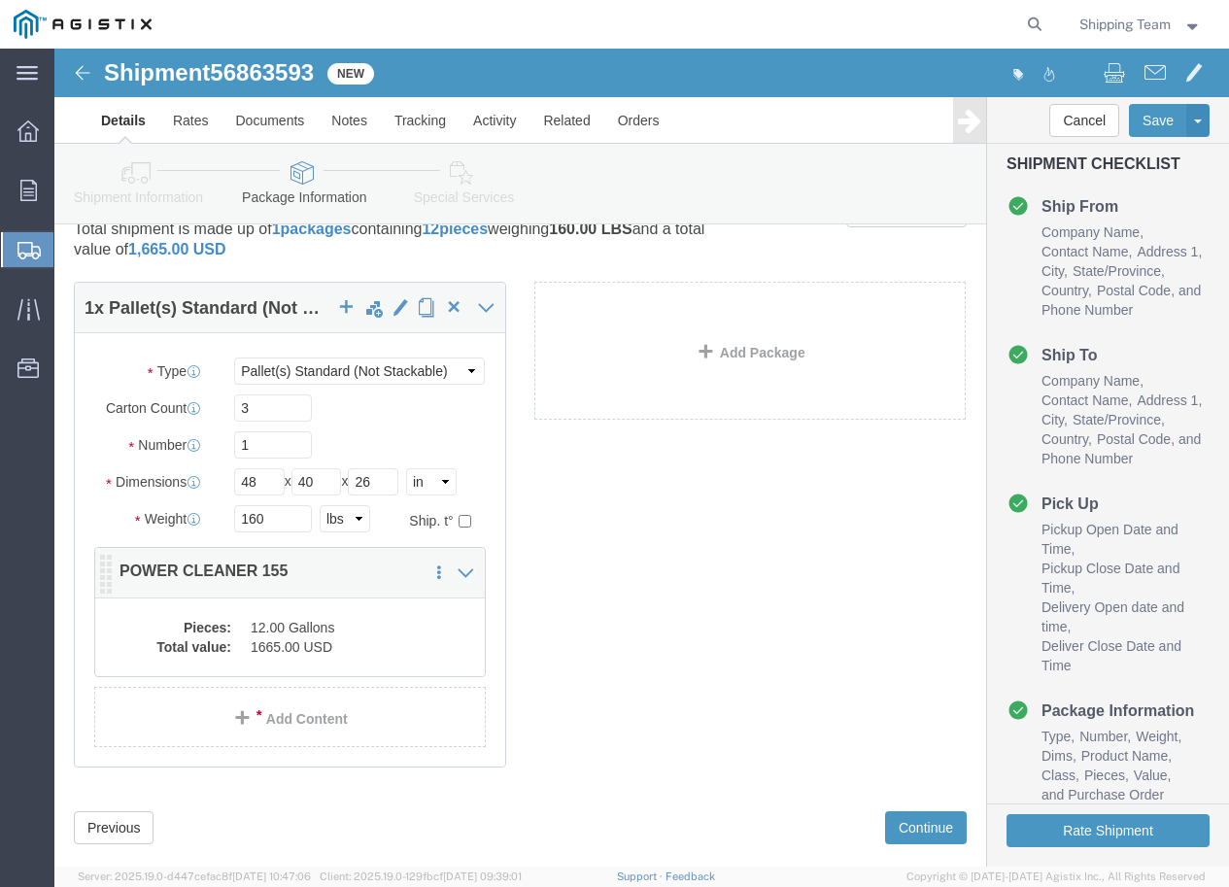
click dd "12.00 Gallons"
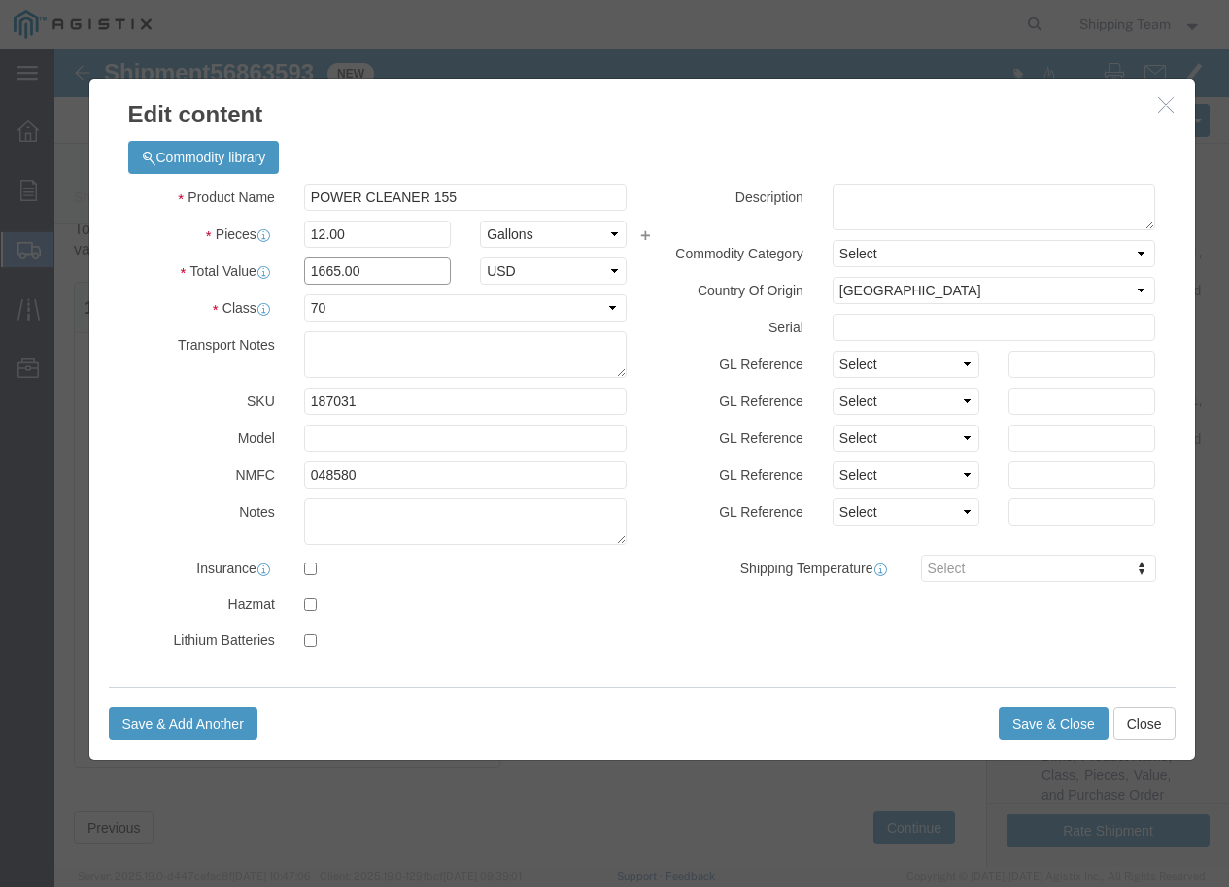
drag, startPoint x: 311, startPoint y: 228, endPoint x: 226, endPoint y: 219, distance: 85.1
click div "Total Value 1665.00 Select ADP AED AFN ALL AMD AOA ARS ATS AUD AWG AZN BAM BBD …"
type input "555.00"
click button "Save & Close"
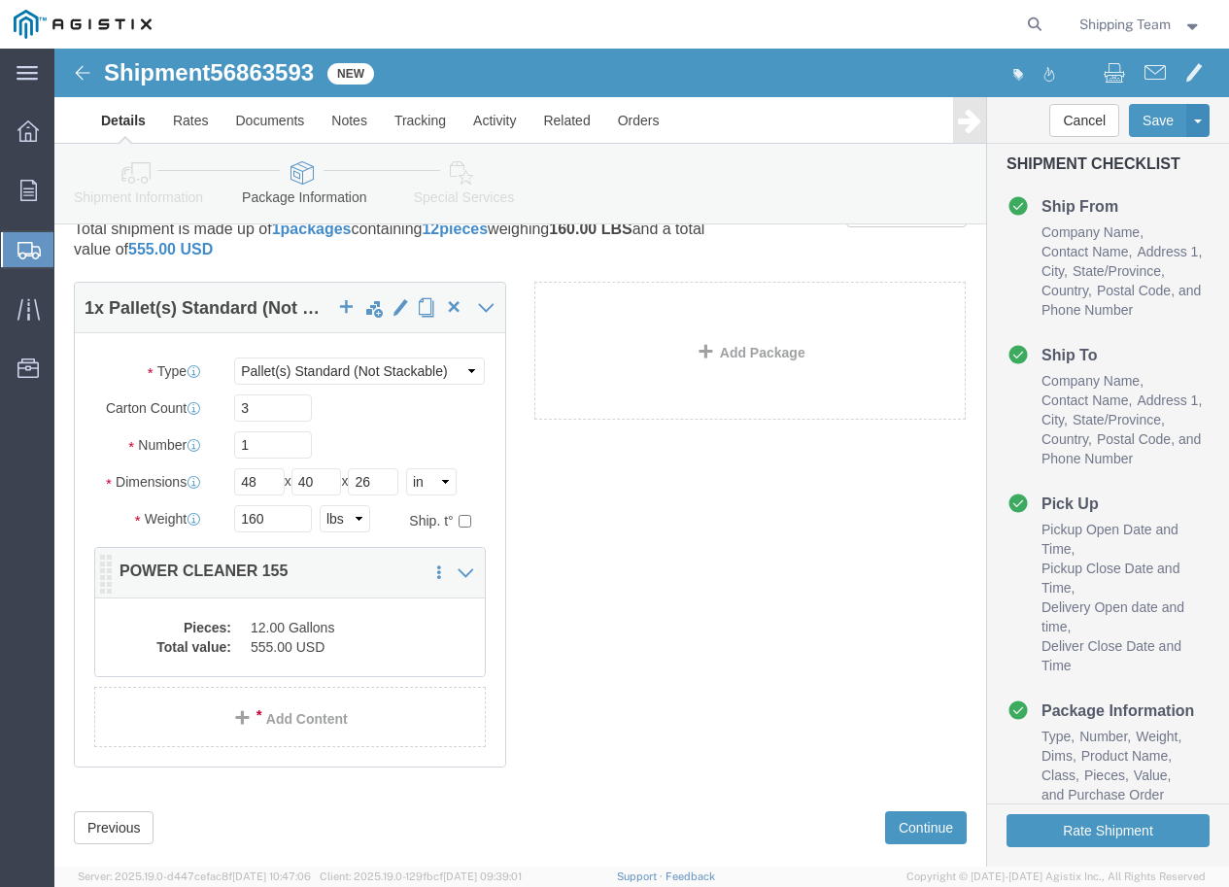
click dd "12.00 Gallons"
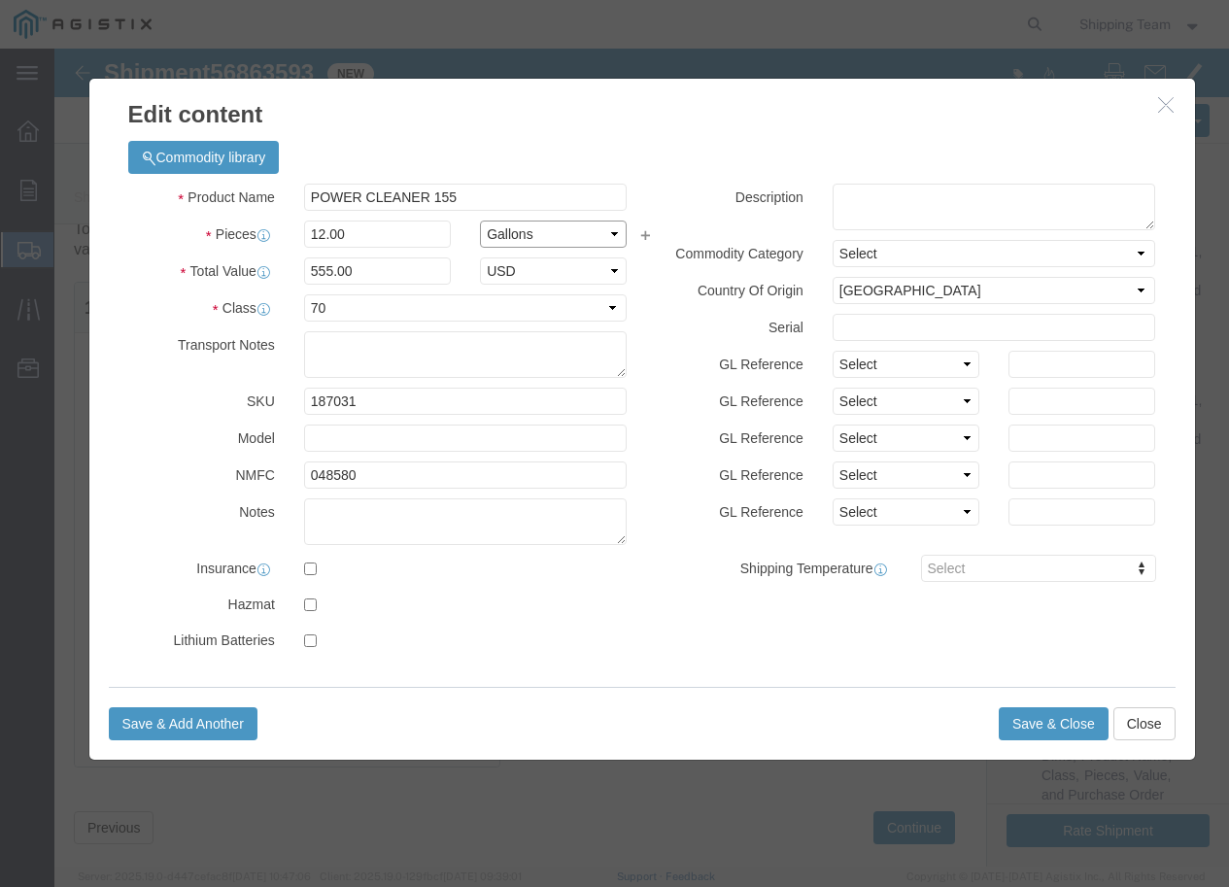
click select "Select Bag Barrels 100Board Feet Bottle Box Blister Pack Carats Can Capsule Car…"
select select "BOX"
click select "Select Bag Barrels 100Board Feet Bottle Box Blister Pack Carats Can Capsule Car…"
click div "Product Name POWER CLEANER 155 Pieces 12.00 Select Bag Barrels 100Board Feet Bo…"
drag, startPoint x: 289, startPoint y: 188, endPoint x: 213, endPoint y: 189, distance: 75.8
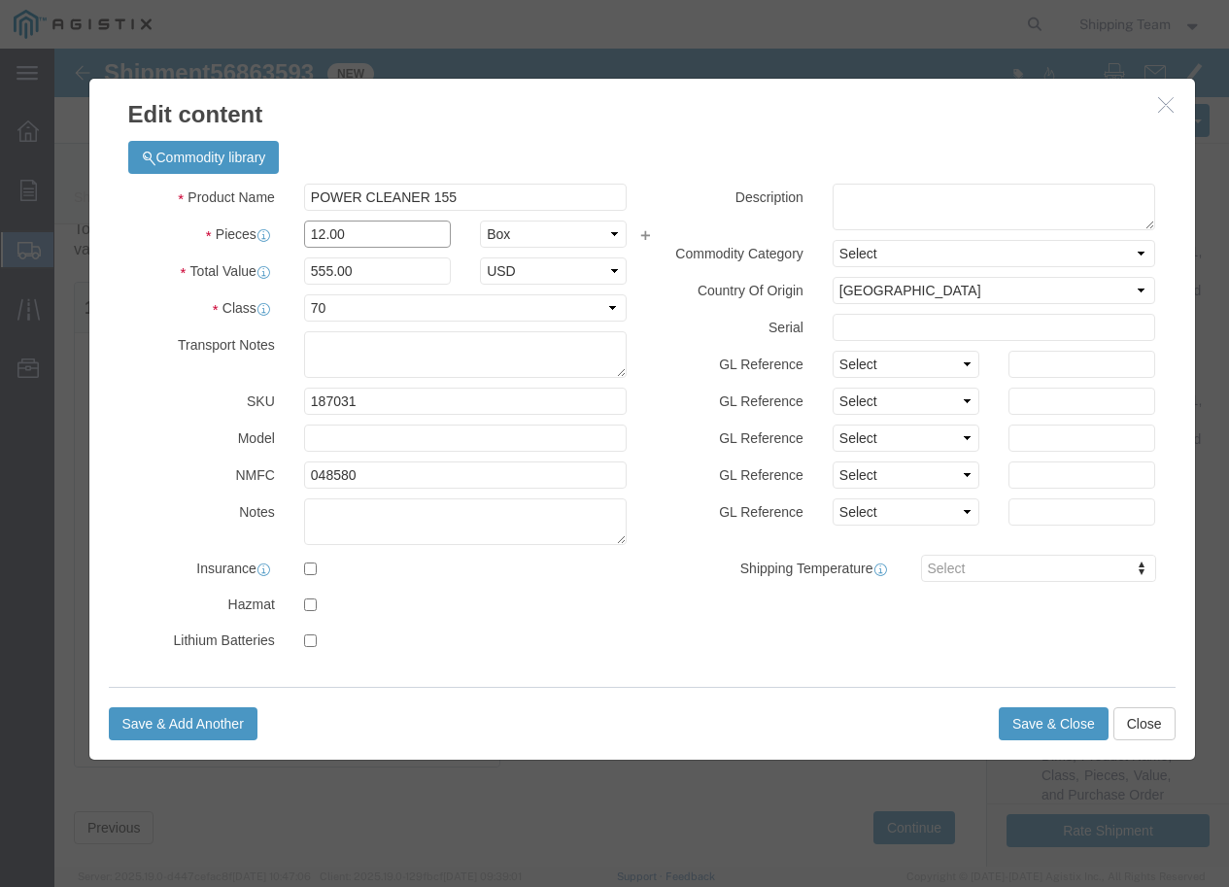
click div "Pieces 12.00 Select Bag Barrels 100Board Feet Bottle Box Blister Pack Carats Ca…"
type input "3"
type input "138.75"
click label
click input "checkbox"
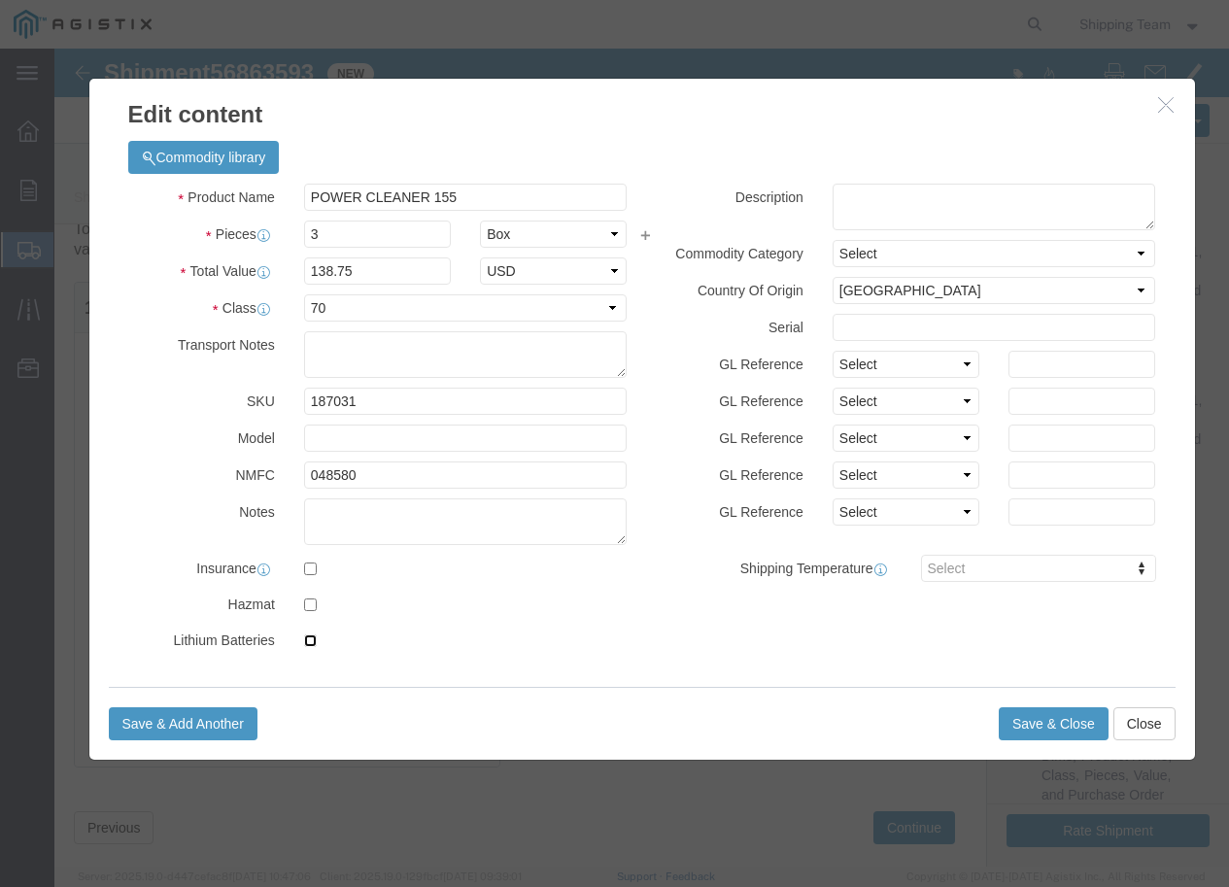
checkbox input "true"
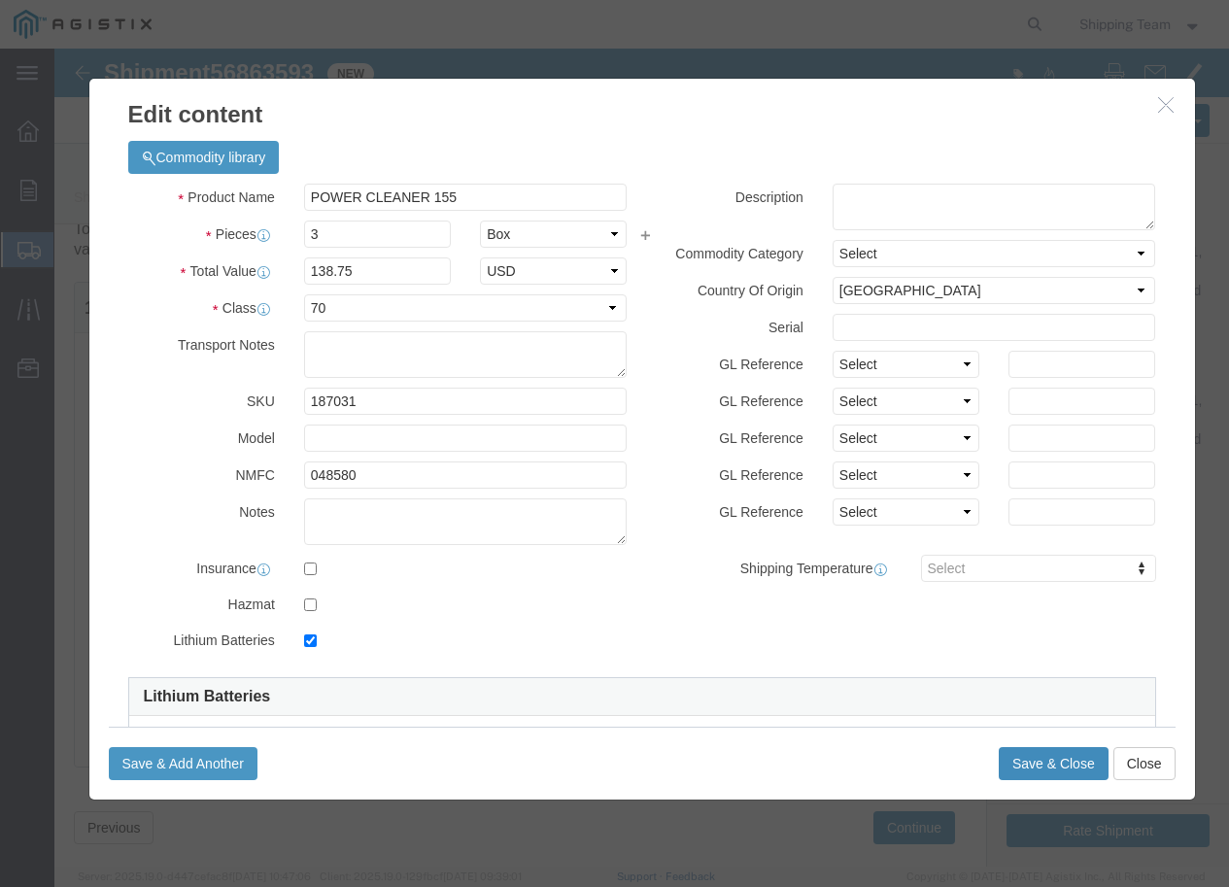
click button "Save & Close"
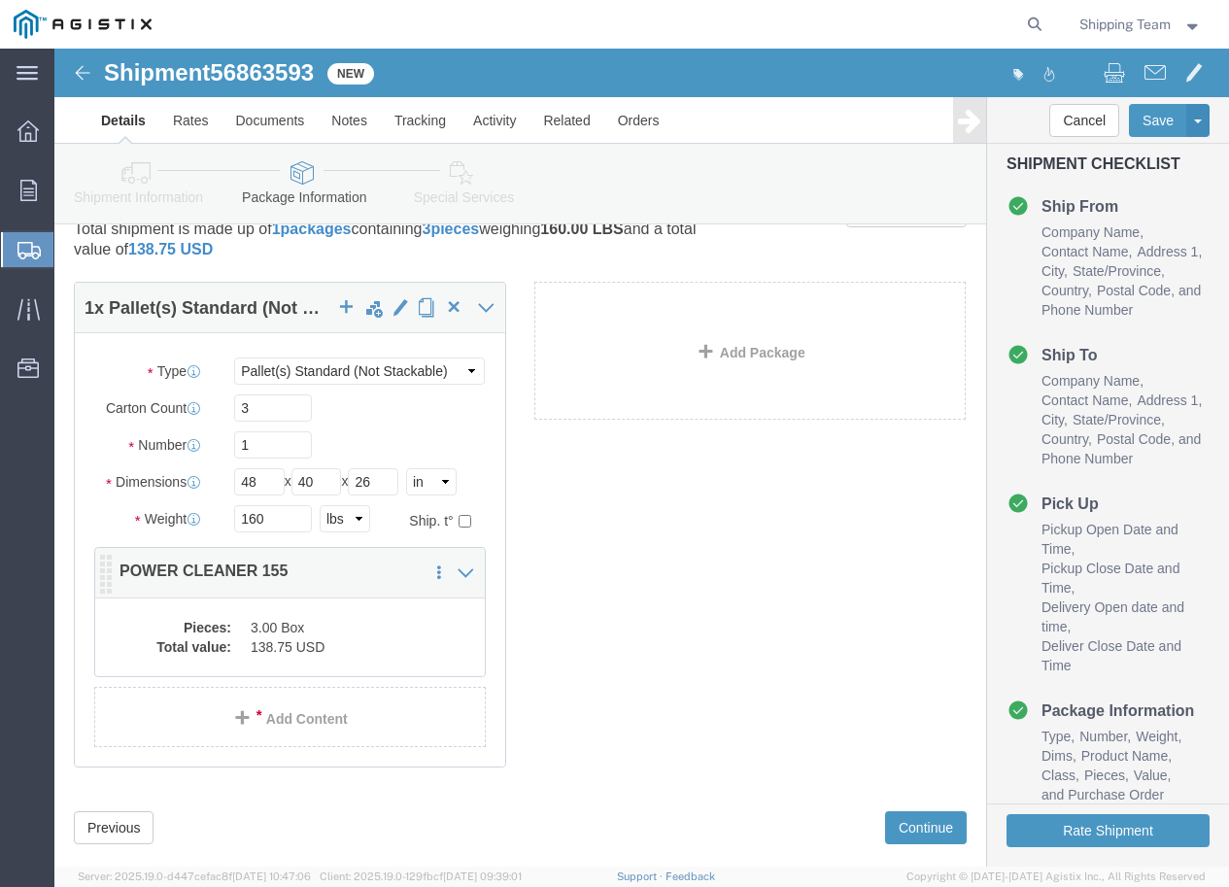
click dd "138.75 USD"
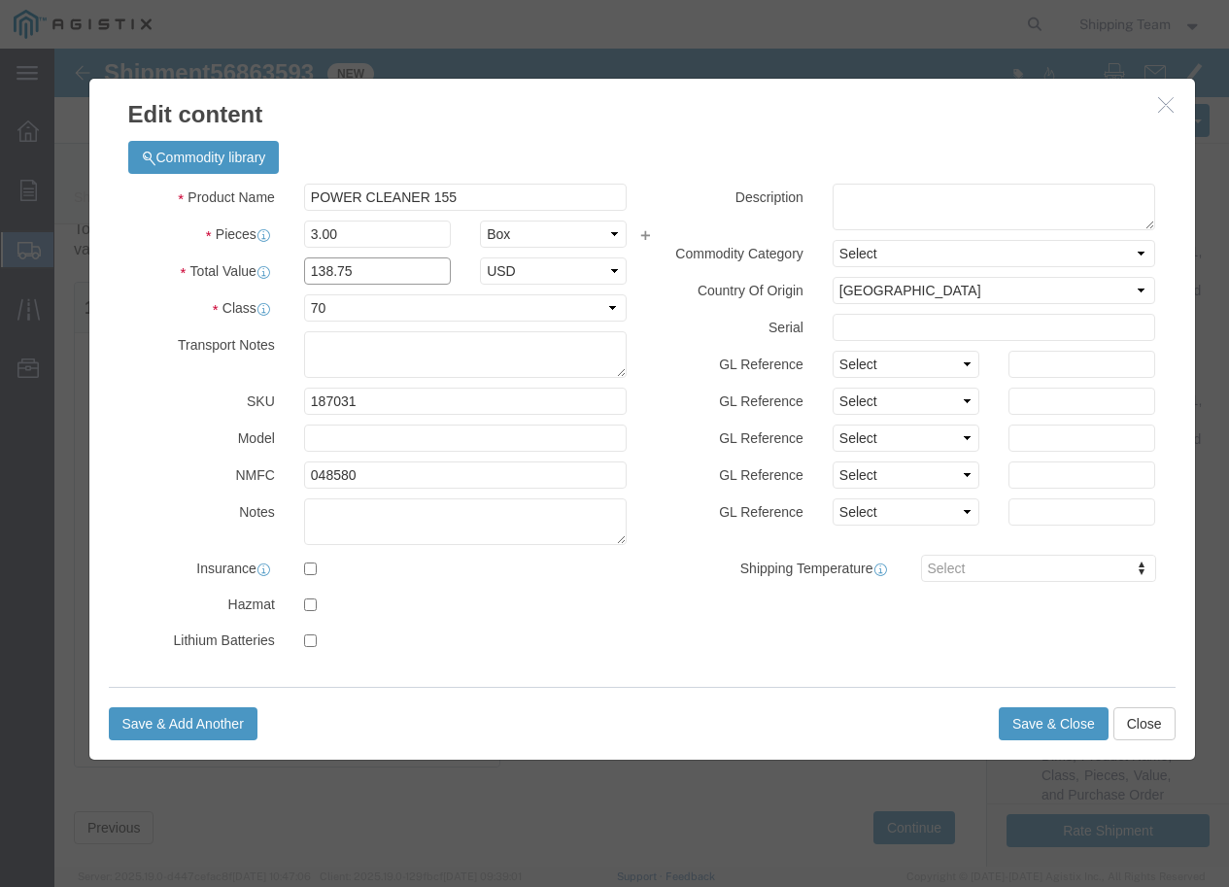
drag, startPoint x: 256, startPoint y: 226, endPoint x: 217, endPoint y: 226, distance: 38.9
click div "Total Value 138.75 Select ADP AED AFN ALL AMD AOA ARS ATS AUD AWG AZN BAM BBD B…"
type input "555.00"
click button "Save & Close"
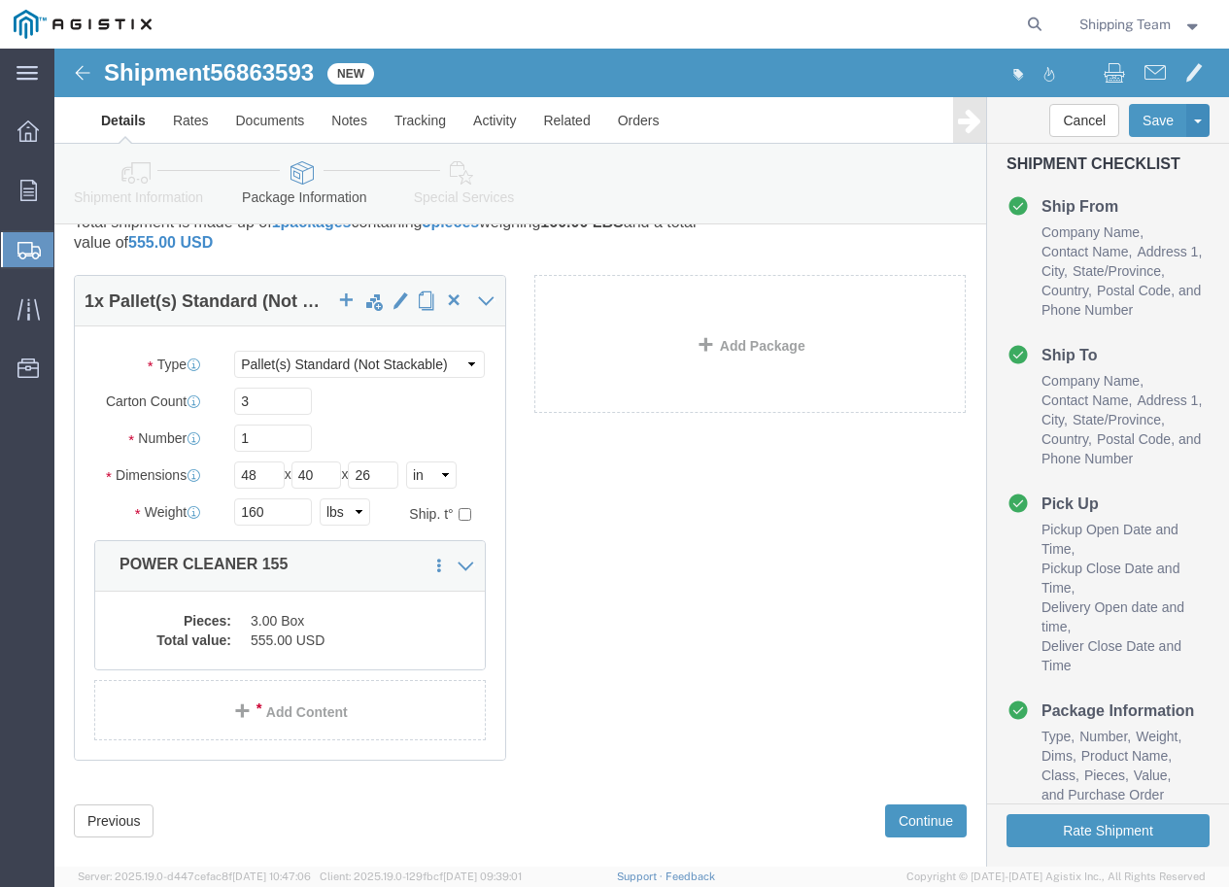
scroll to position [86, 0]
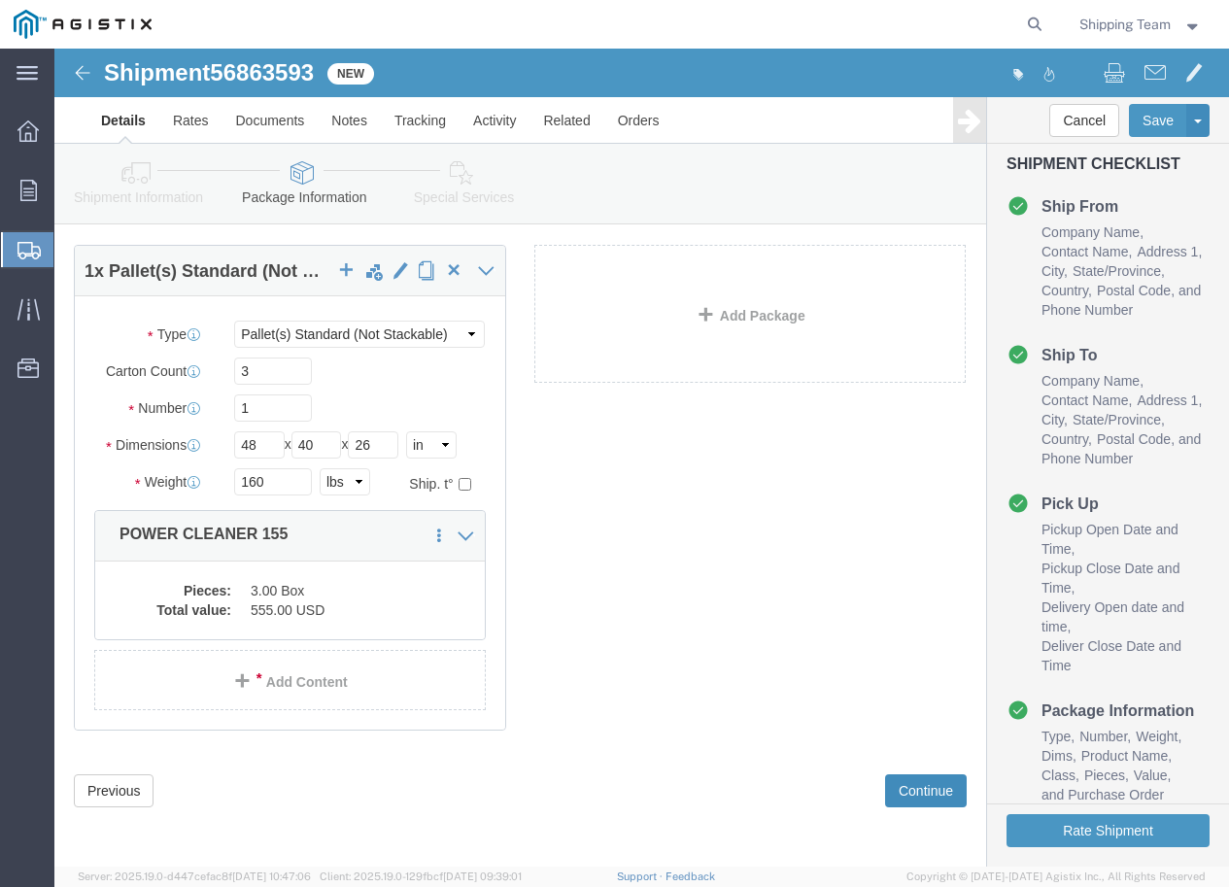
click button "Continue"
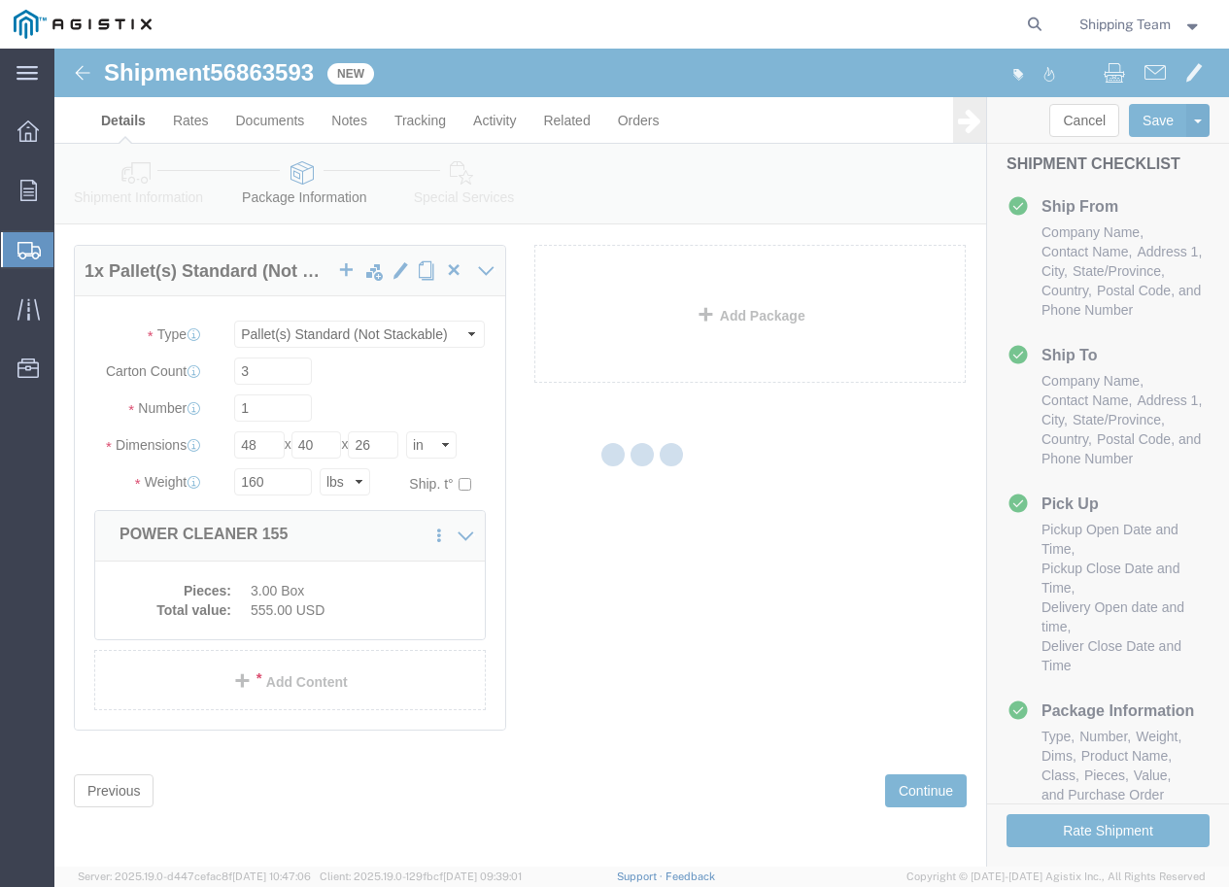
select select
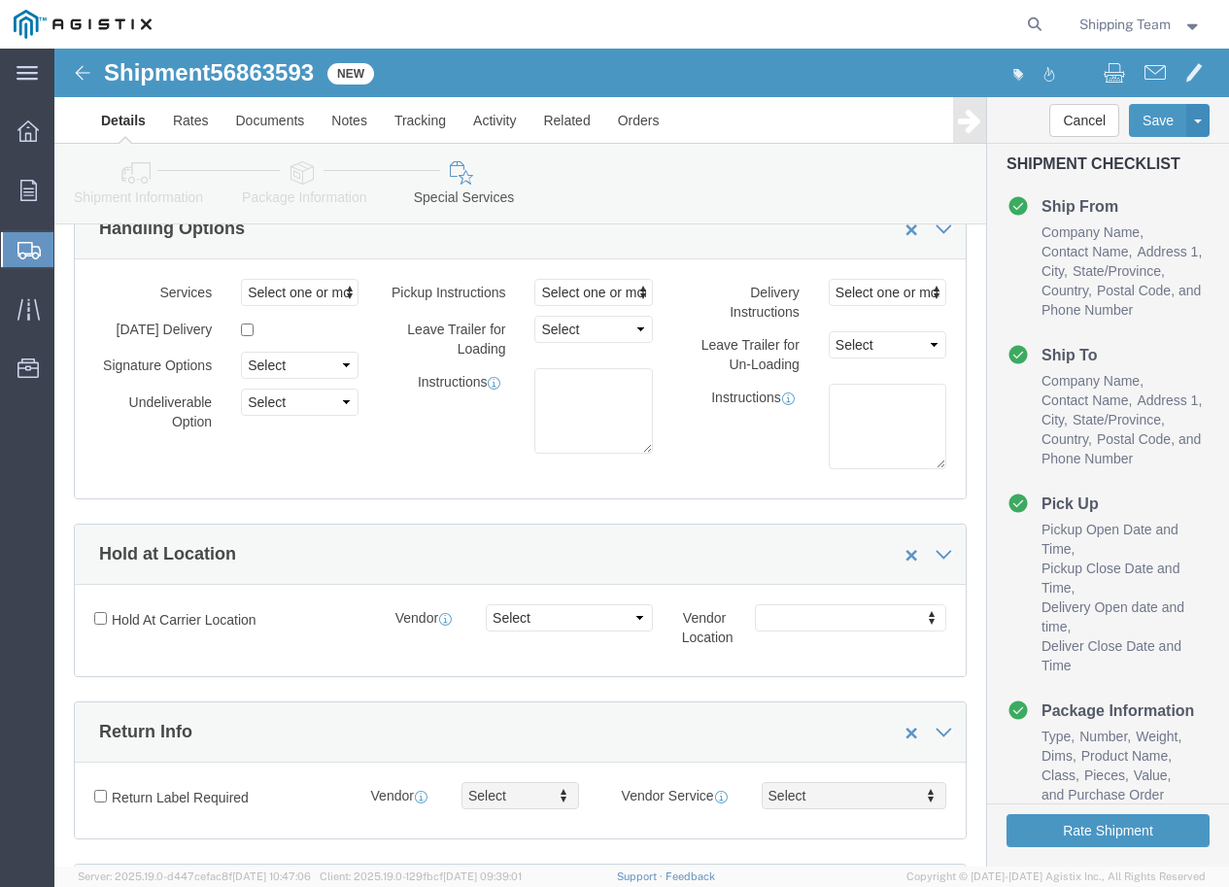
scroll to position [0, 0]
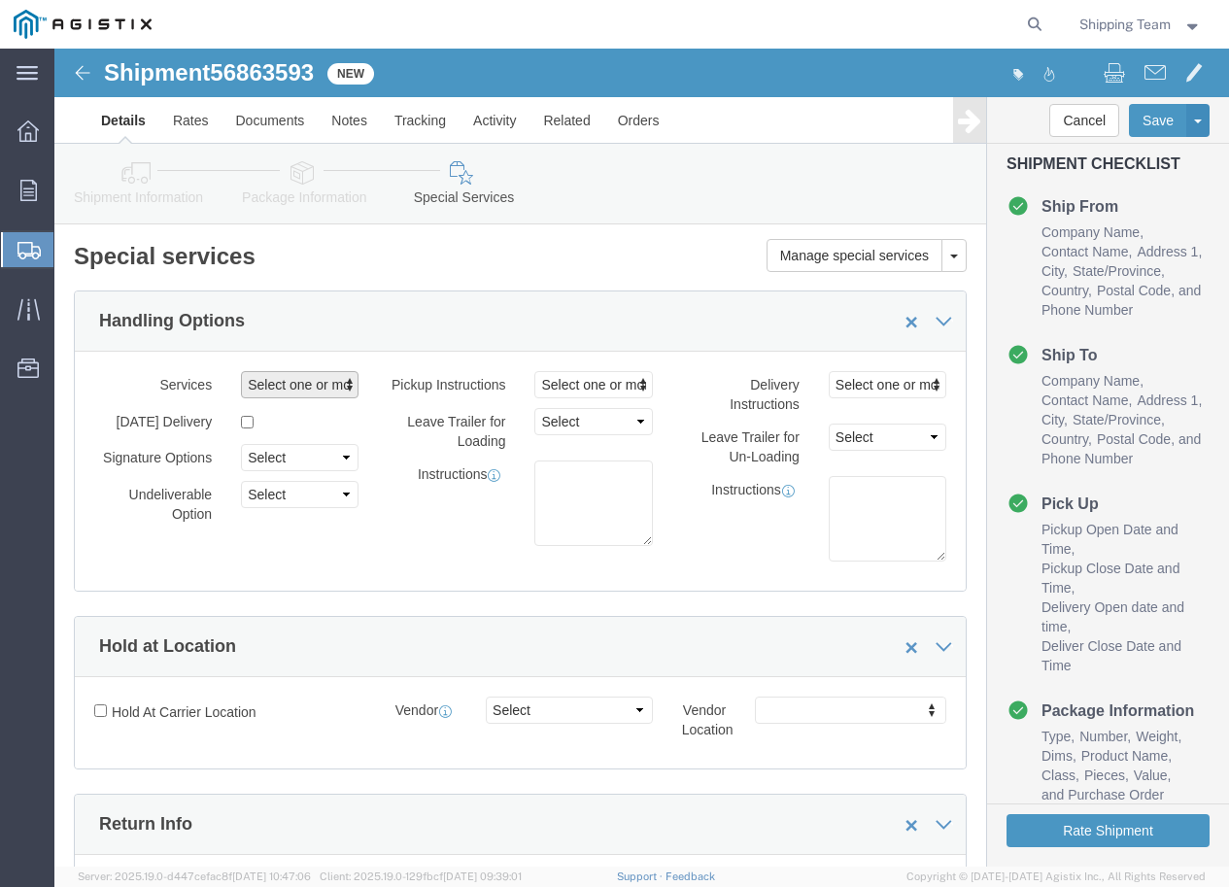
click span "Select one or more"
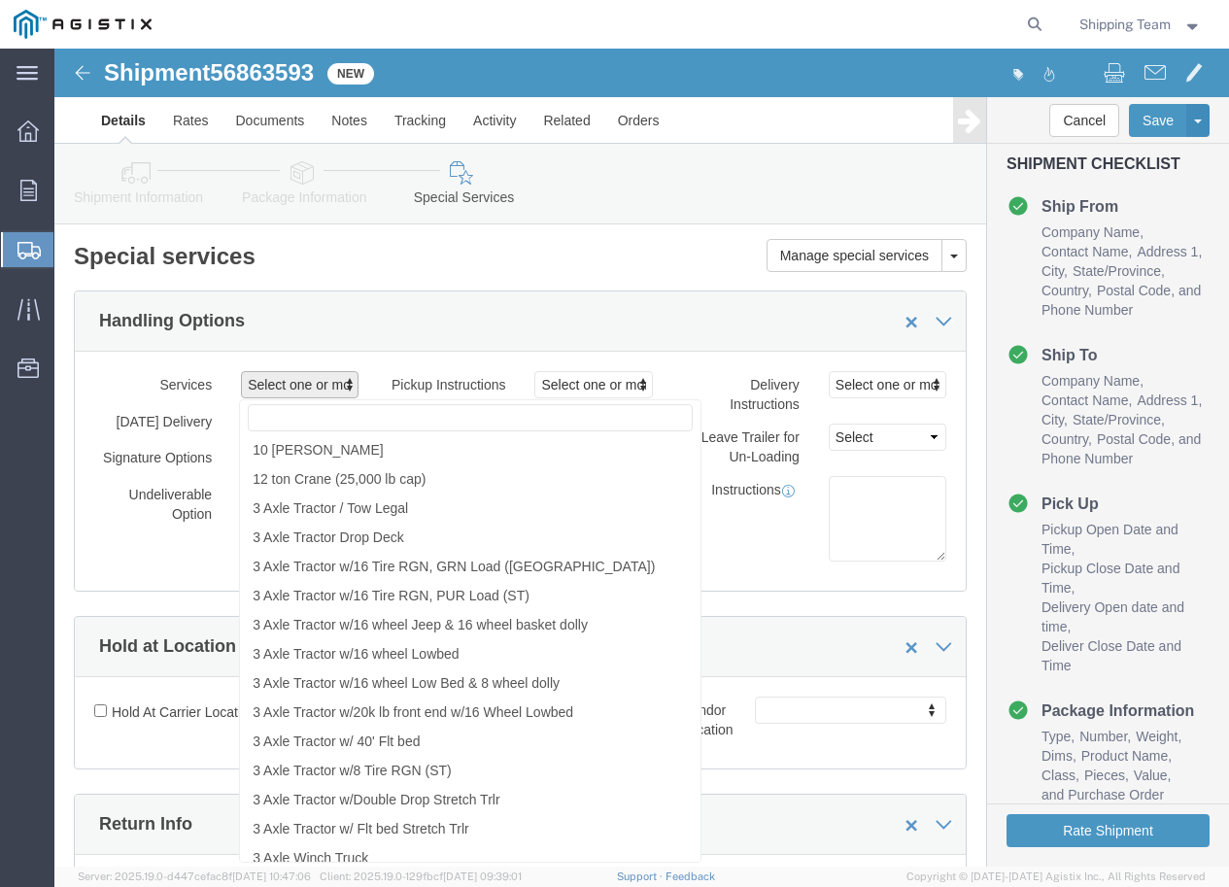
click span "Select one or more"
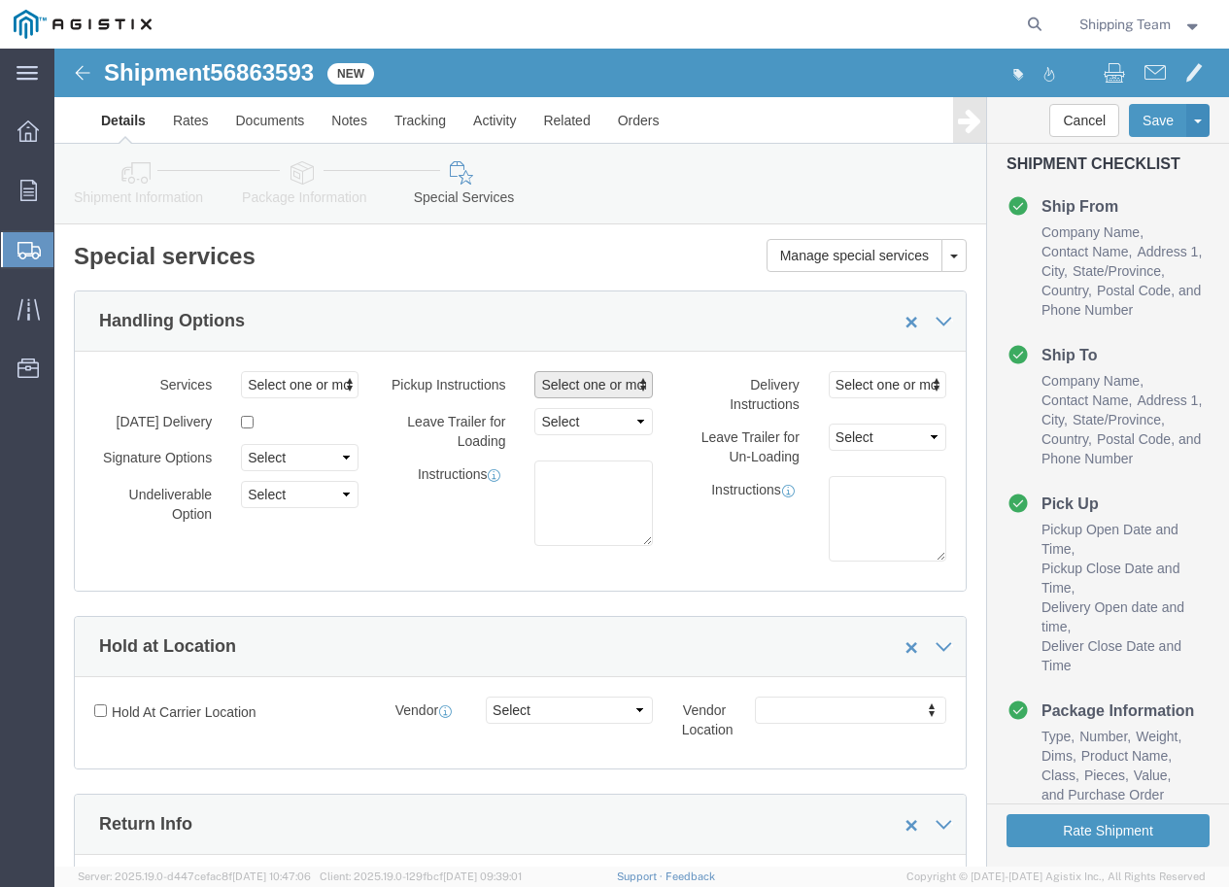
click span "Select one or more"
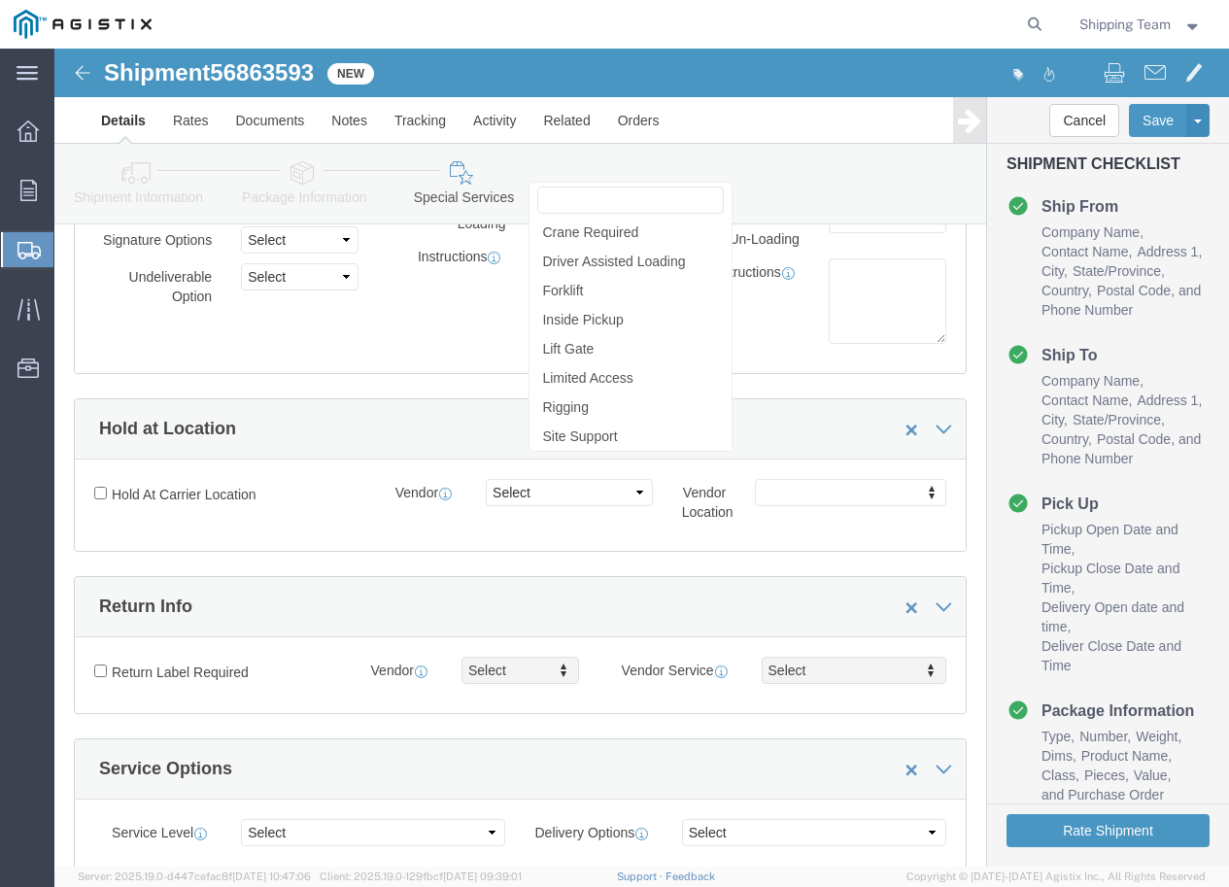
scroll to position [97, 0]
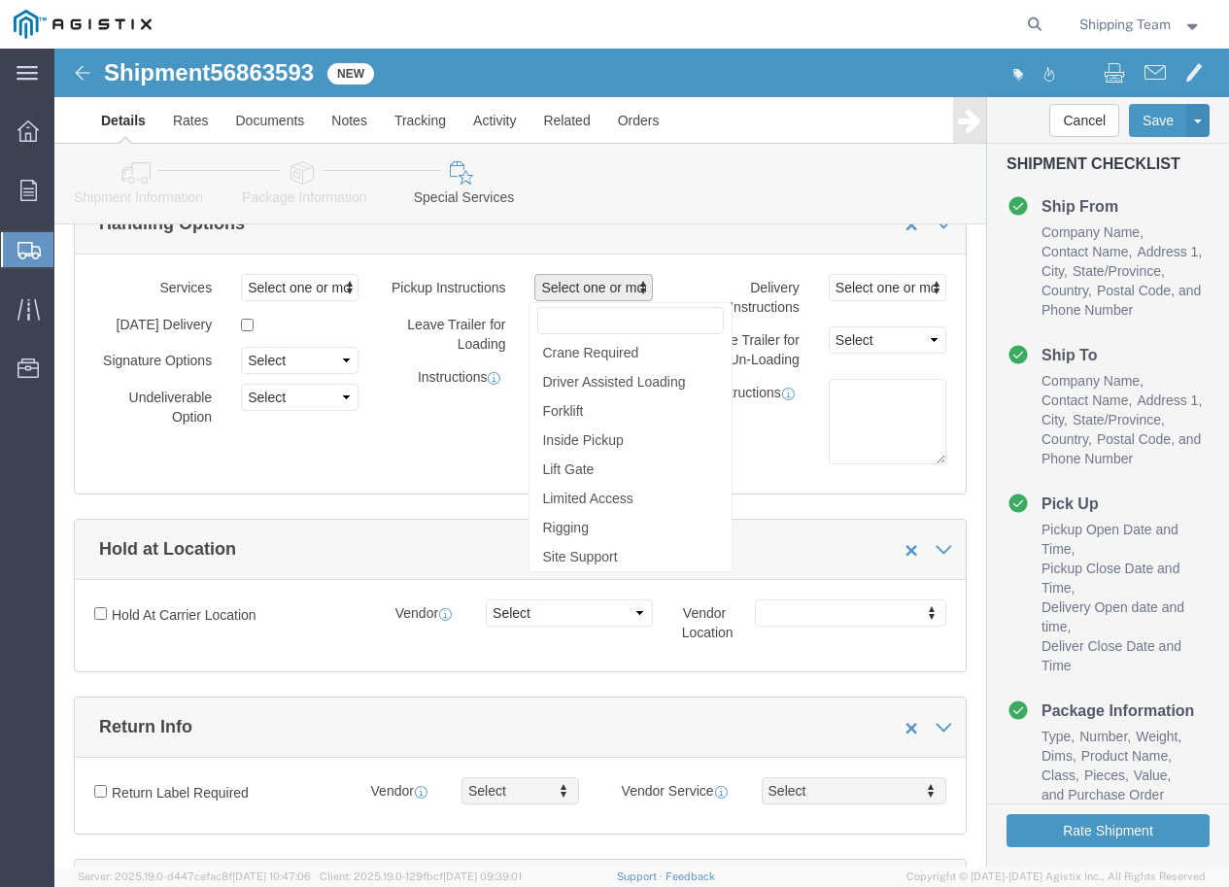
click div "Manage special services Handling Options Hold at Location Return Info Service O…"
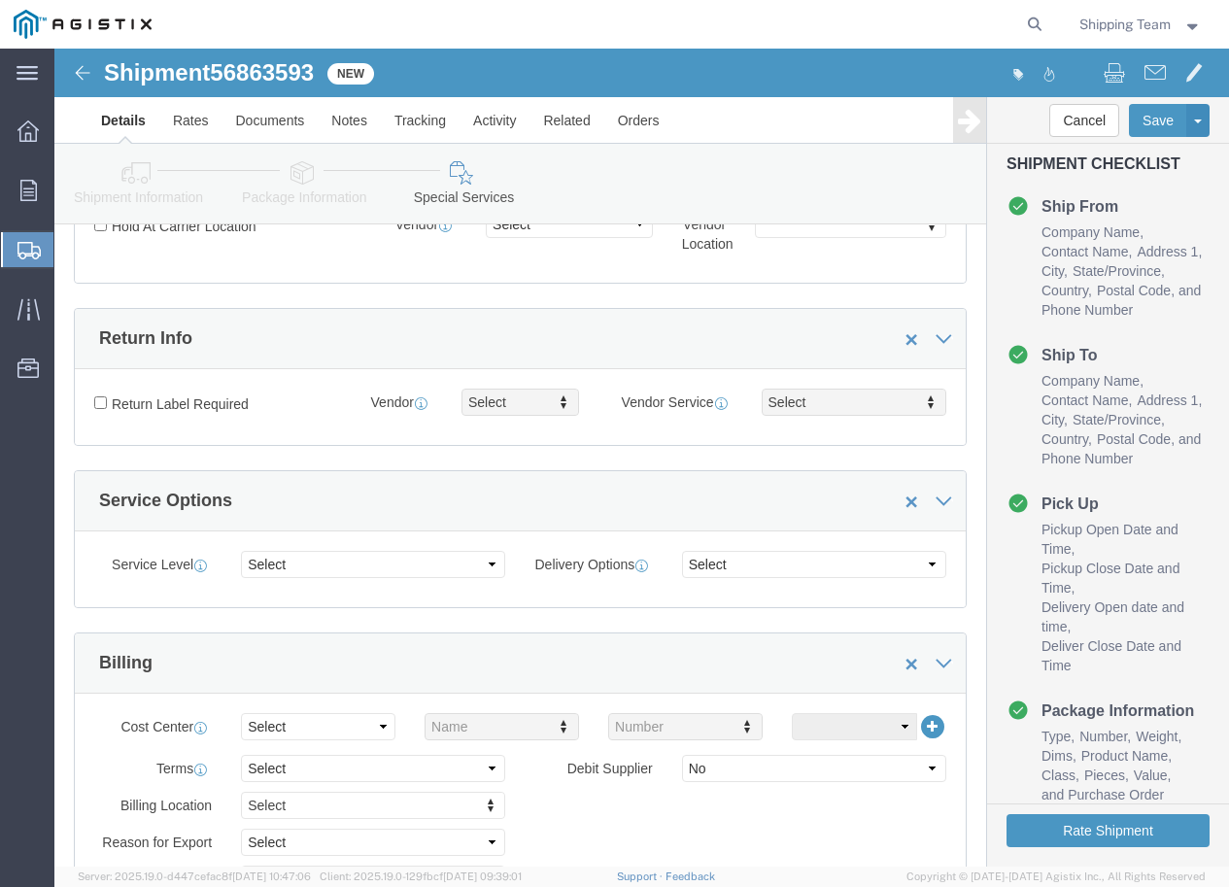
scroll to position [583, 0]
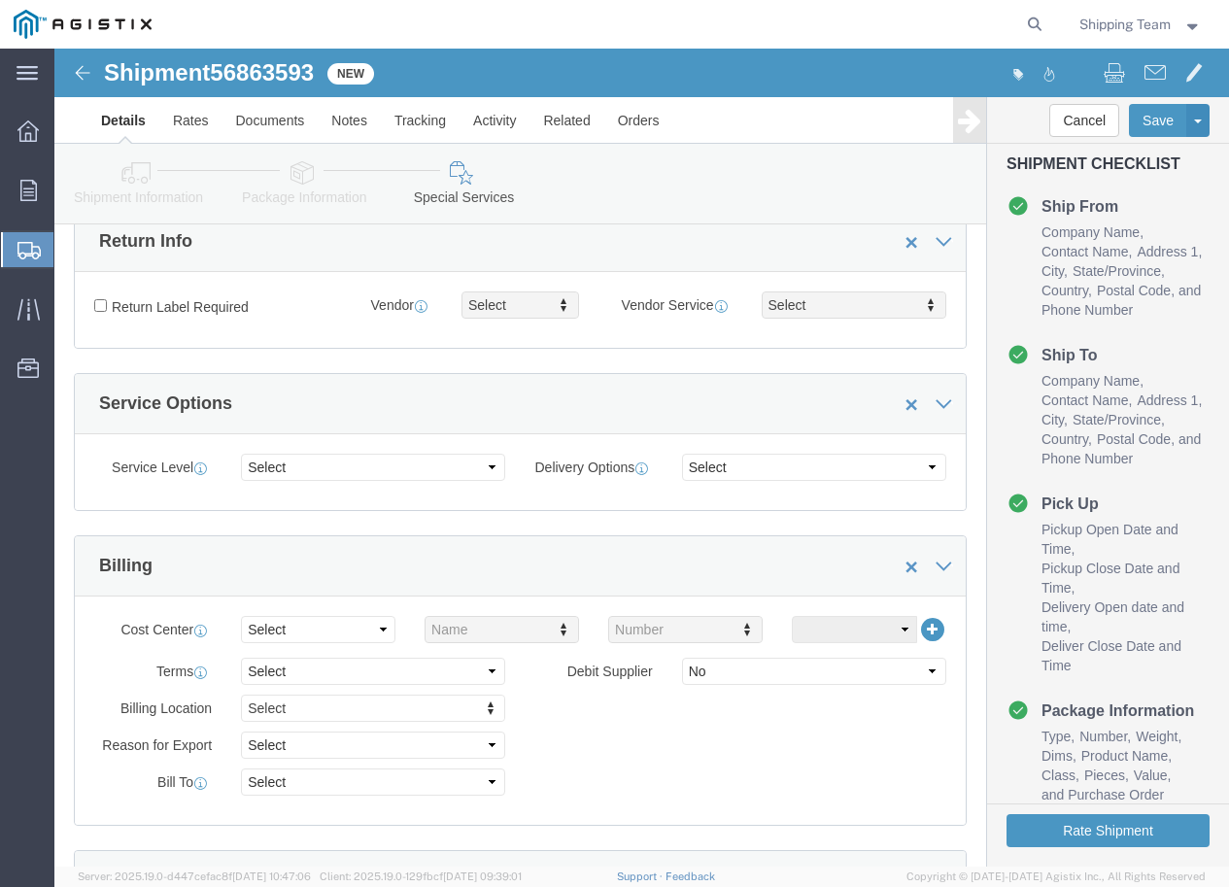
click div "Manage special services Handling Options Hold at Location Return Info Service O…"
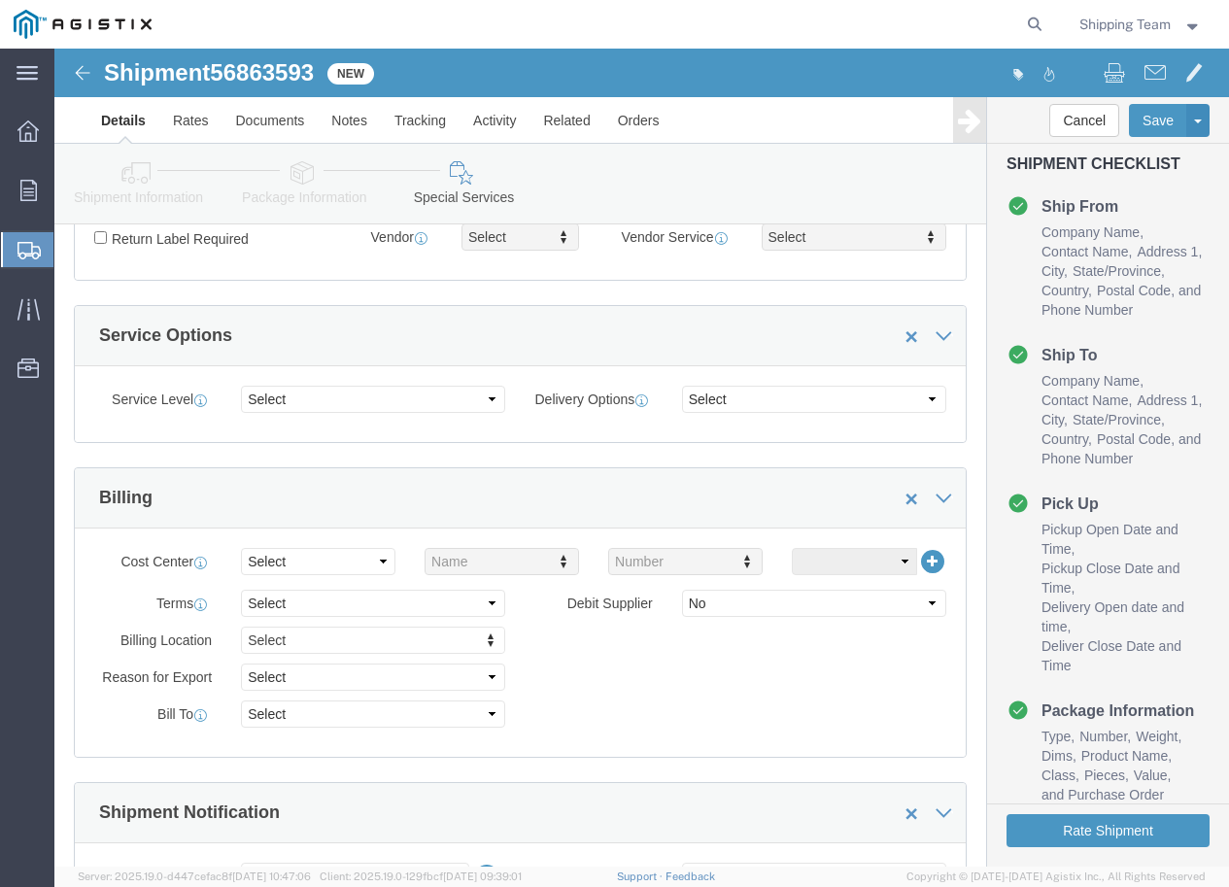
scroll to position [680, 0]
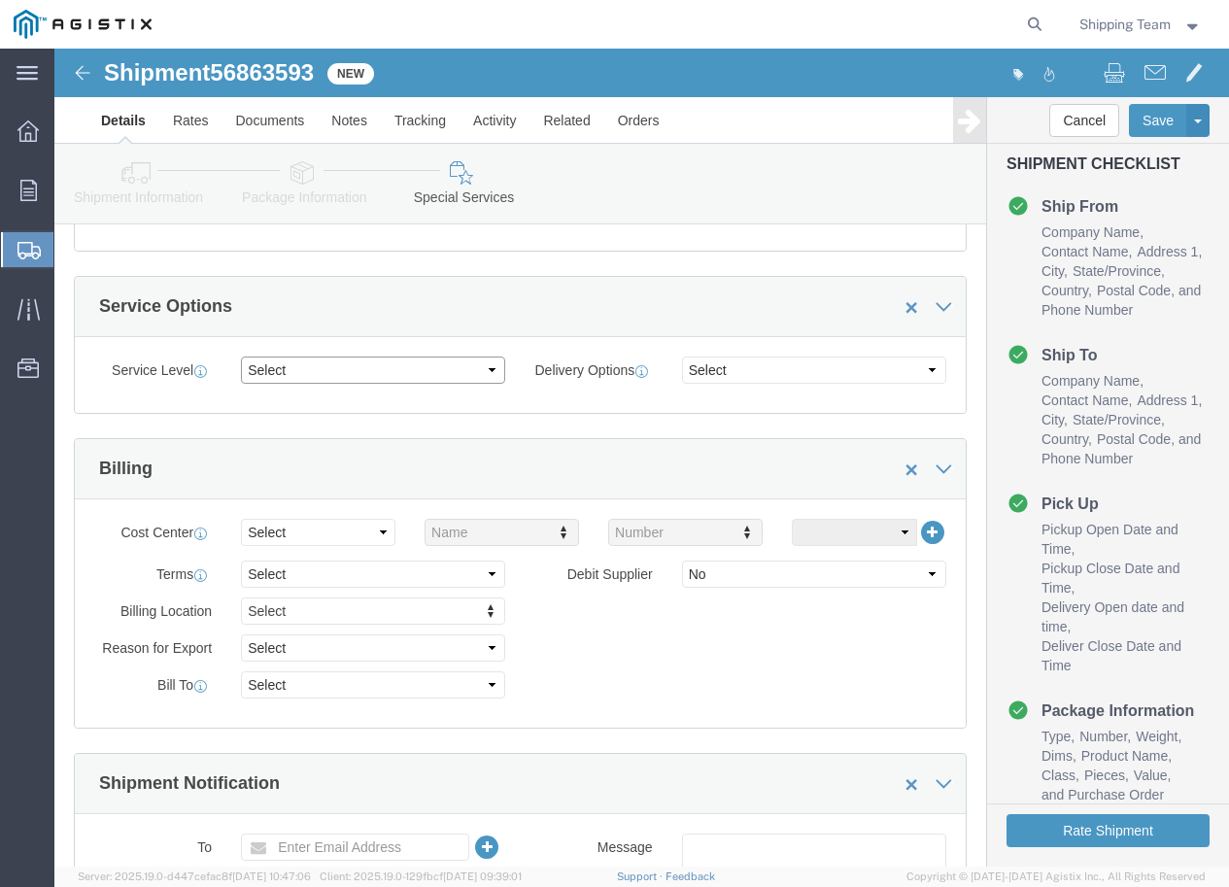
click select "Select 1 Day 2 Day 3-5 Day Economy 5+ Day"
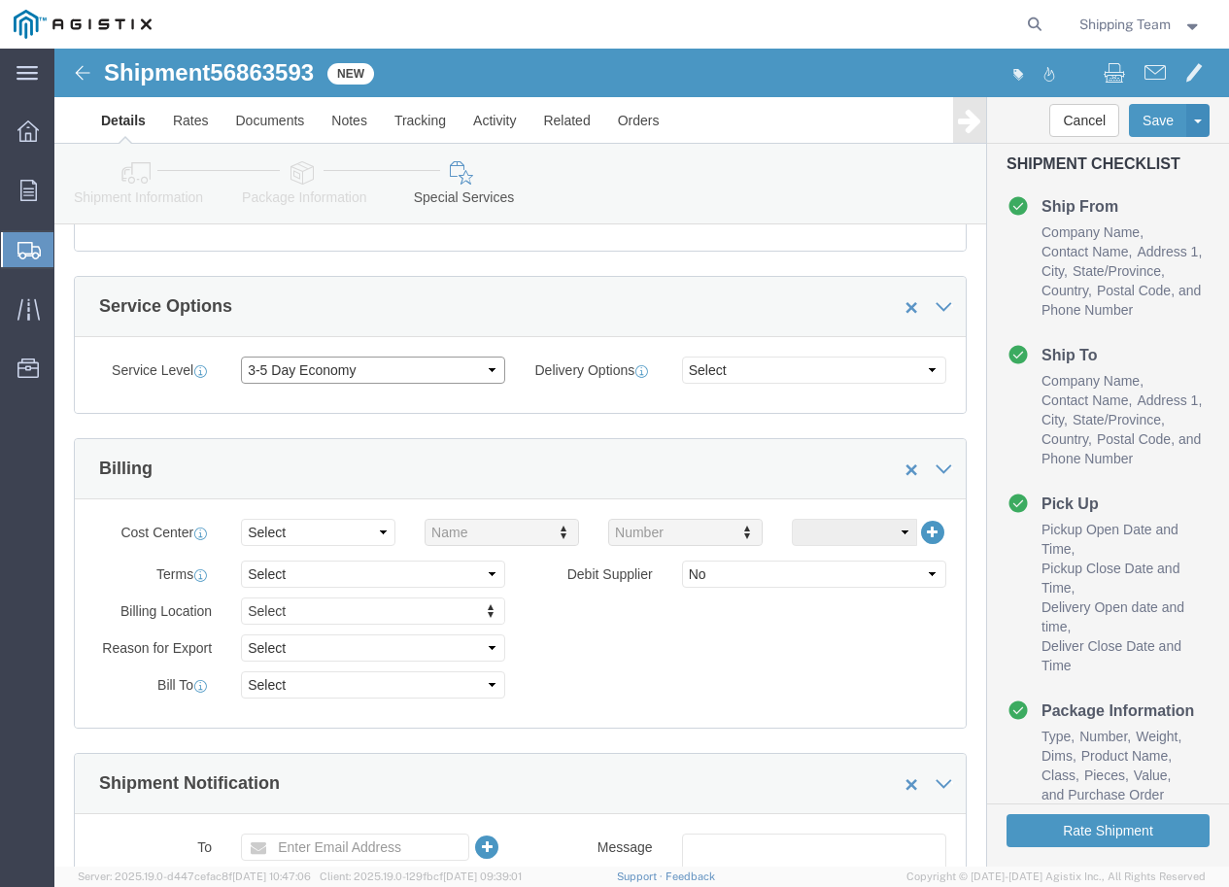
click select "Select 1 Day 2 Day 3-5 Day Economy 5+ Day"
select select "5+ Day"
click select "Select 1 Day 2 Day 3-5 Day Economy 5+ Day"
click select "Select ATA DTA DTD"
click div "Manage special services Handling Options Hold at Location Return Info Service O…"
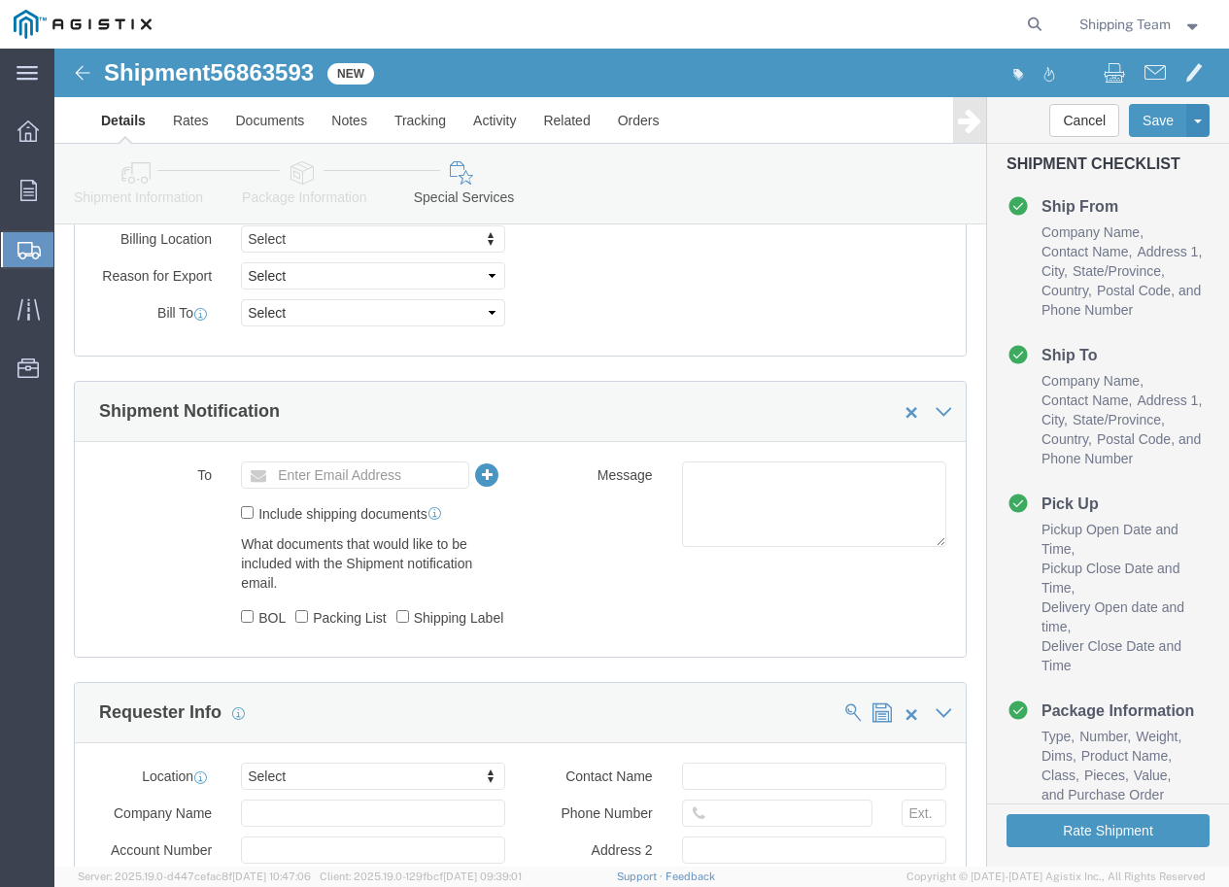
scroll to position [1069, 0]
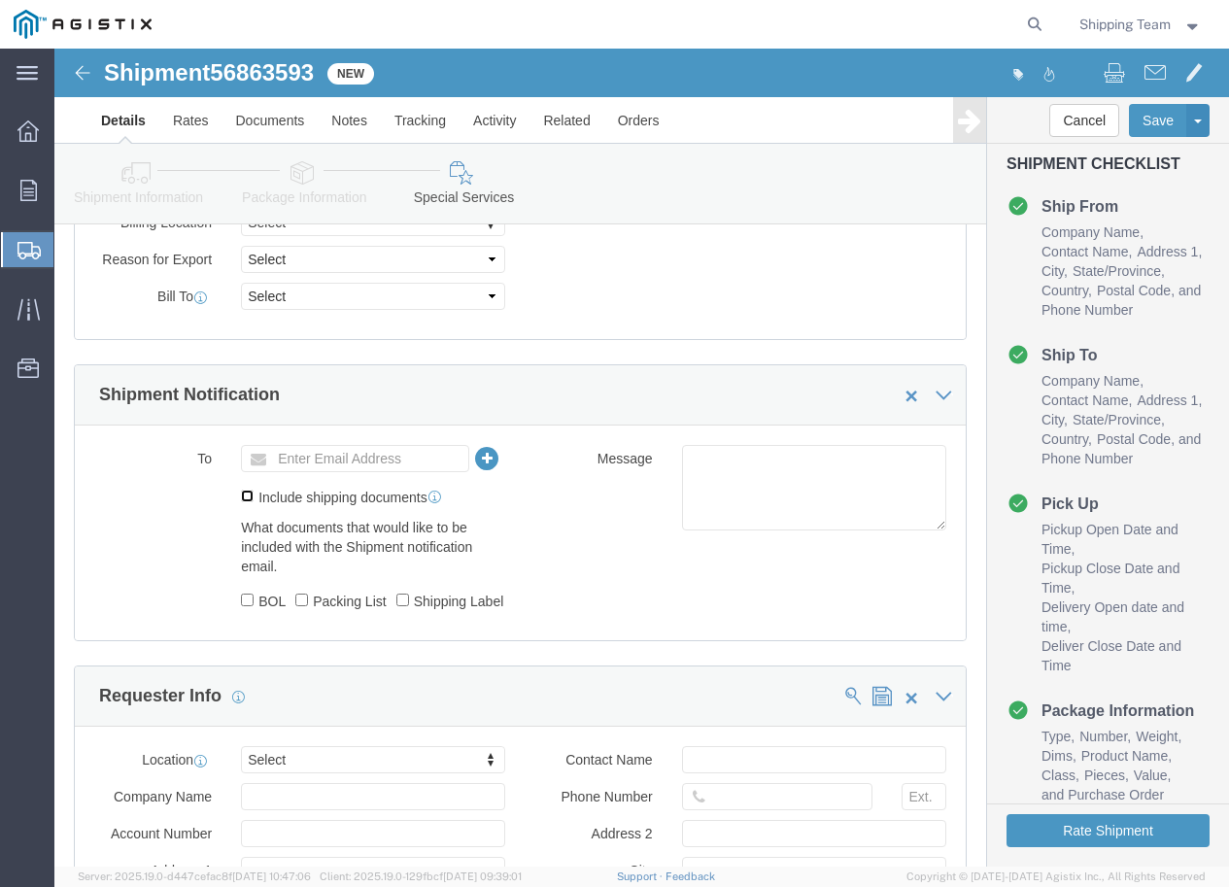
click input "Include shipping documents"
checkbox input "true"
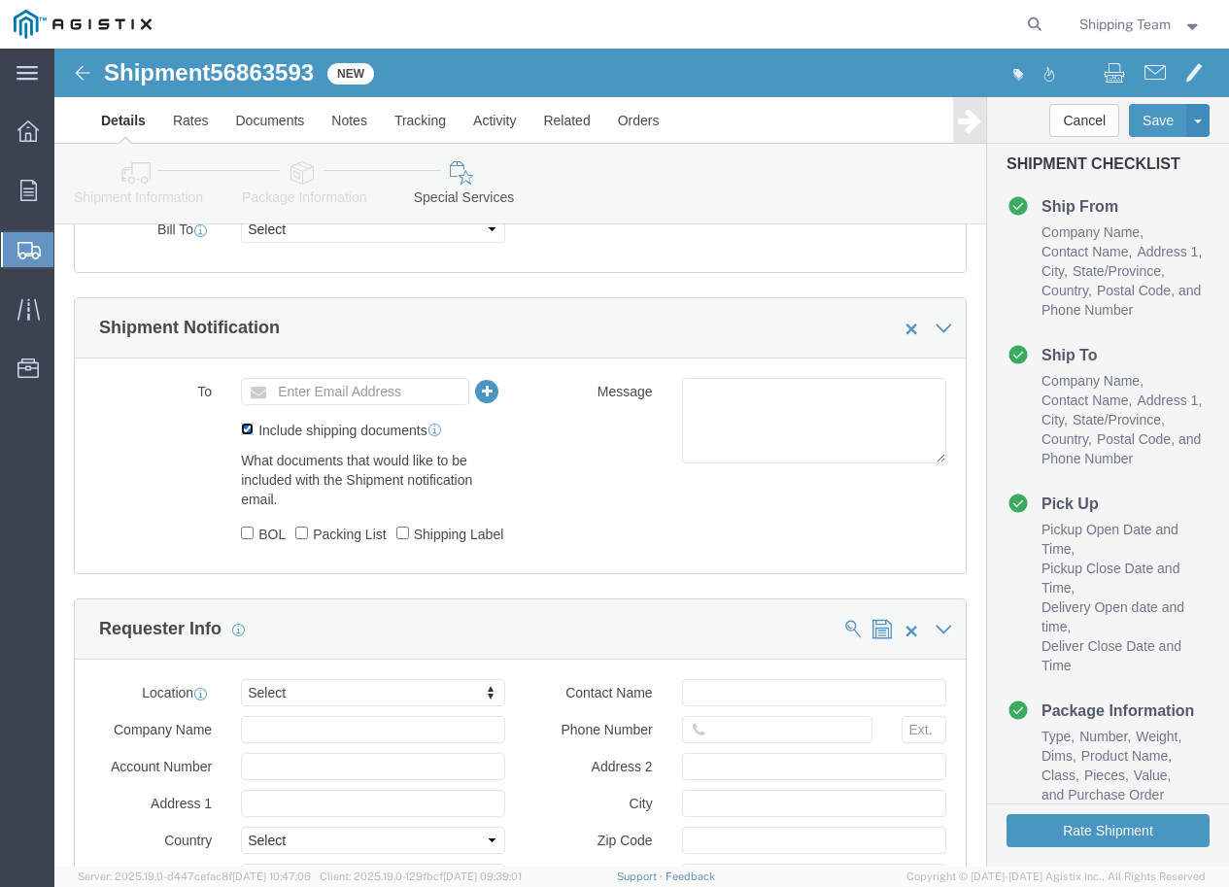
scroll to position [1166, 0]
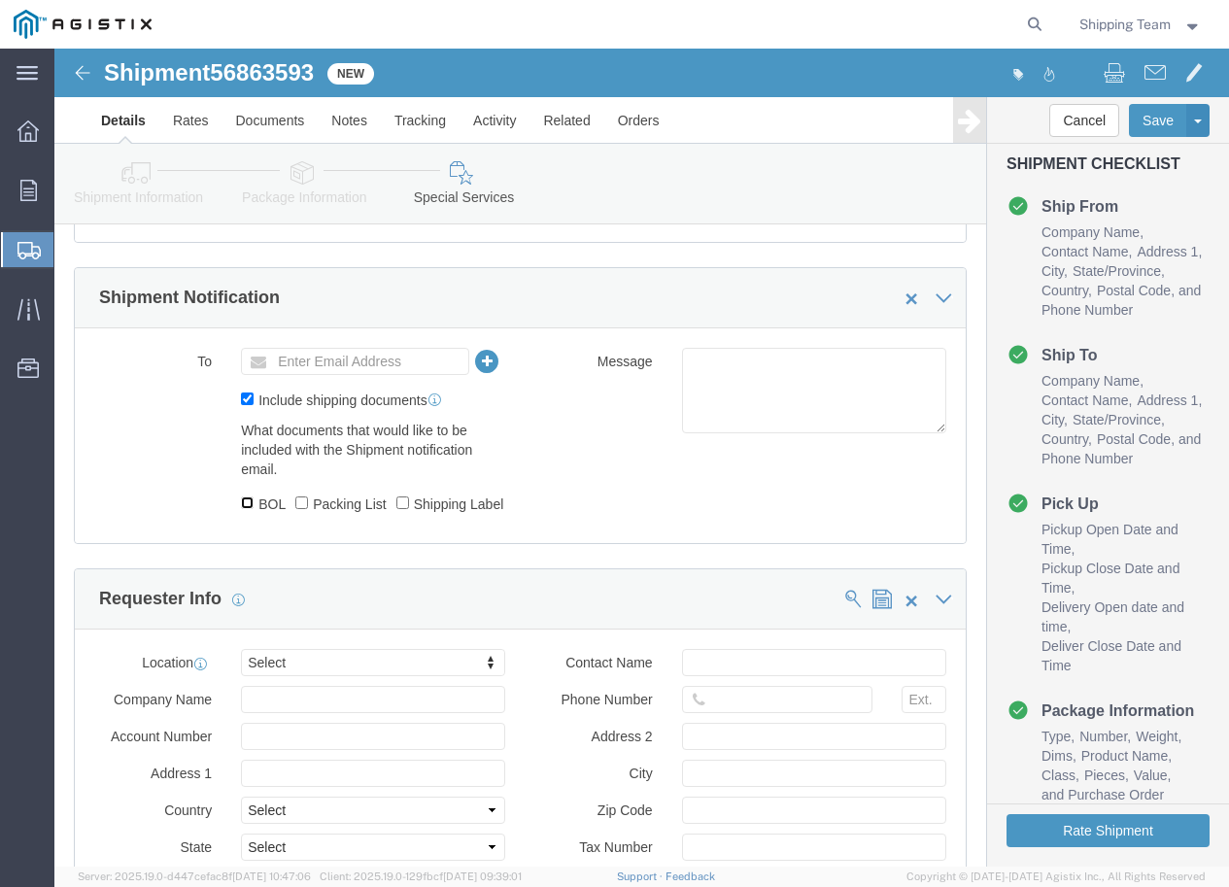
click input "BOL"
checkbox input "true"
click input "Packing List"
checkbox input "true"
click input "text"
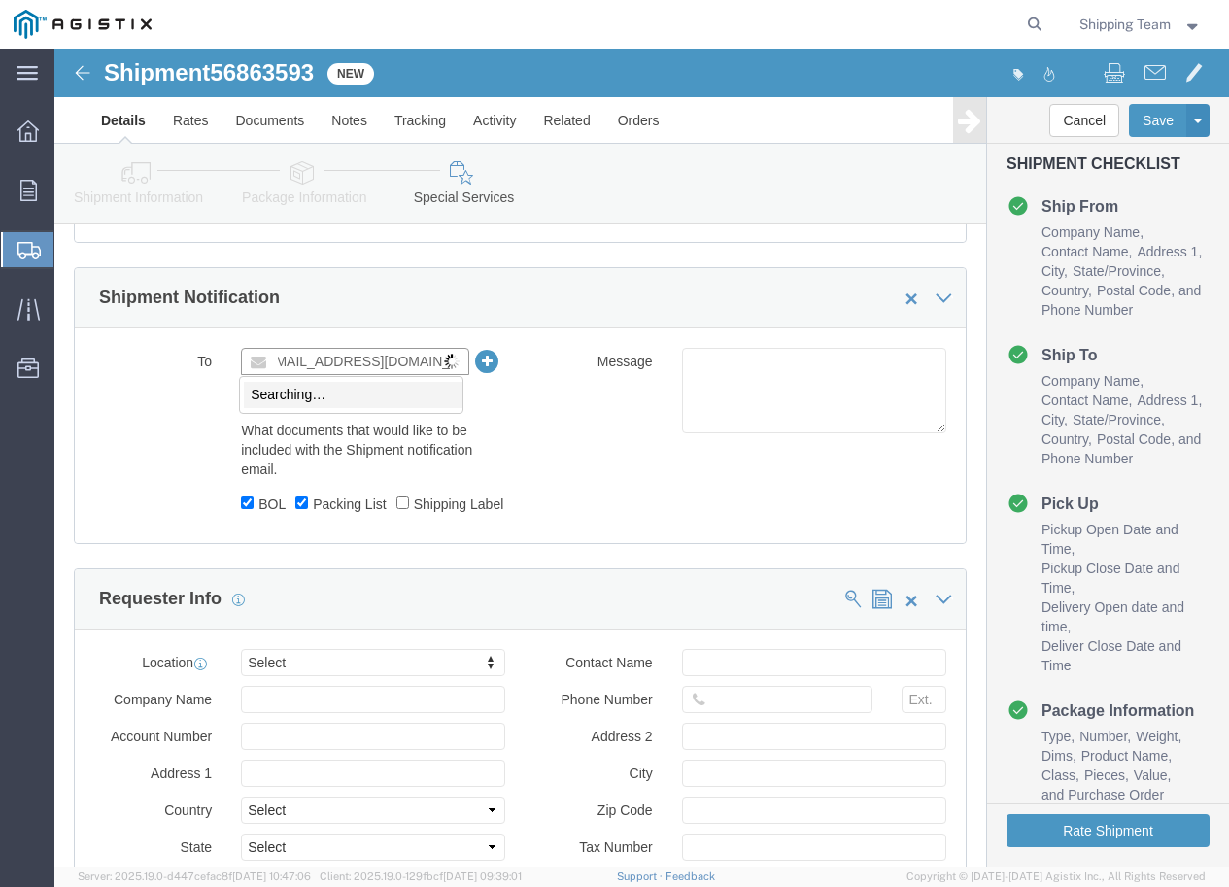
type input "customerservice@penetone.com"
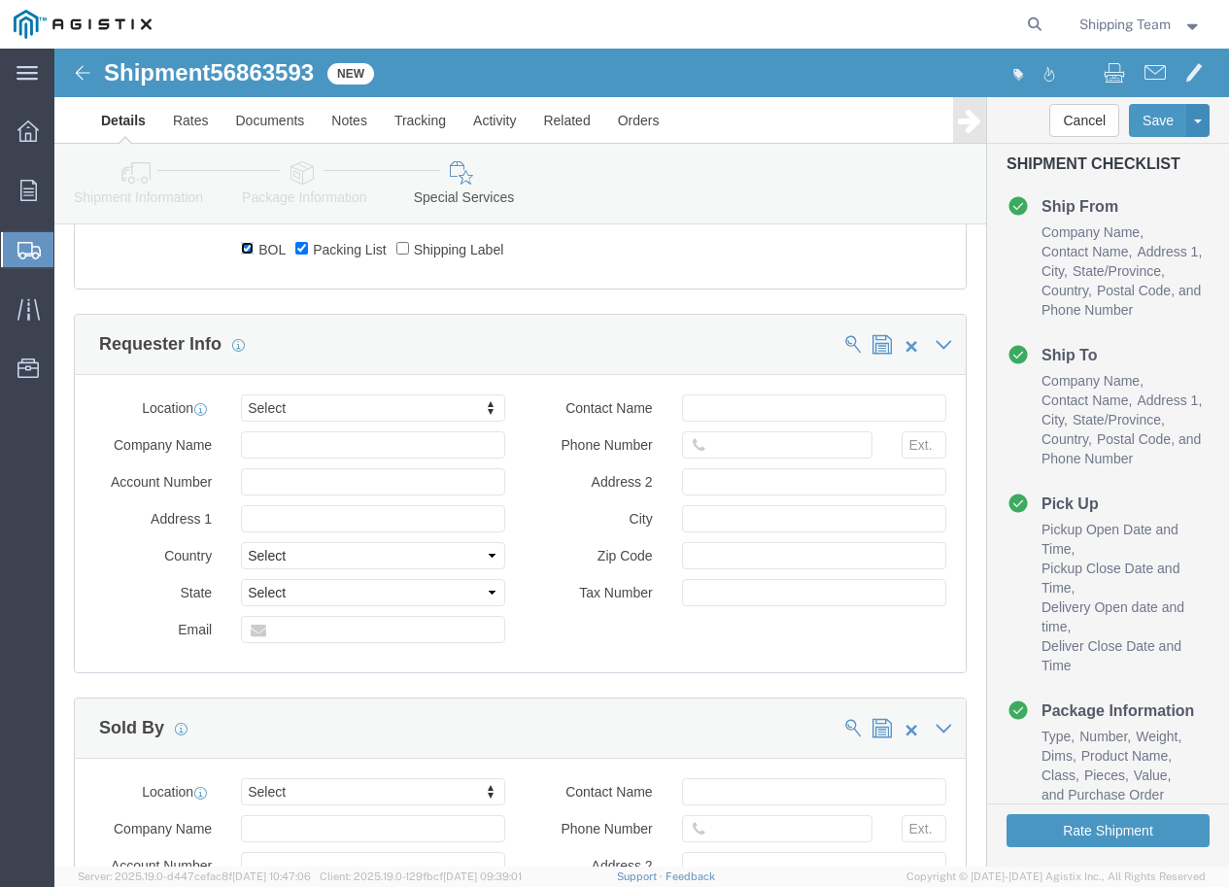
scroll to position [1457, 0]
click at [53, 619] on div "main_menu Created with Sketch. Collapse Menu Overview Orders Shipments Shipment…" at bounding box center [27, 468] width 54 height 839
click input "text"
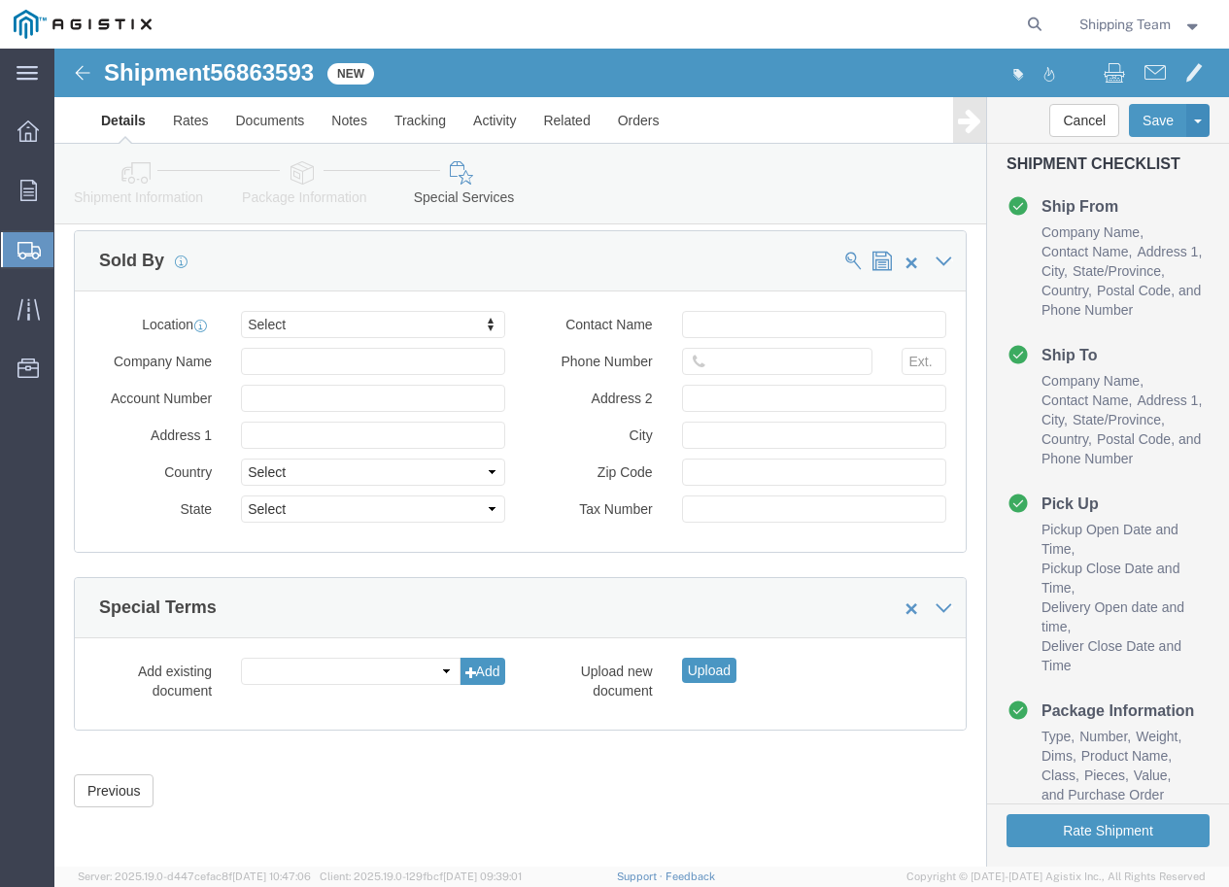
scroll to position [1949, 0]
click button "Rate Shipment"
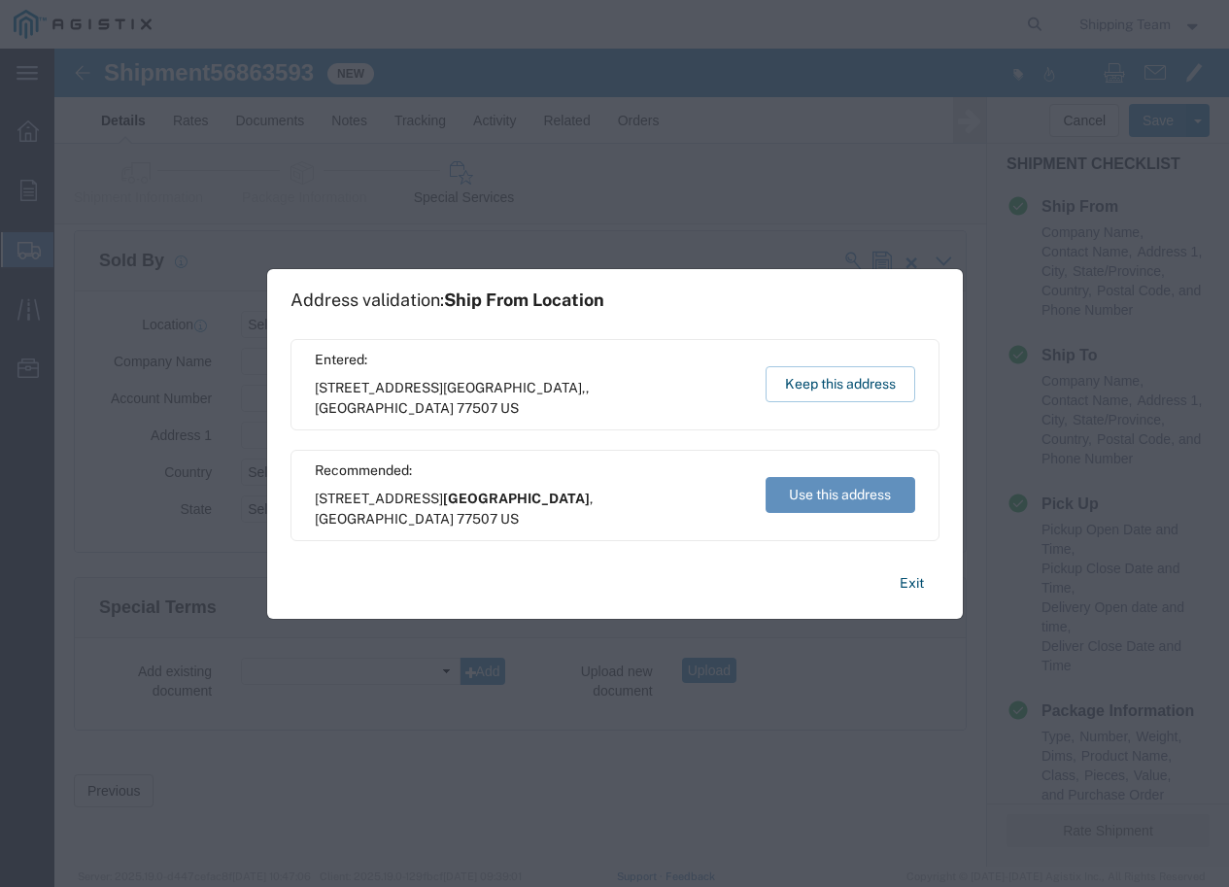
click at [845, 498] on button "Use this address" at bounding box center [841, 495] width 150 height 36
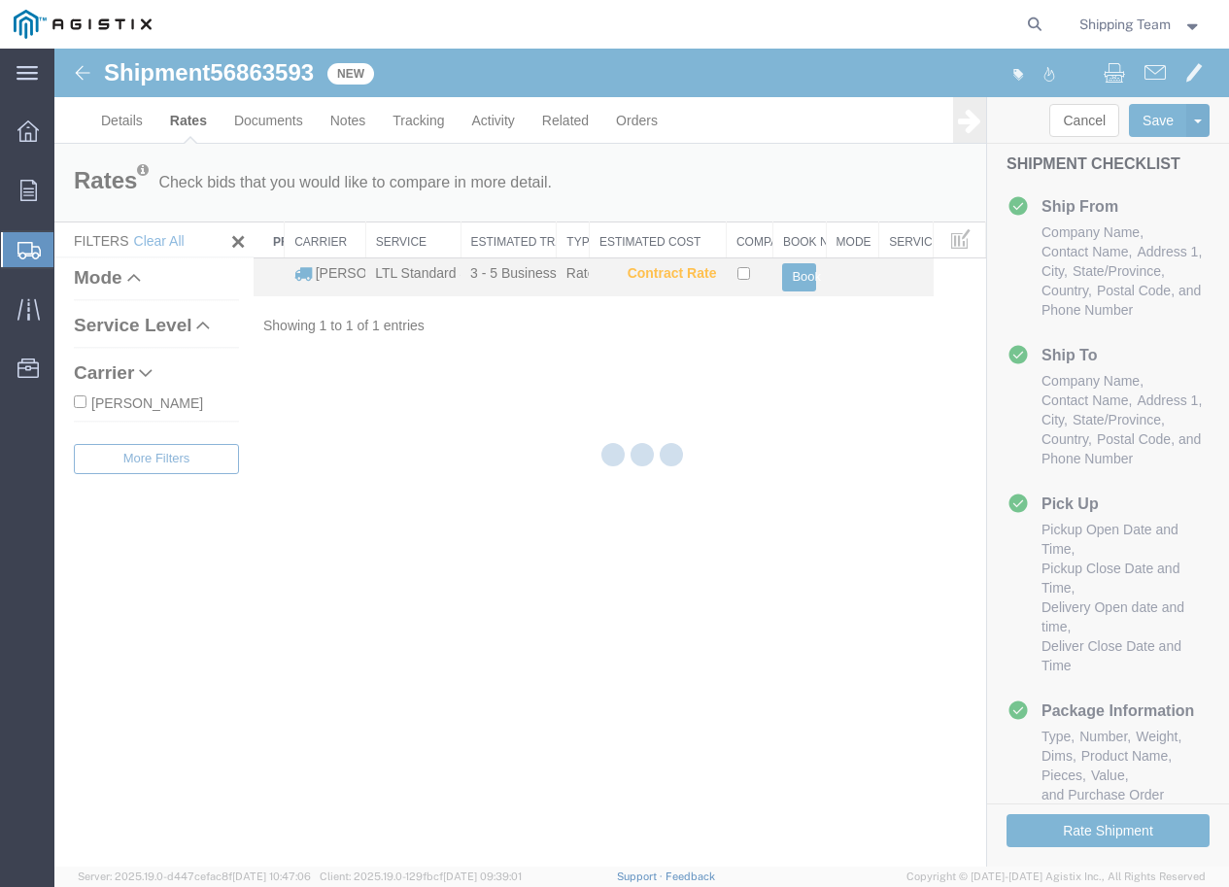
scroll to position [0, 0]
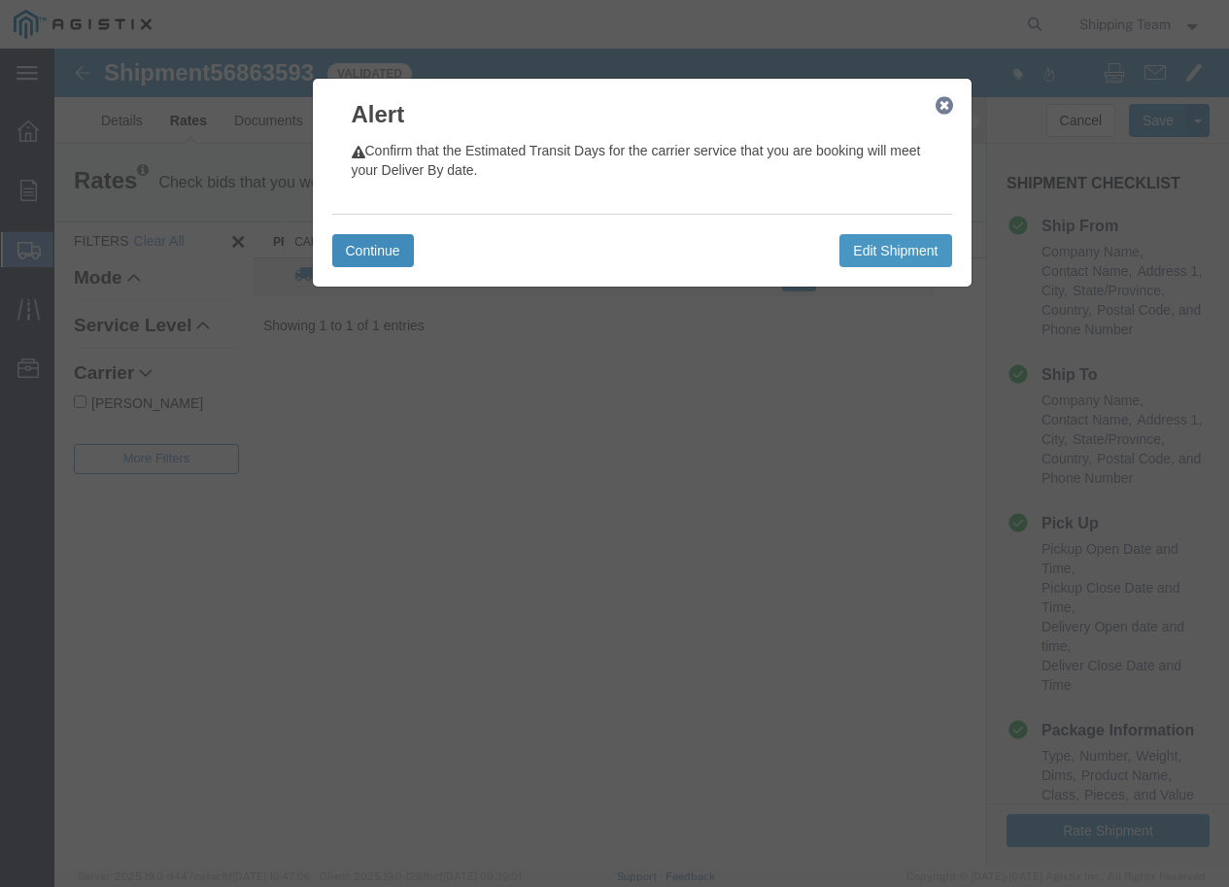
click at [349, 251] on button "Continue" at bounding box center [373, 250] width 82 height 33
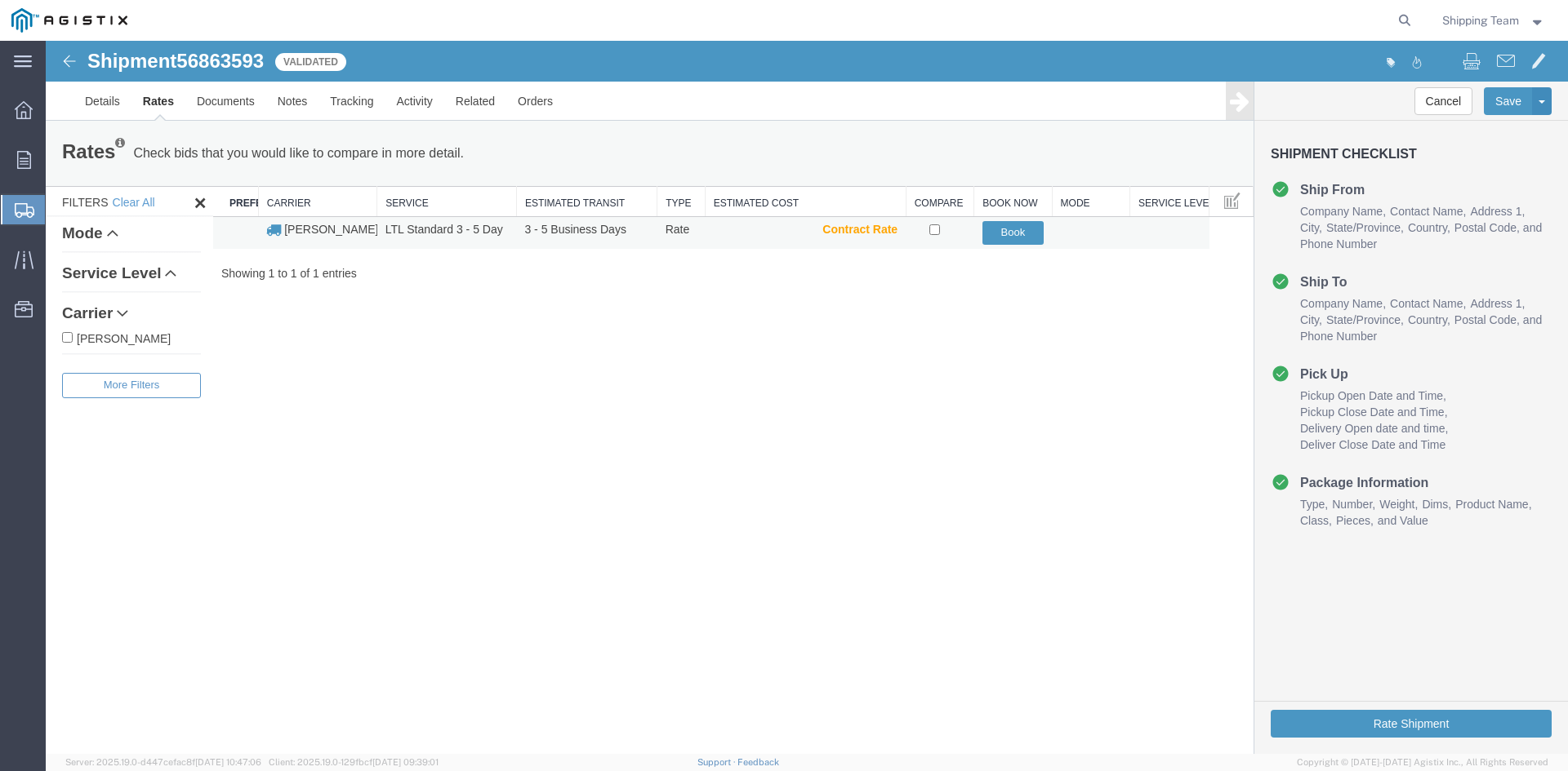
click at [425, 237] on td "LTL Standard 3 - 5 Day" at bounding box center [447, 233] width 139 height 32
click at [1018, 233] on button "Book" at bounding box center [1013, 233] width 61 height 24
